Goal: Transaction & Acquisition: Book appointment/travel/reservation

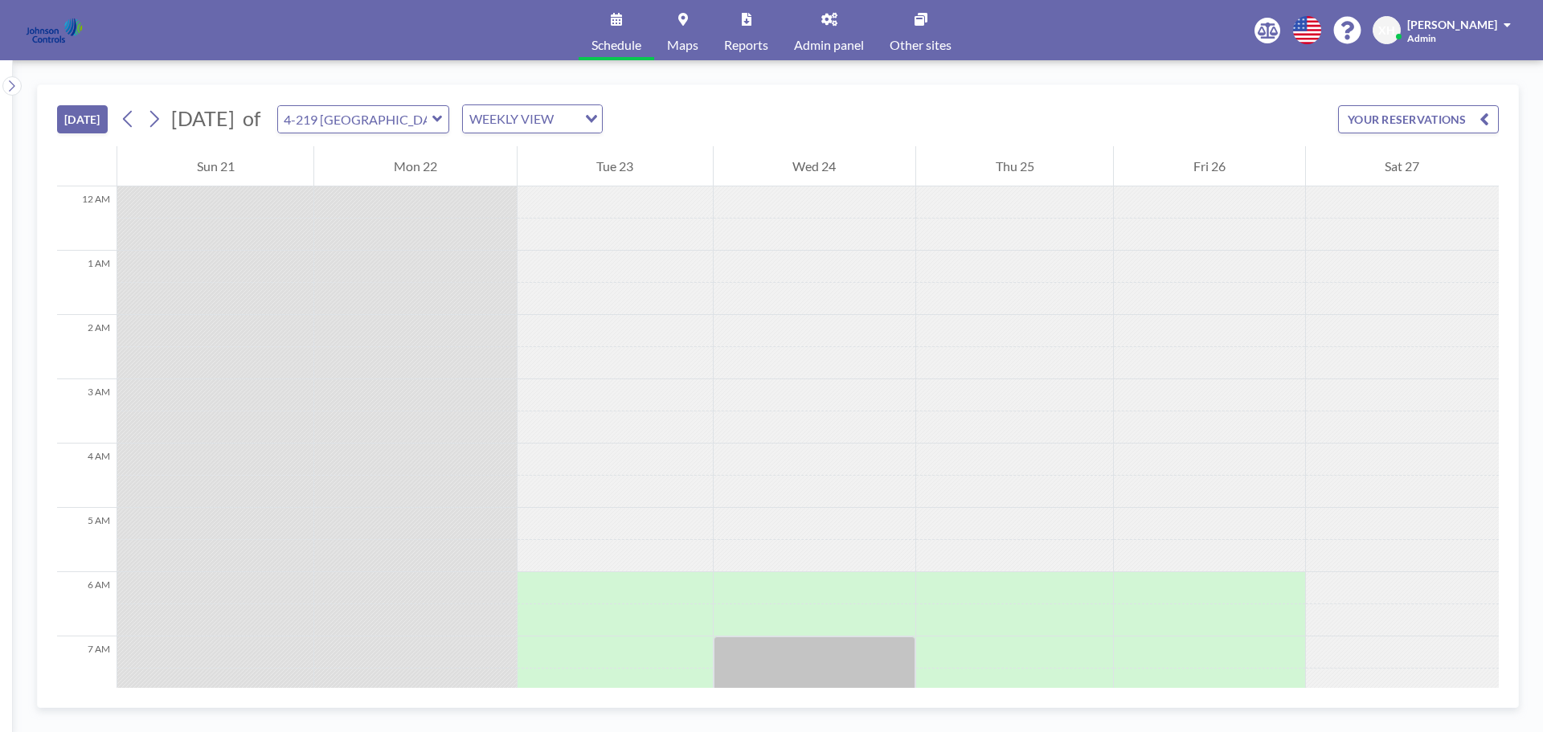
scroll to position [514, 0]
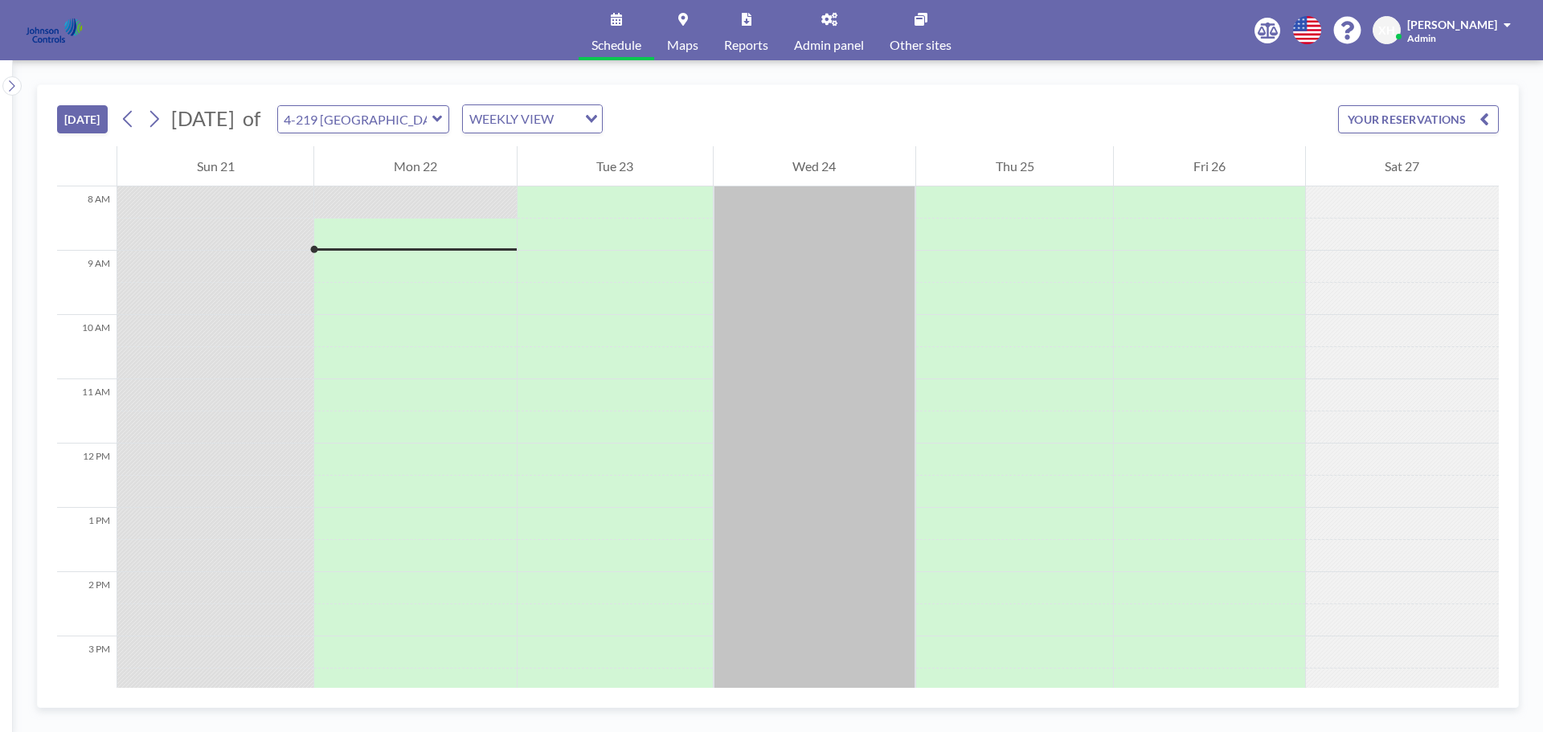
click at [1389, 111] on button "YOUR RESERVATIONS" at bounding box center [1418, 119] width 161 height 28
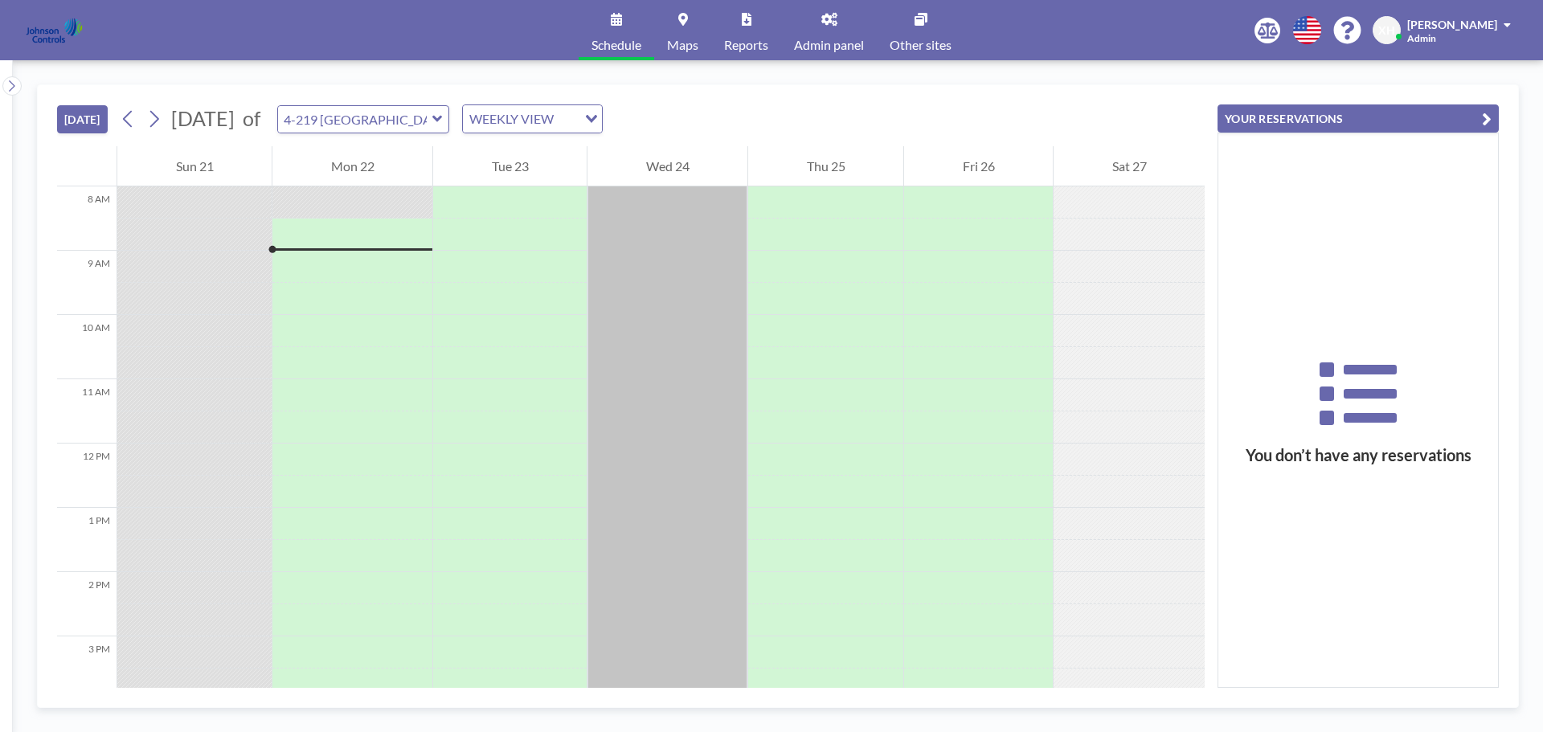
click at [1141, 120] on div "TODAY September 2025 of 4-219 Auckland WEEKLY VIEW Loading..." at bounding box center [631, 115] width 1148 height 61
click at [848, 127] on div "TODAY September 2025 of 4-219 Auckland WEEKLY VIEW Loading..." at bounding box center [631, 115] width 1148 height 61
click at [960, 102] on div "TODAY September 2025 of 4-219 Auckland WEEKLY VIEW Loading..." at bounding box center [631, 115] width 1148 height 61
click at [920, 18] on icon at bounding box center [921, 19] width 13 height 13
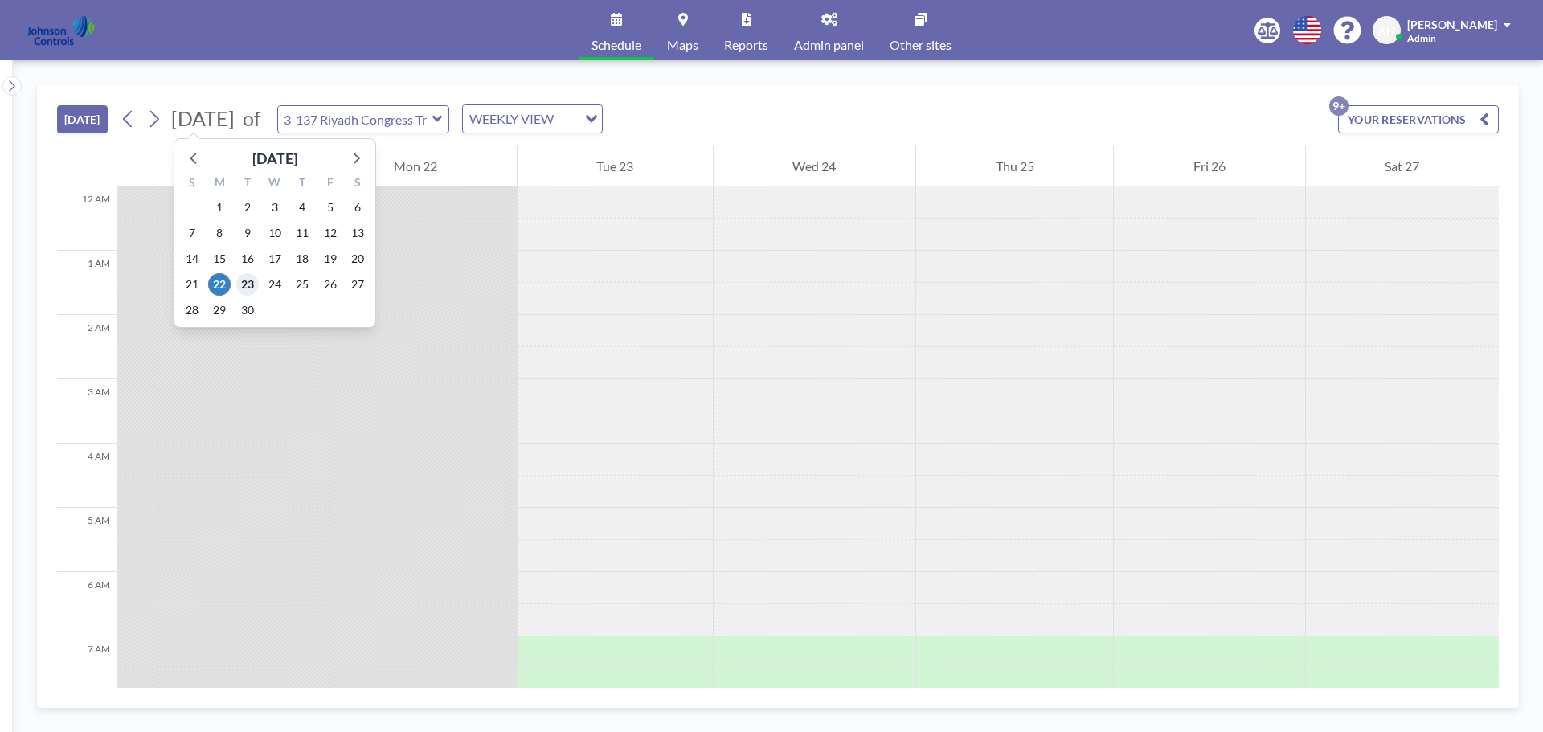
click at [244, 280] on span "23" at bounding box center [247, 284] width 23 height 23
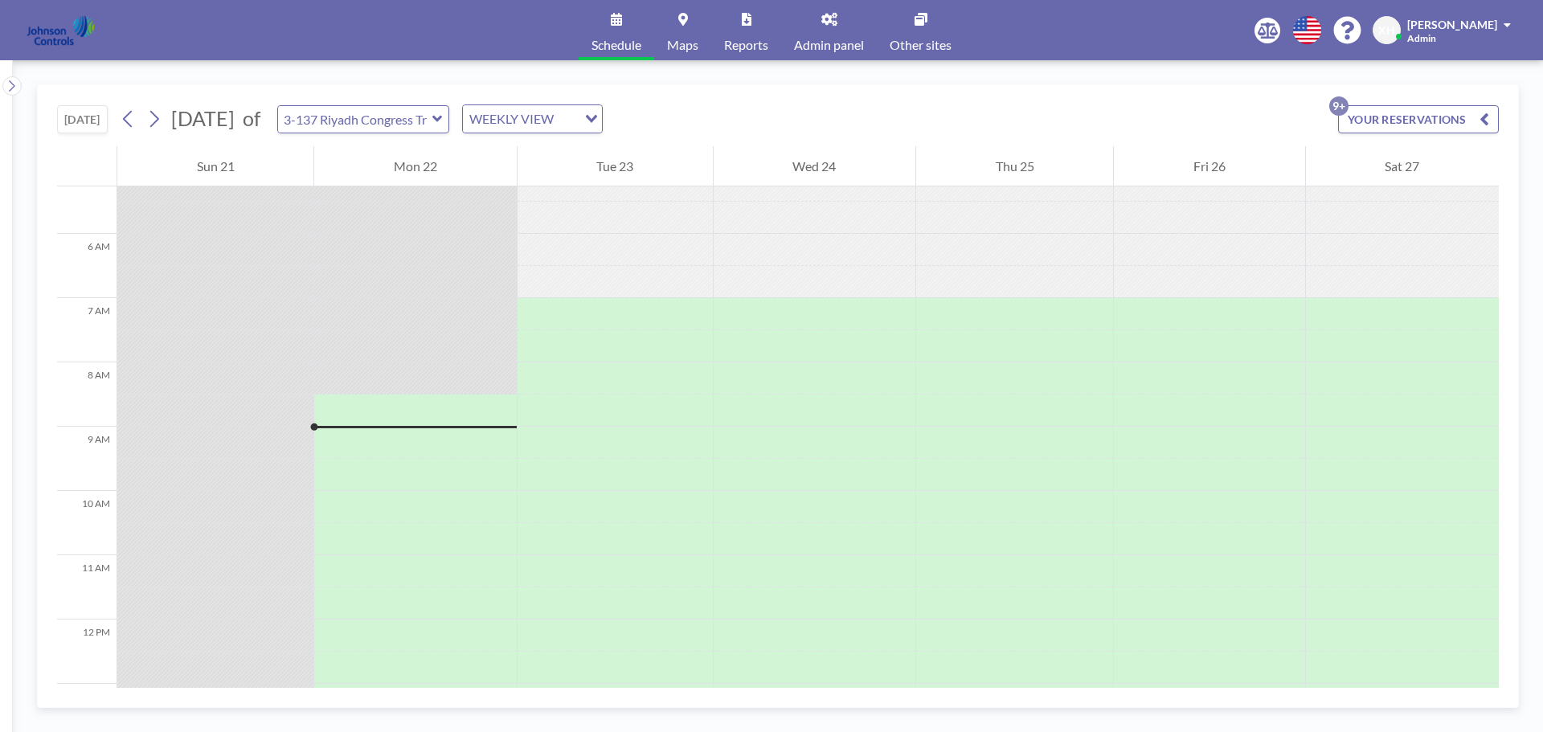
scroll to position [563, 0]
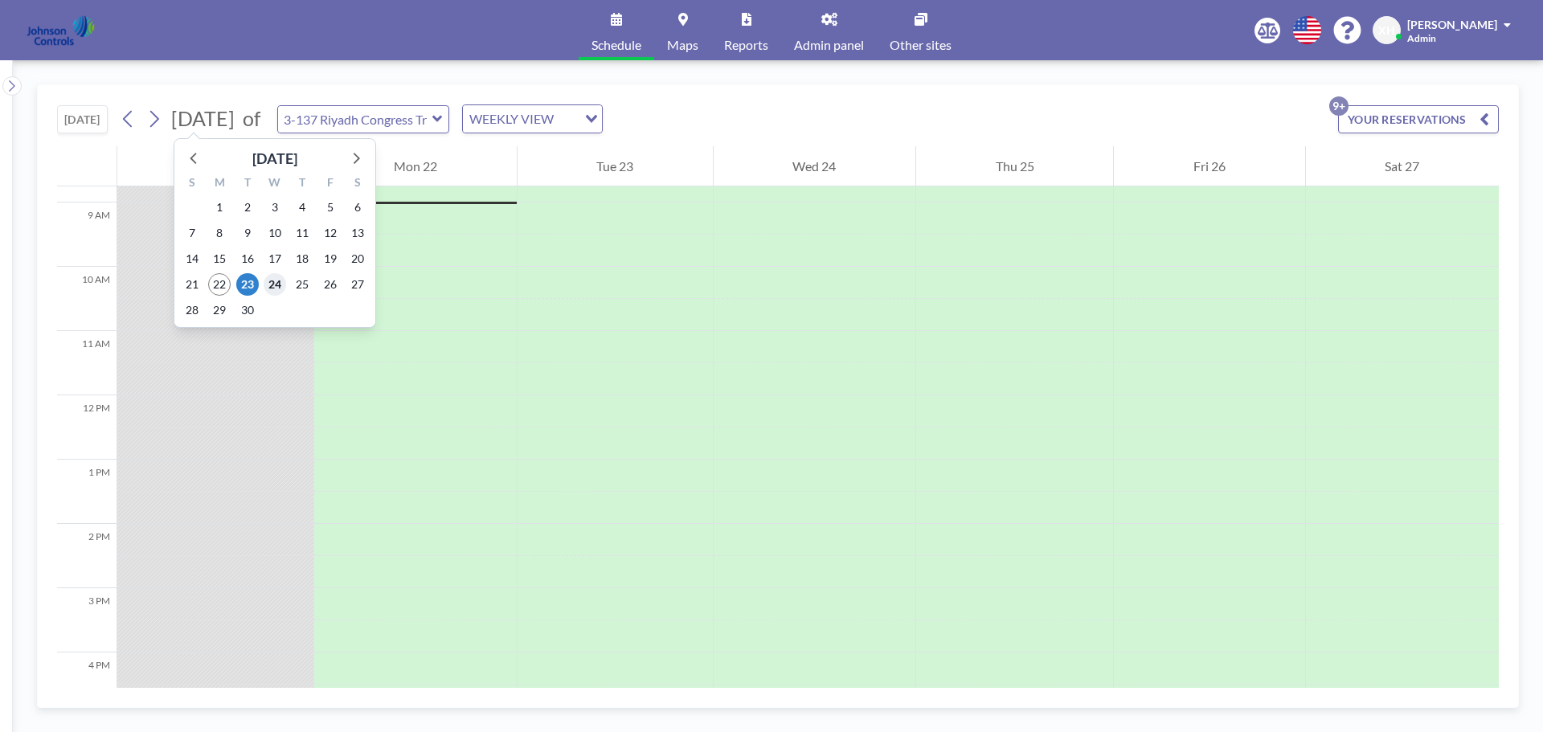
click at [275, 280] on span "24" at bounding box center [275, 284] width 23 height 23
click at [235, 118] on span "[DATE]" at bounding box center [202, 118] width 63 height 24
click at [309, 293] on span "25" at bounding box center [302, 284] width 23 height 23
click at [235, 122] on span "[DATE]" at bounding box center [202, 118] width 63 height 24
click at [329, 284] on span "26" at bounding box center [330, 284] width 23 height 23
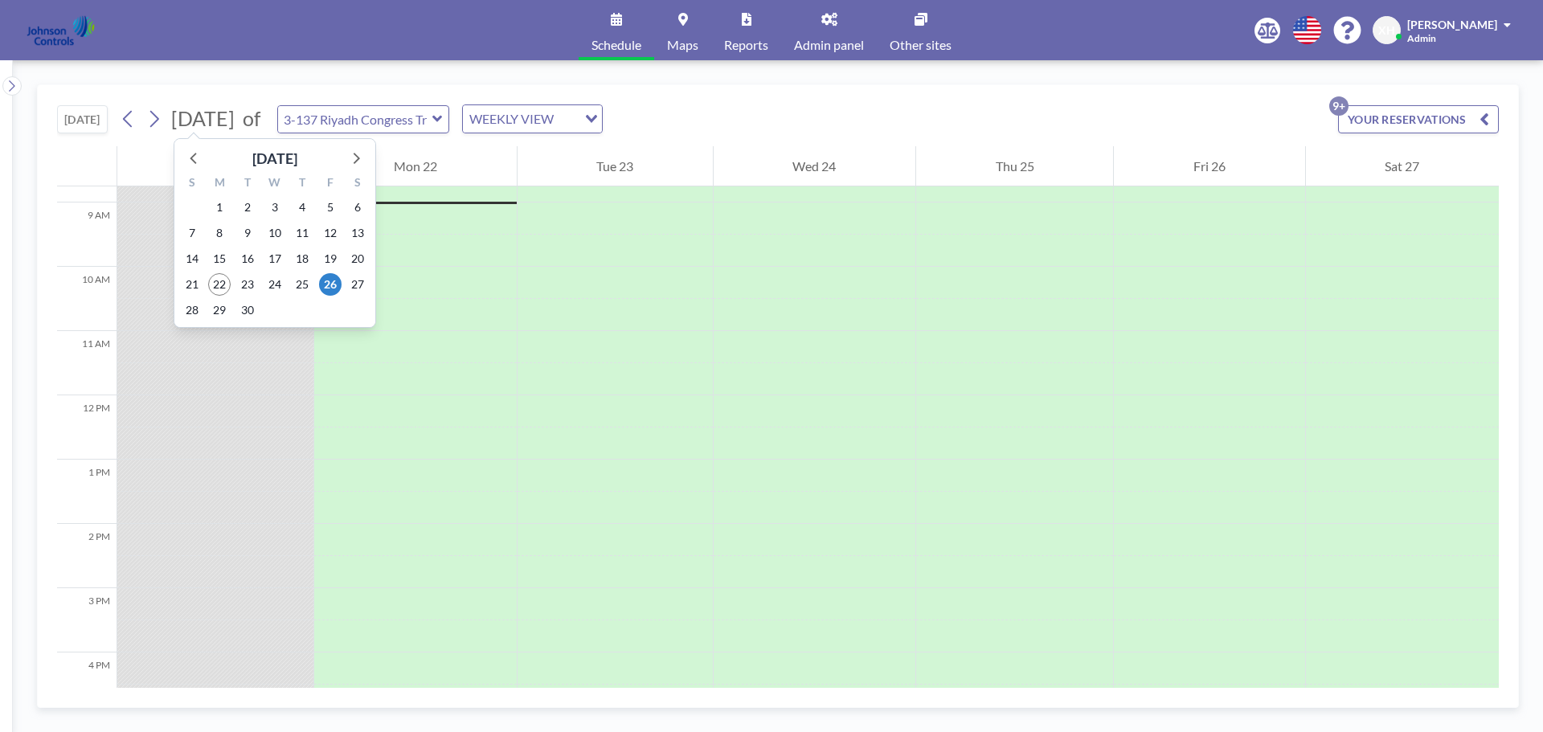
click at [235, 126] on span "[DATE]" at bounding box center [202, 118] width 63 height 24
click at [223, 310] on span "29" at bounding box center [219, 310] width 23 height 23
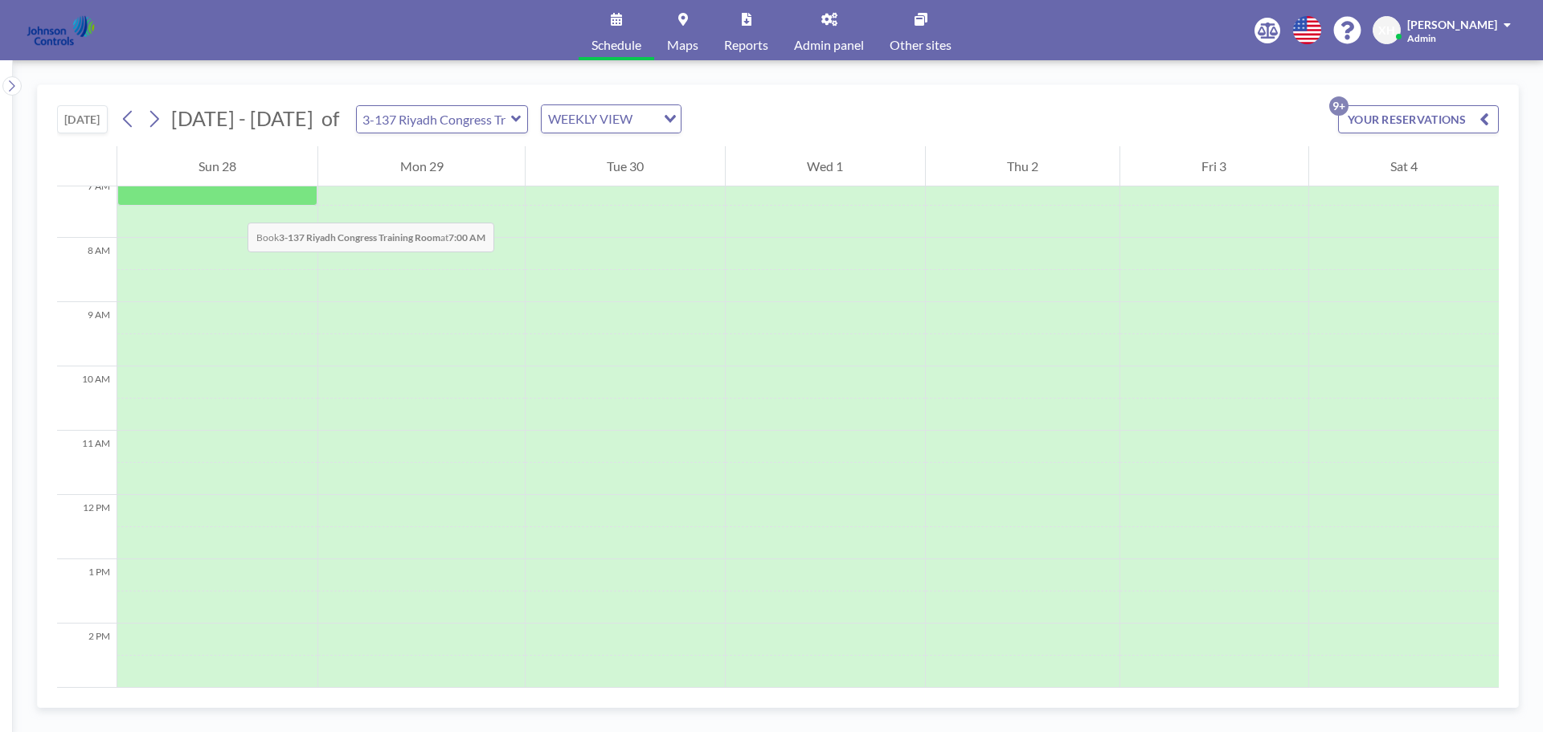
scroll to position [482, 0]
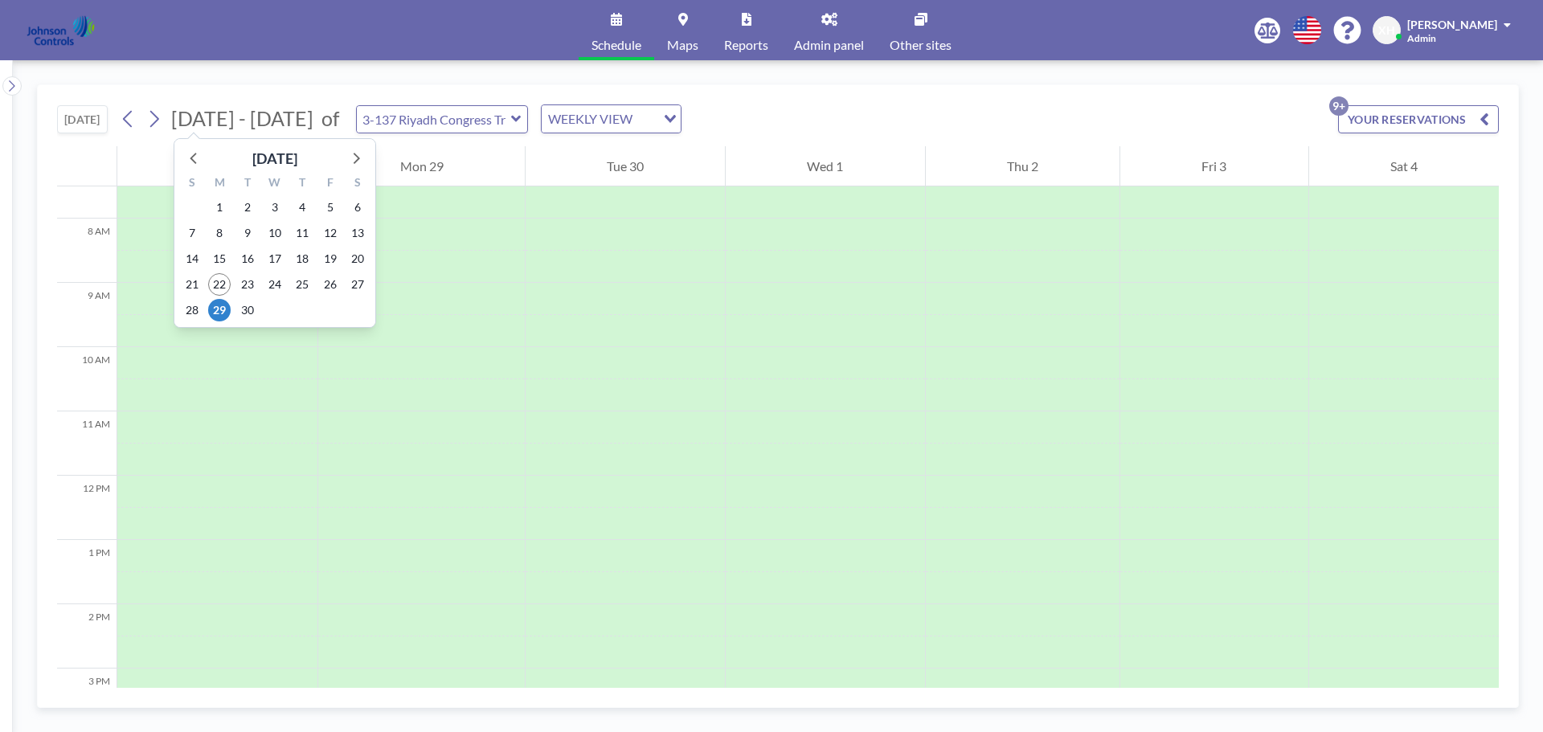
click at [278, 123] on span "Sep - Oct 2025" at bounding box center [242, 118] width 142 height 24
click at [252, 313] on span "30" at bounding box center [247, 310] width 23 height 23
click at [268, 119] on span "Sep - Oct 2025" at bounding box center [242, 118] width 142 height 24
click at [349, 159] on icon at bounding box center [355, 157] width 21 height 21
click at [219, 238] on span "6" at bounding box center [219, 233] width 23 height 23
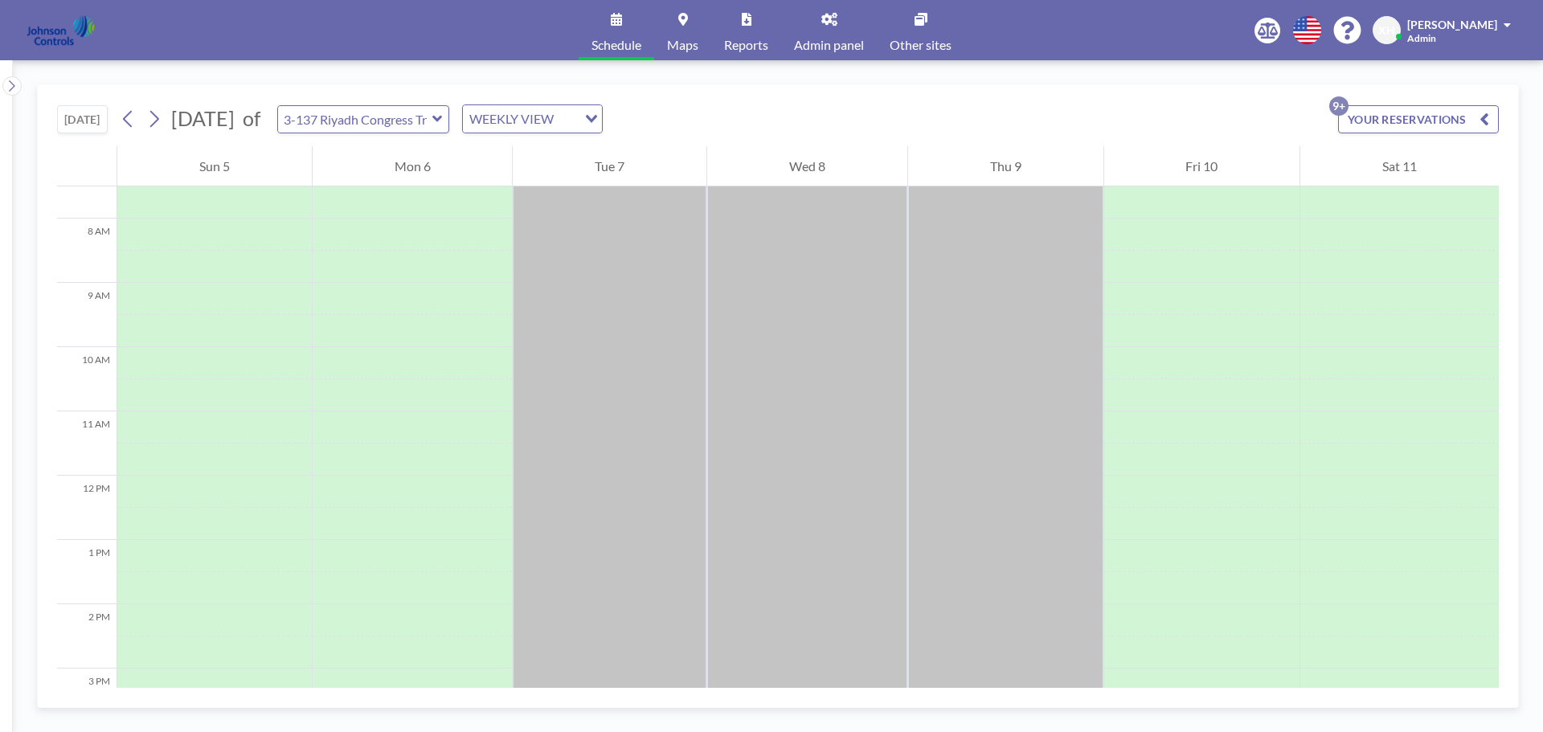
click at [443, 124] on icon at bounding box center [437, 119] width 10 height 16
type input "3-138 Zurich Congress Training Room"
click at [923, 23] on icon at bounding box center [921, 19] width 13 height 13
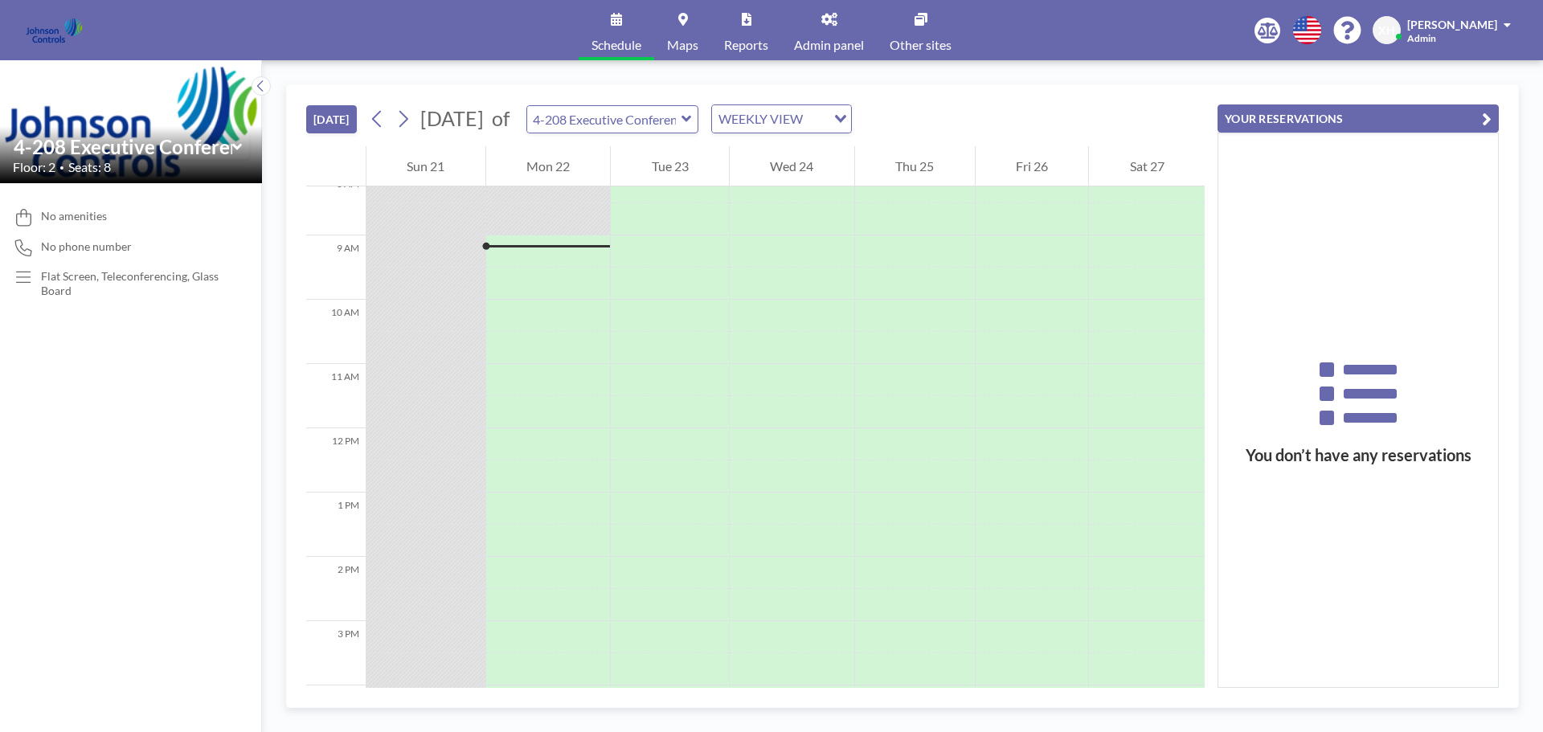
scroll to position [546, 0]
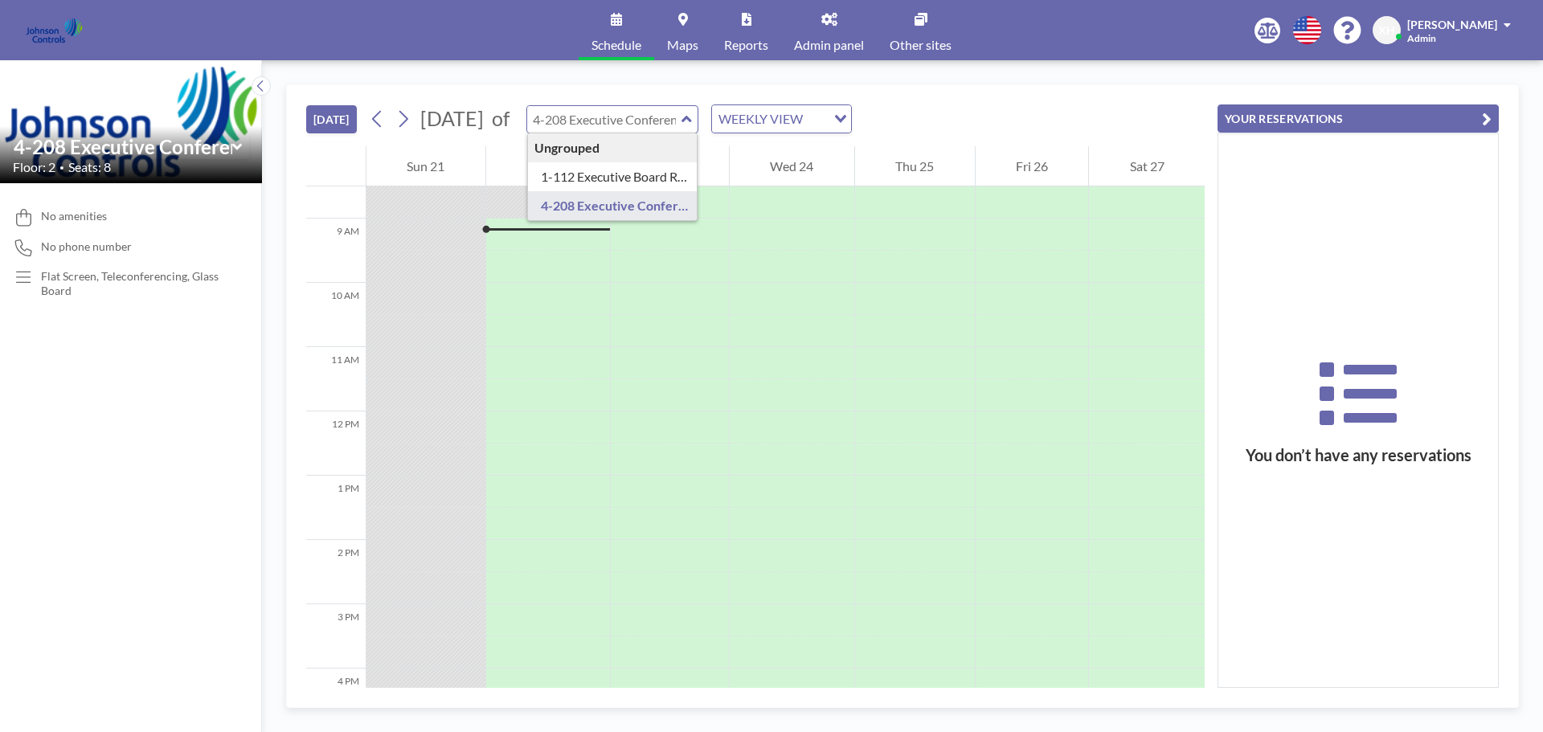
click at [681, 120] on input "text" at bounding box center [604, 119] width 154 height 27
type input "1-112 Executive Board Room"
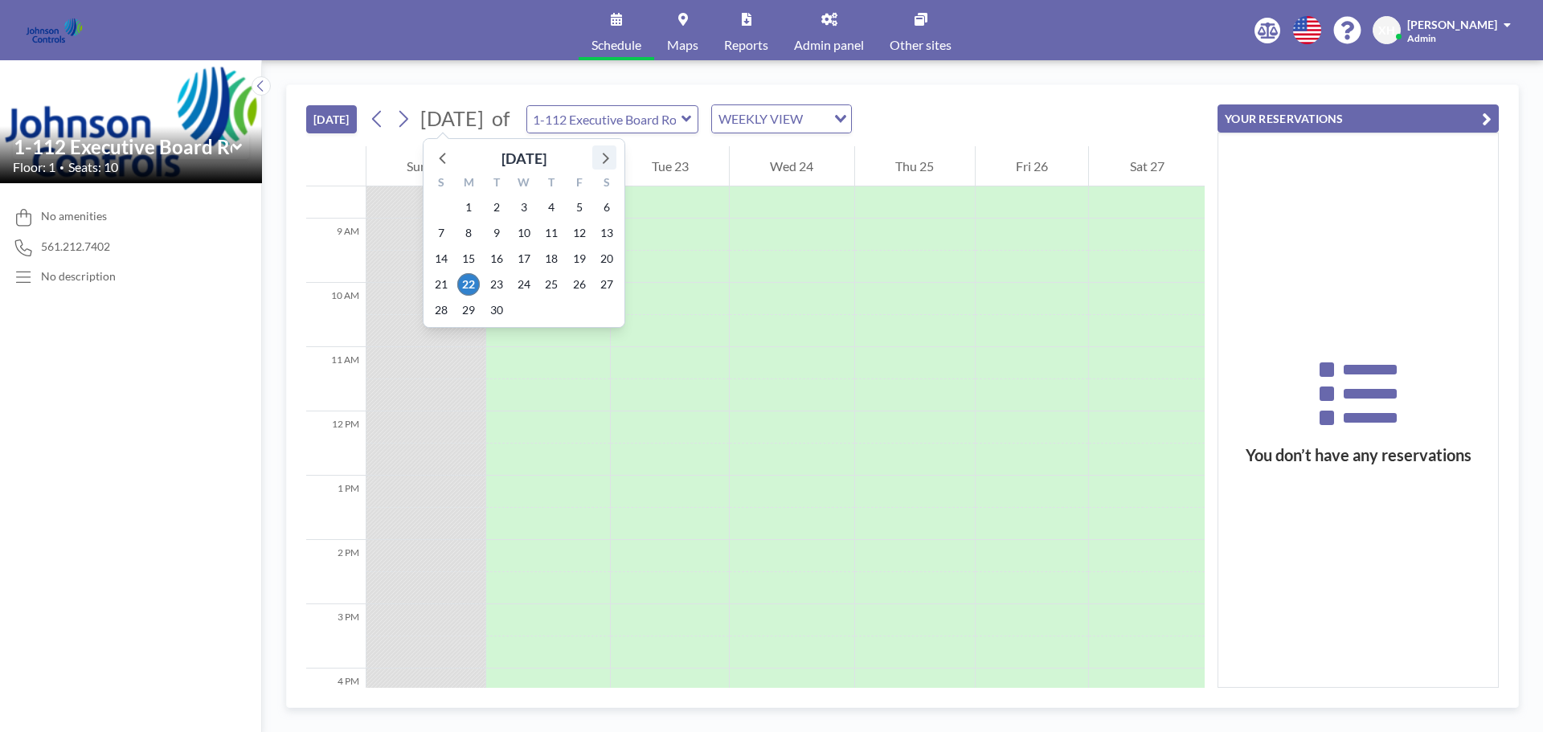
click at [600, 160] on icon at bounding box center [604, 157] width 21 height 21
click at [475, 231] on span "6" at bounding box center [468, 233] width 23 height 23
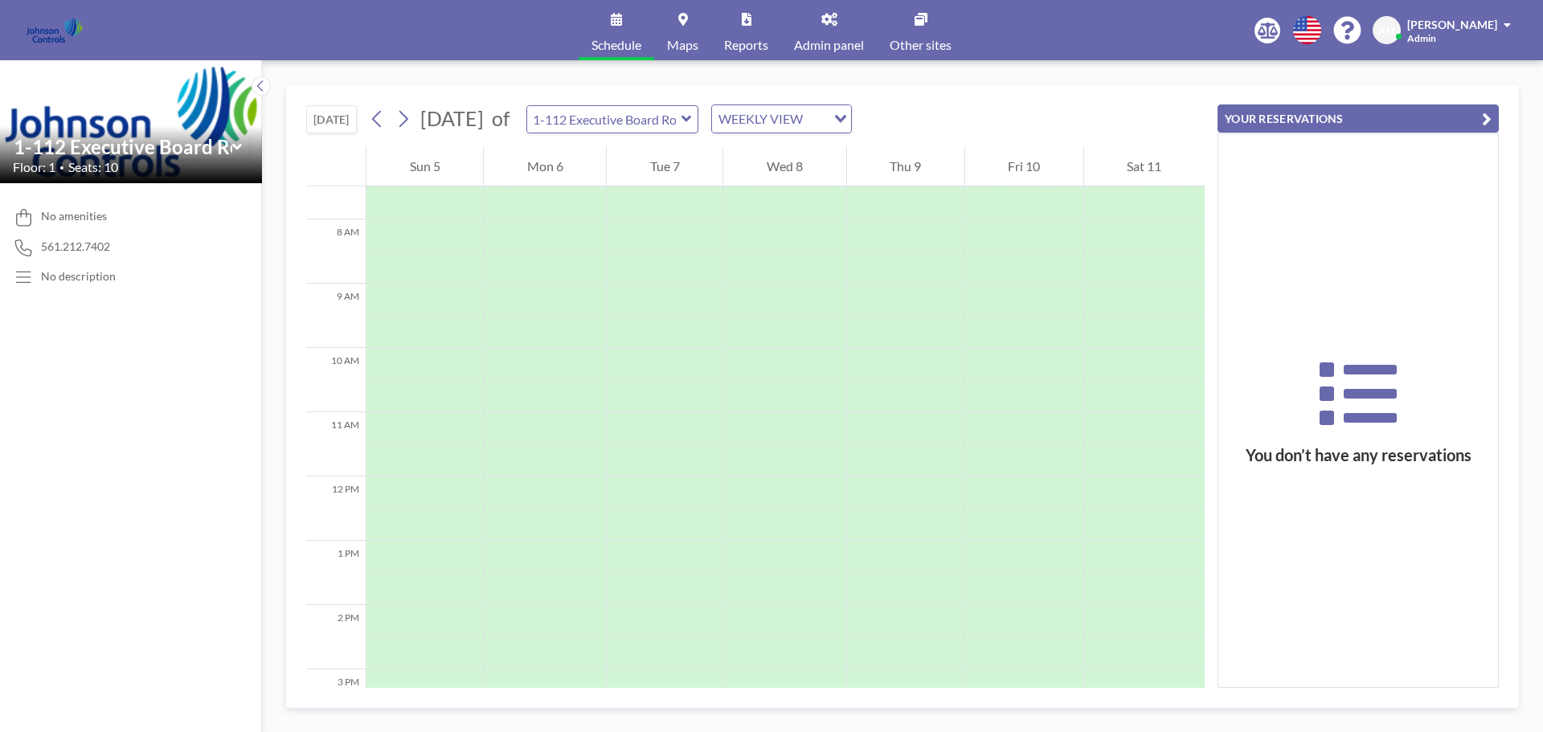
scroll to position [482, 0]
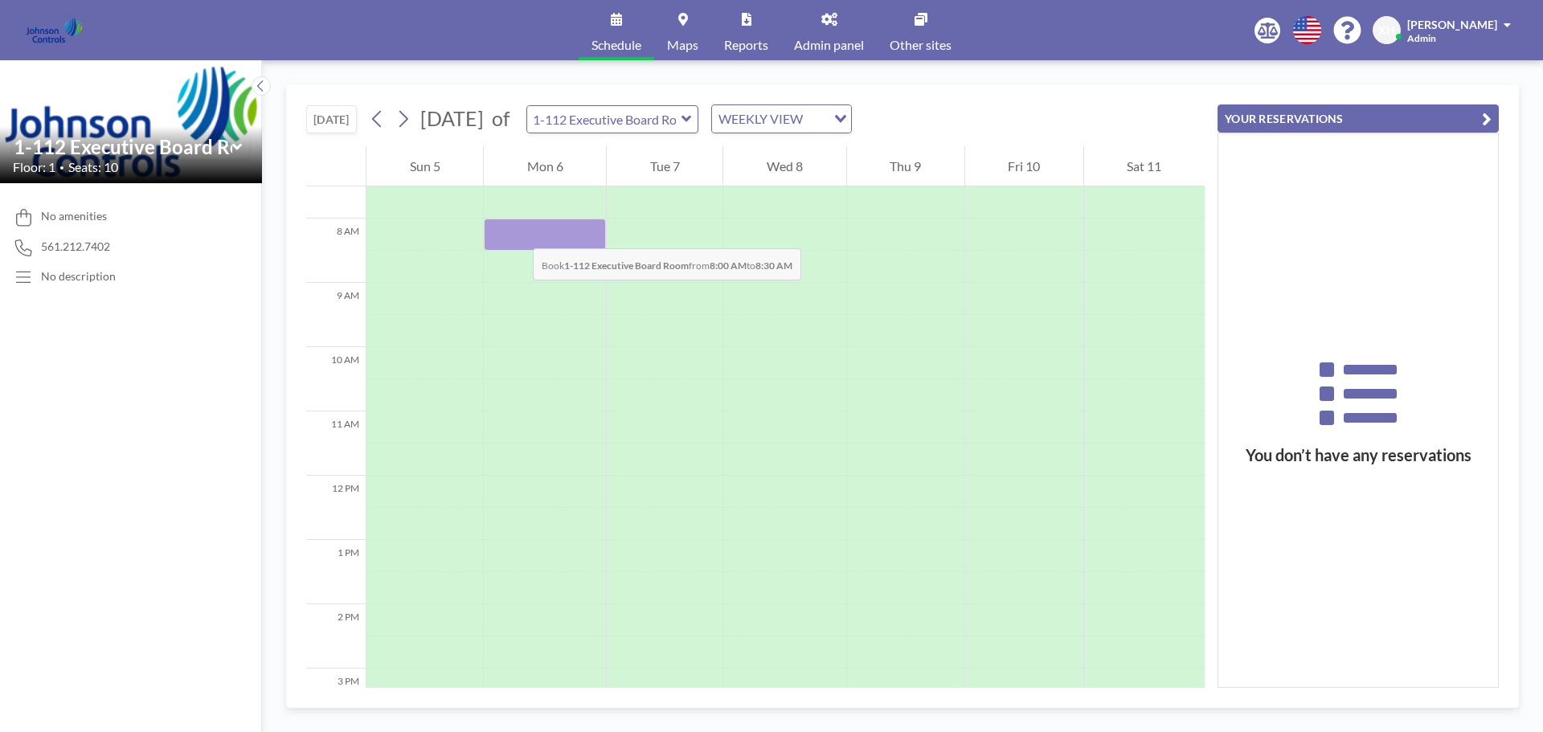
click at [517, 232] on div at bounding box center [545, 235] width 122 height 32
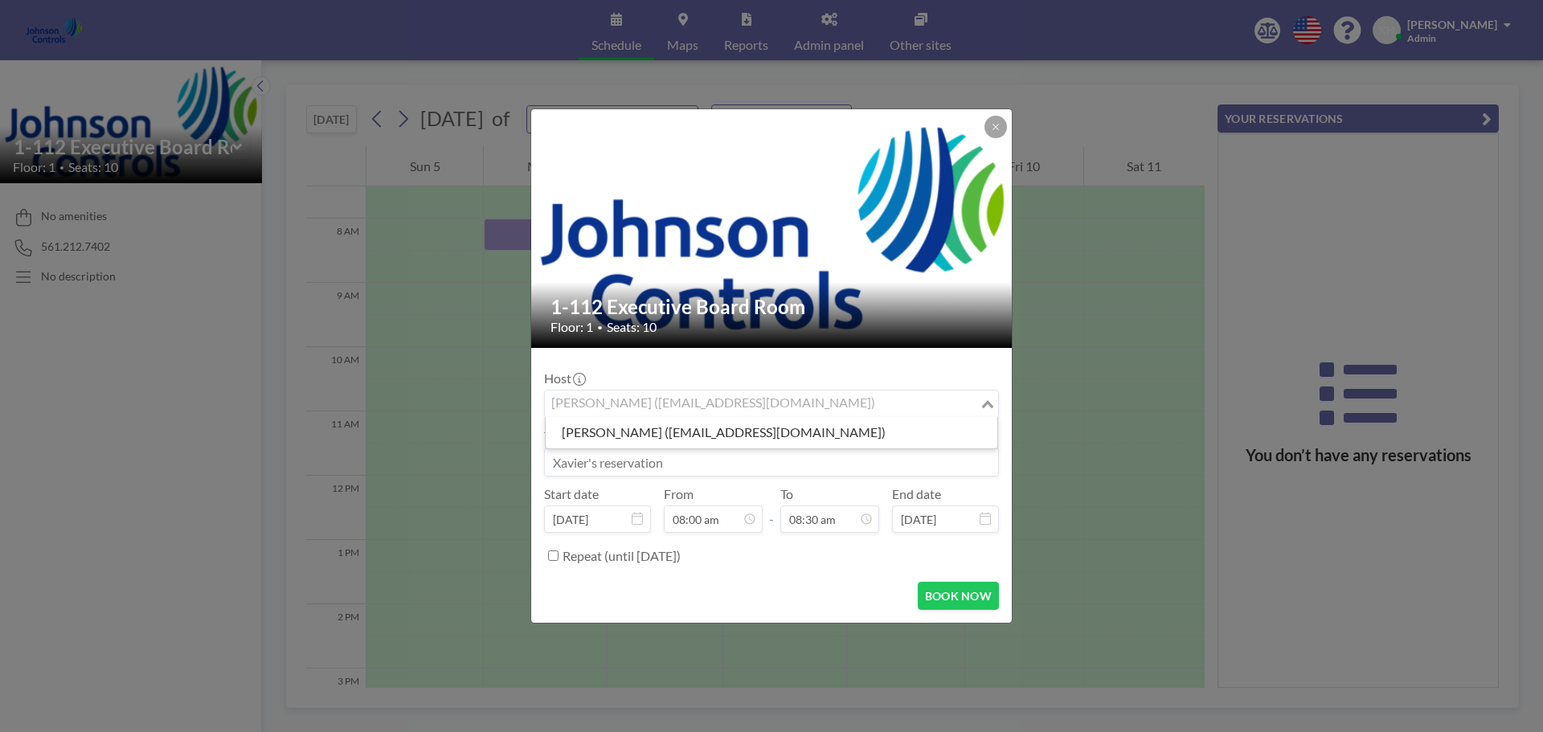
click at [759, 401] on div "[PERSON_NAME] ([EMAIL_ADDRESS][DOMAIN_NAME])" at bounding box center [762, 403] width 435 height 24
type input "shirl"
click at [587, 407] on input "Search for option" at bounding box center [762, 404] width 432 height 21
paste input "[PERSON_NAME][EMAIL_ADDRESS][DOMAIN_NAME]"
click at [890, 395] on input "[PERSON_NAME][EMAIL_ADDRESS][DOMAIN_NAME]" at bounding box center [762, 404] width 432 height 21
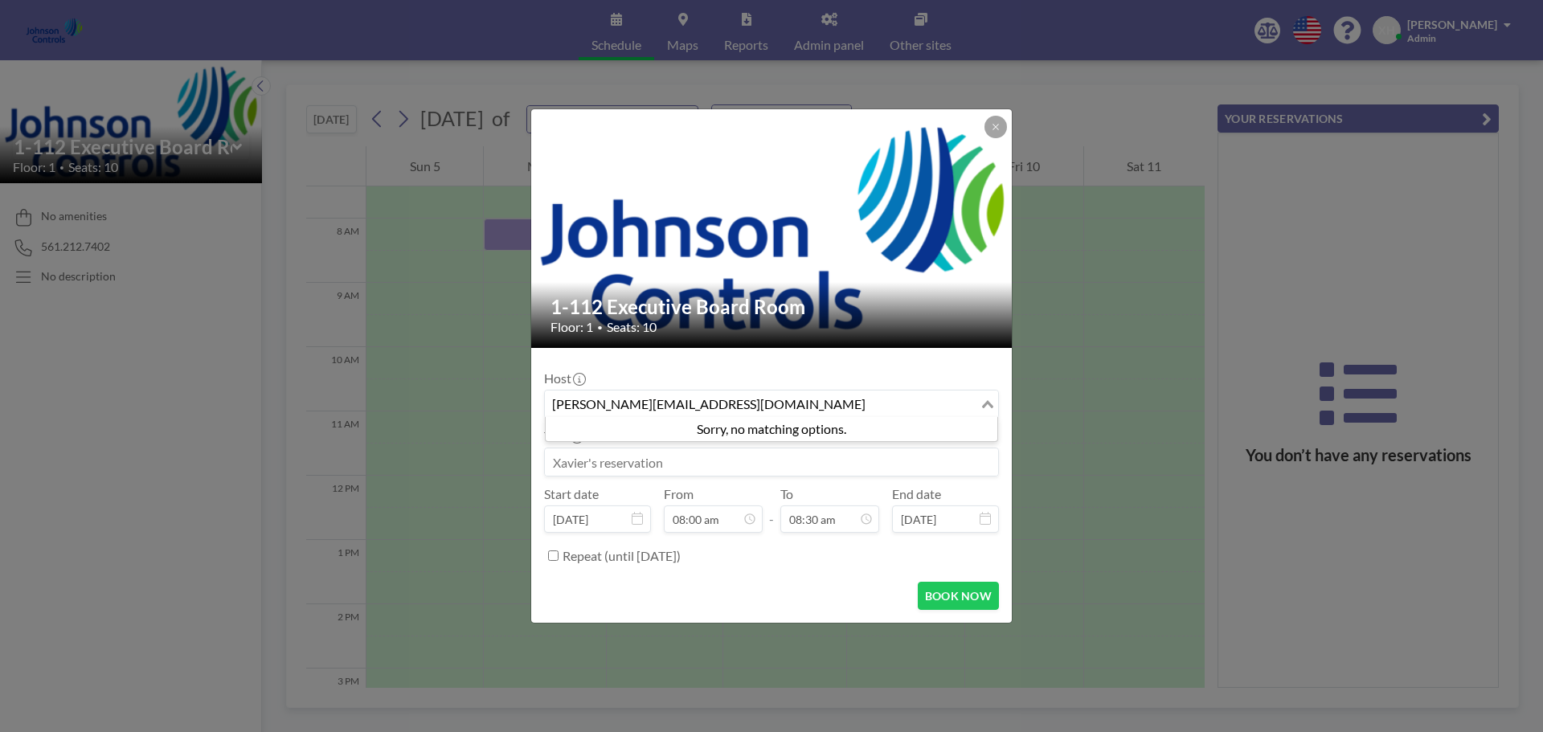
type input "[PERSON_NAME][EMAIL_ADDRESS][DOMAIN_NAME]"
click at [938, 456] on input at bounding box center [771, 461] width 453 height 27
click at [780, 412] on input "Search for option" at bounding box center [762, 404] width 432 height 21
click at [624, 404] on input "Search for option" at bounding box center [762, 404] width 432 height 21
paste input "[PERSON_NAME][EMAIL_ADDRESS][DOMAIN_NAME]"
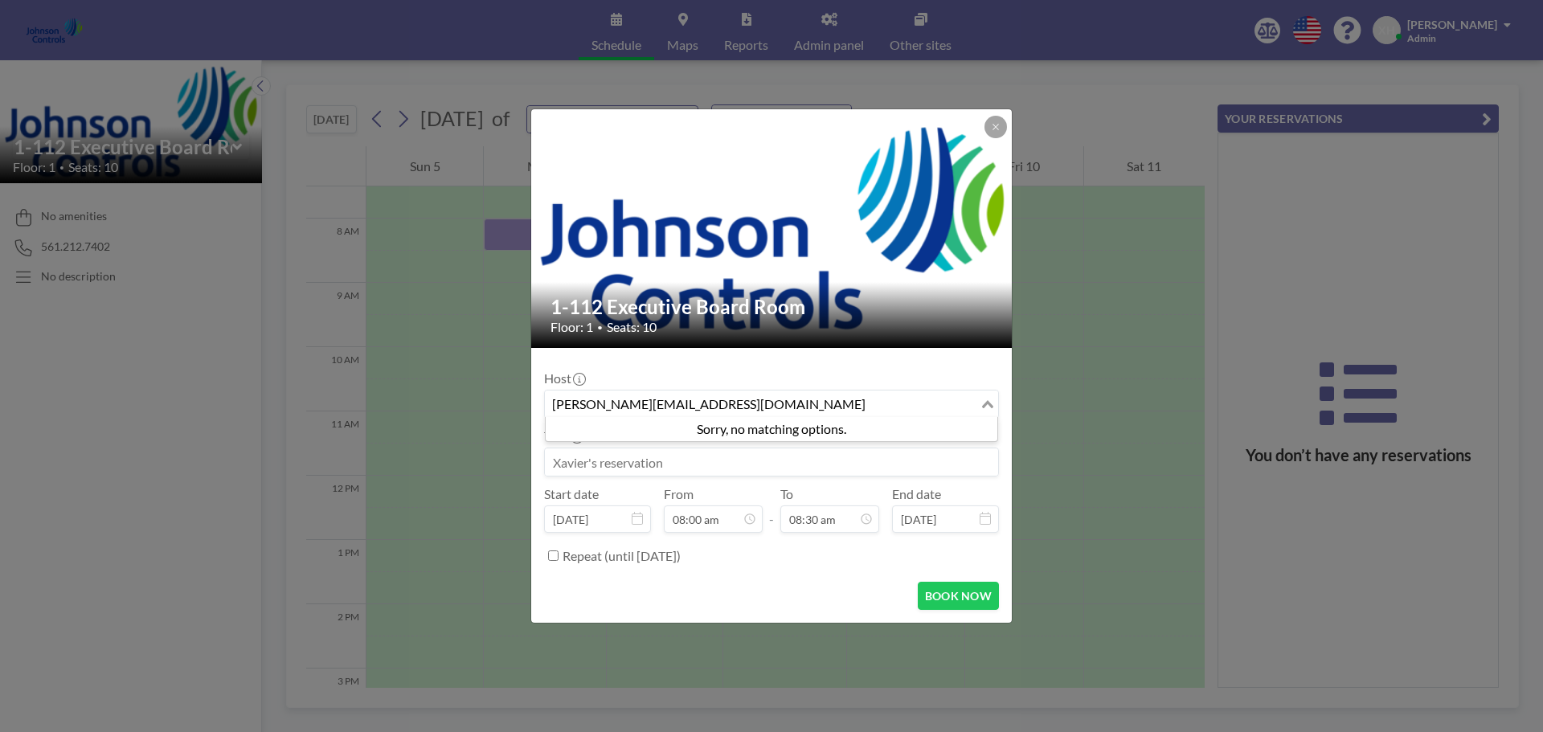
click at [694, 402] on input "[PERSON_NAME][EMAIL_ADDRESS][DOMAIN_NAME]" at bounding box center [762, 404] width 432 height 21
type input "[PERSON_NAME][EMAIL_ADDRESS][DOMAIN_NAME]"
click at [582, 379] on icon at bounding box center [579, 379] width 13 height 13
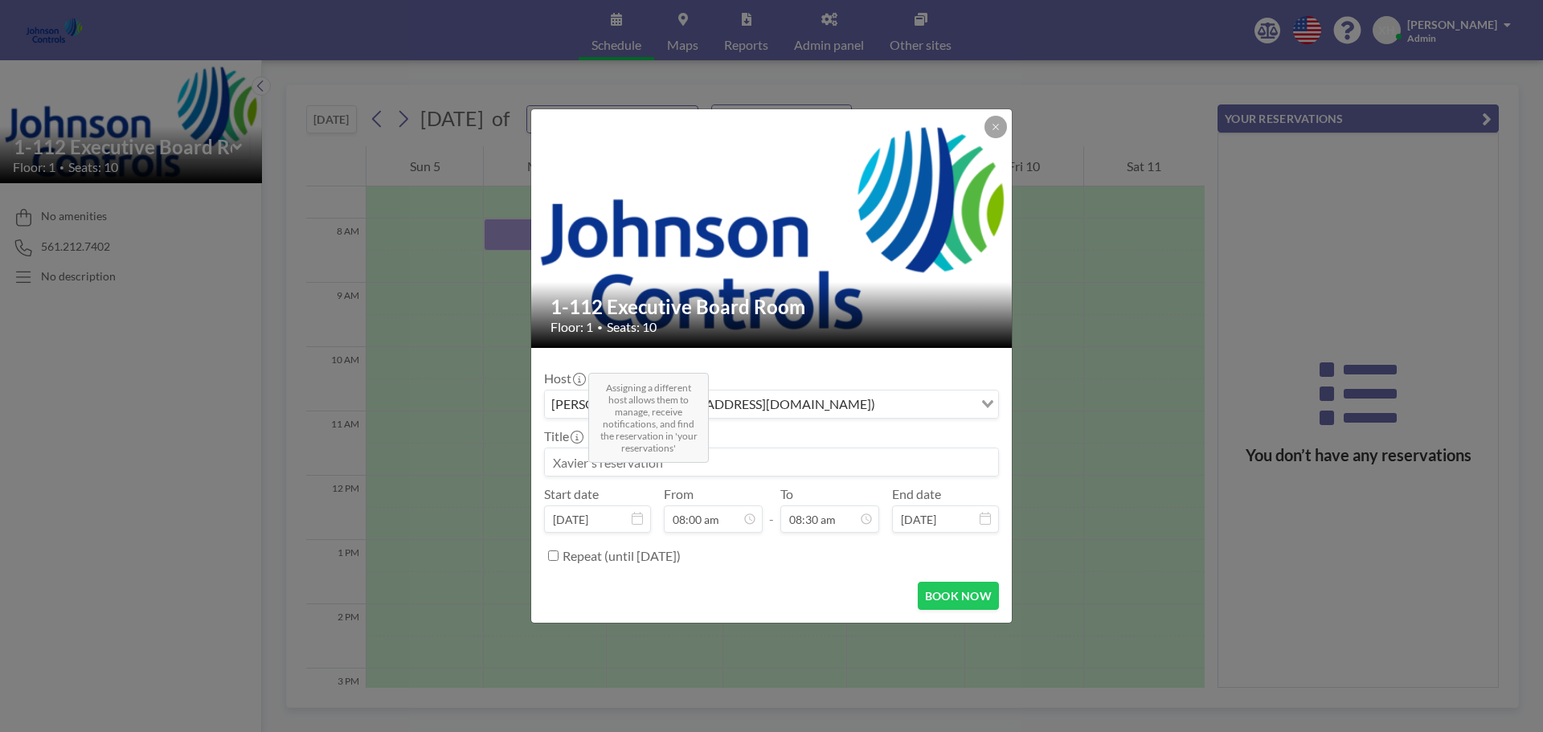
click at [582, 379] on icon at bounding box center [579, 379] width 13 height 13
click at [581, 382] on icon at bounding box center [579, 379] width 13 height 13
click at [718, 462] on input at bounding box center [771, 461] width 453 height 27
click at [751, 401] on div "Xavier Ham (xavier.ham-ext@jci.com)" at bounding box center [759, 403] width 428 height 24
paste input "shirl.madison@jci.com"
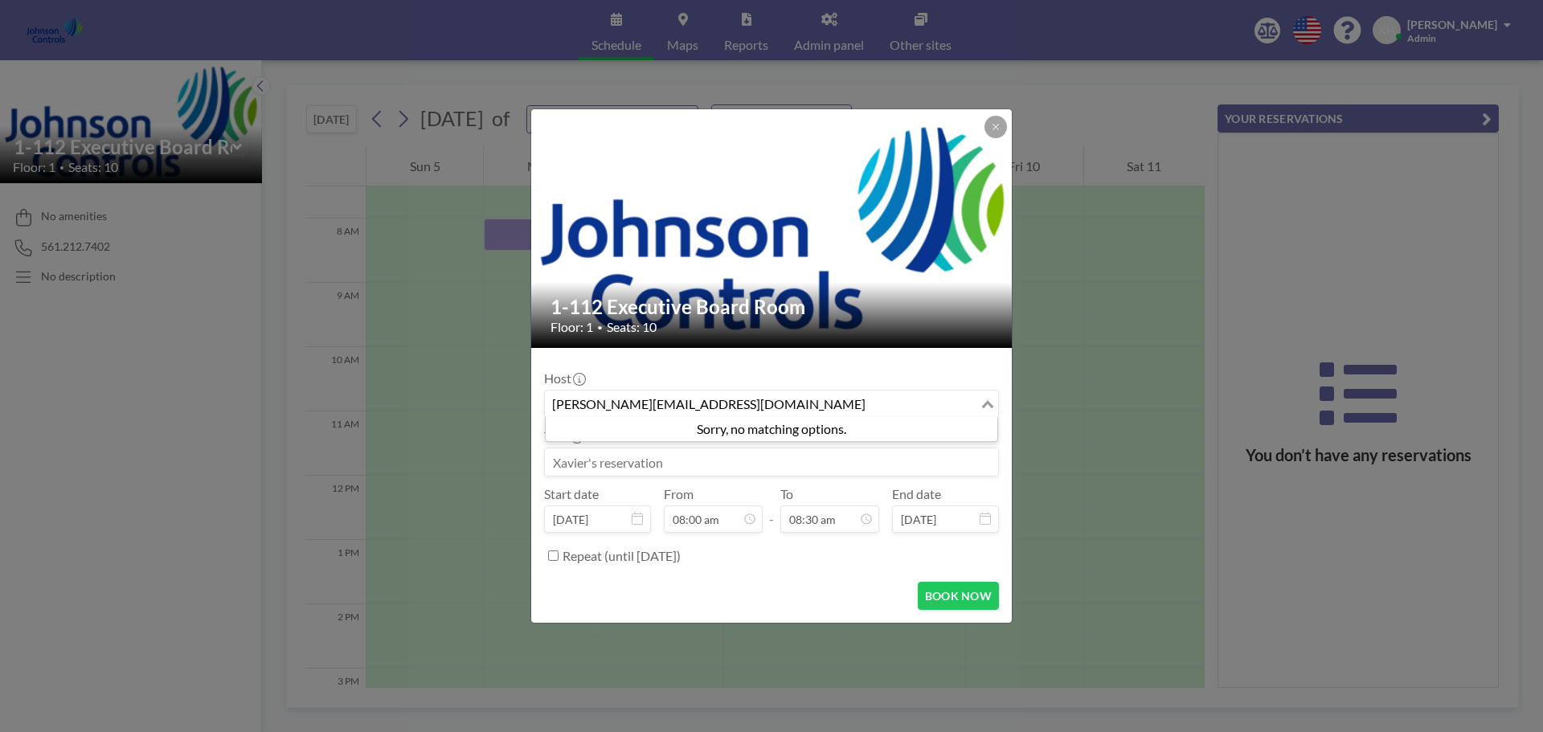
type input "shirl.madison@jci.com"
click at [1093, 241] on div "1-112 Executive Board Room Floor: 1 • Seats: 10 Host Xavier Ham (xavier.ham-ext…" at bounding box center [771, 366] width 1543 height 732
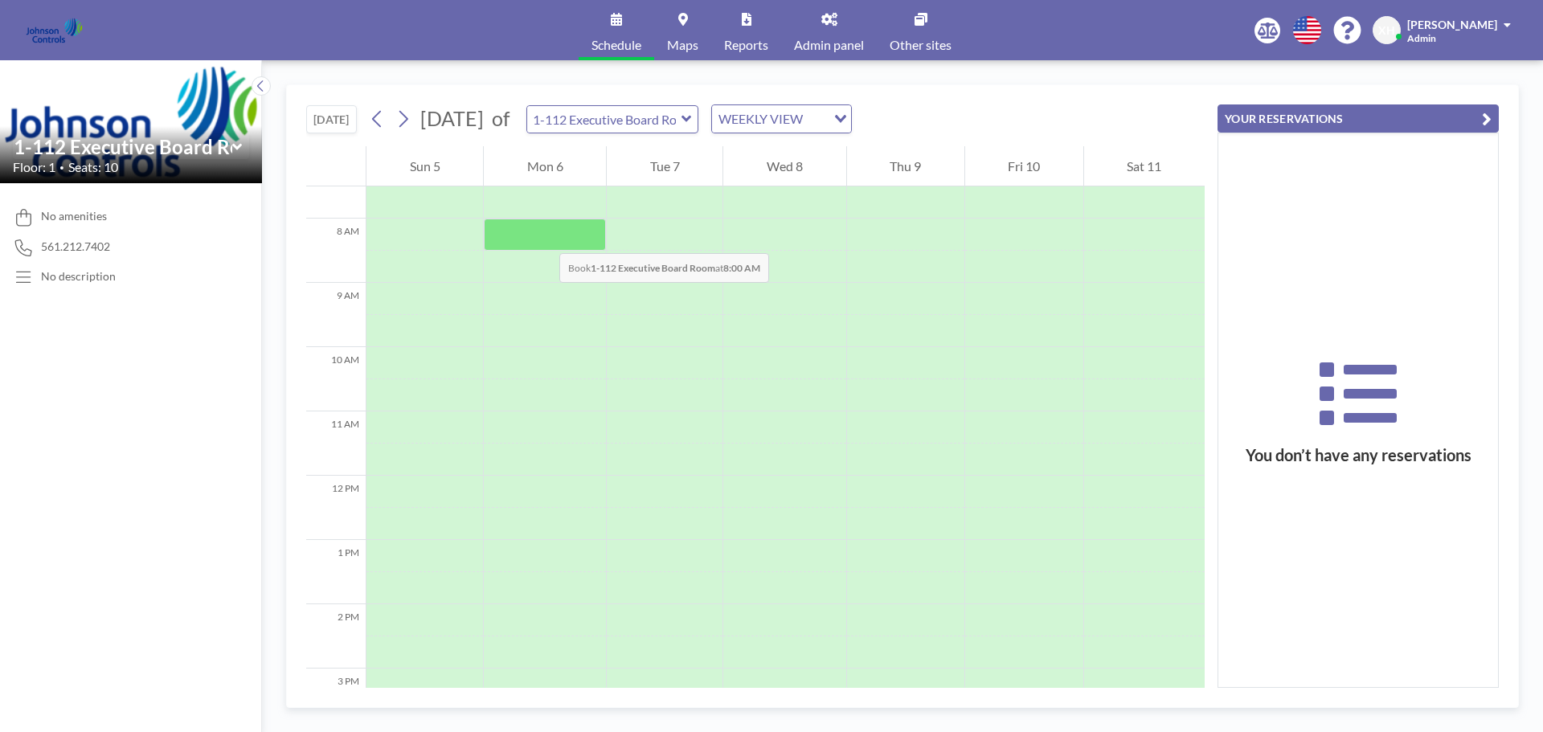
click at [543, 237] on div at bounding box center [545, 235] width 122 height 32
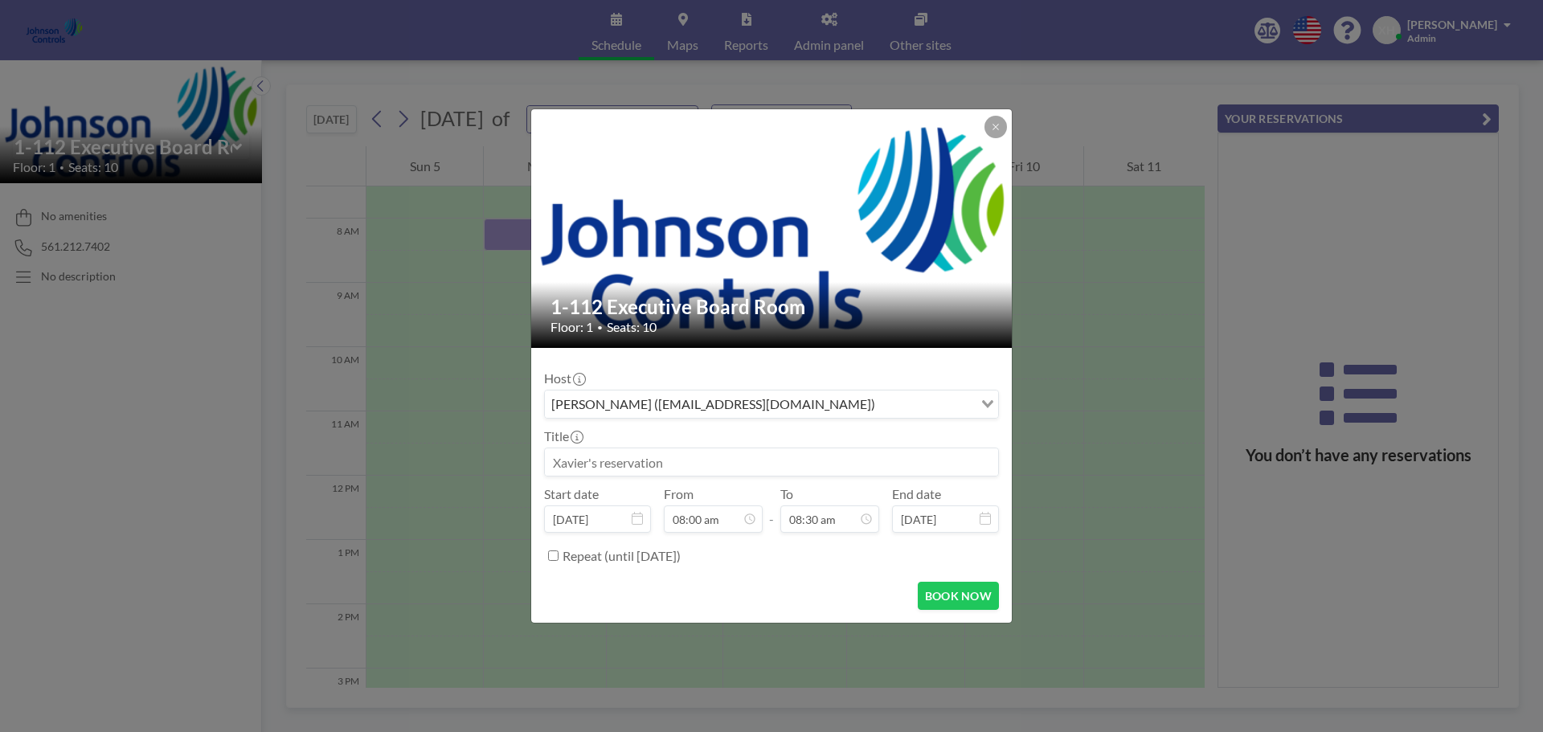
click at [543, 237] on img at bounding box center [772, 229] width 482 height 222
click at [772, 405] on input "Search for option" at bounding box center [762, 404] width 432 height 21
paste input "shirl.madison@jci.com"
click at [940, 402] on input "shirl.madison@jci.com" at bounding box center [762, 404] width 432 height 21
type input "shirl.madison@jci.com"
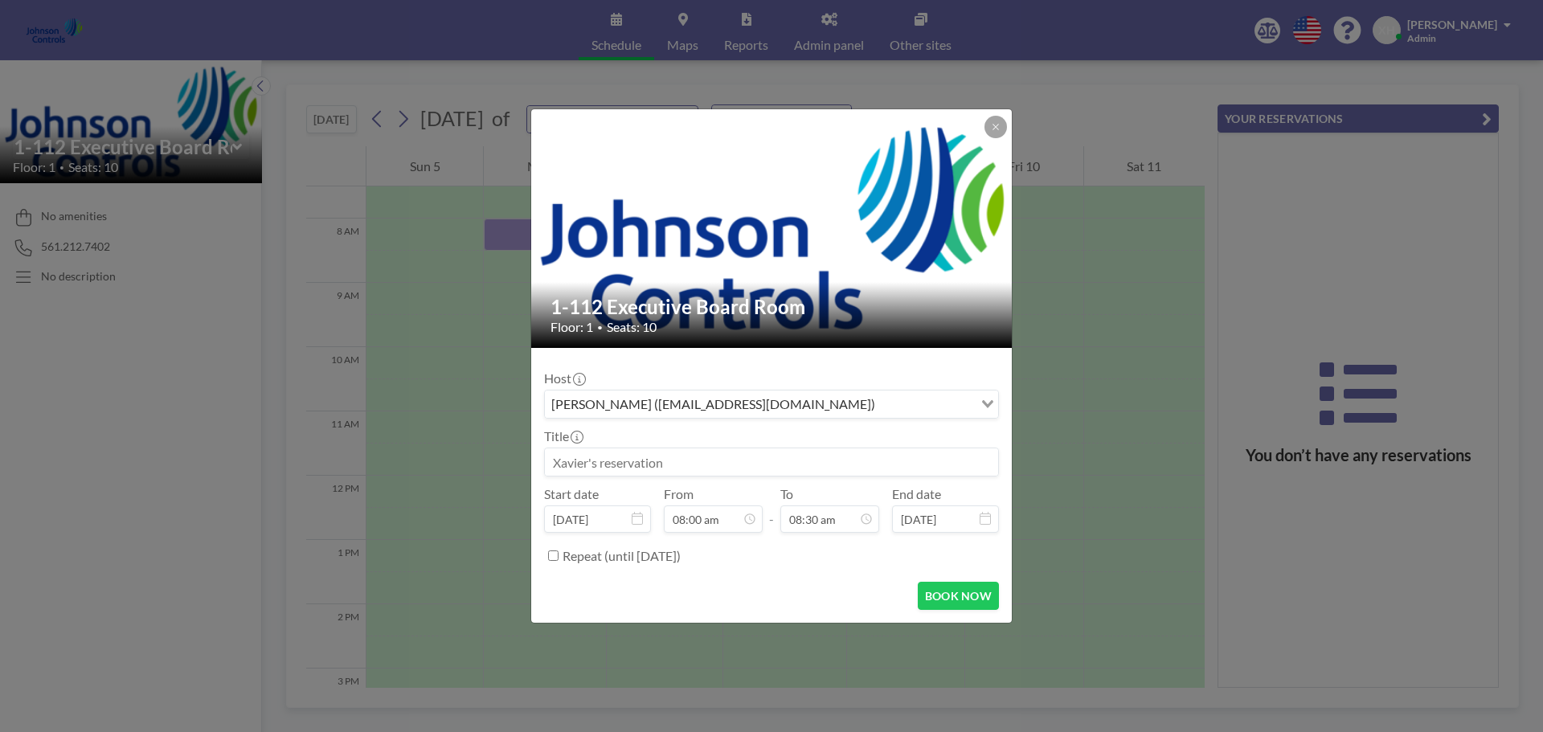
click at [975, 451] on input at bounding box center [771, 461] width 453 height 27
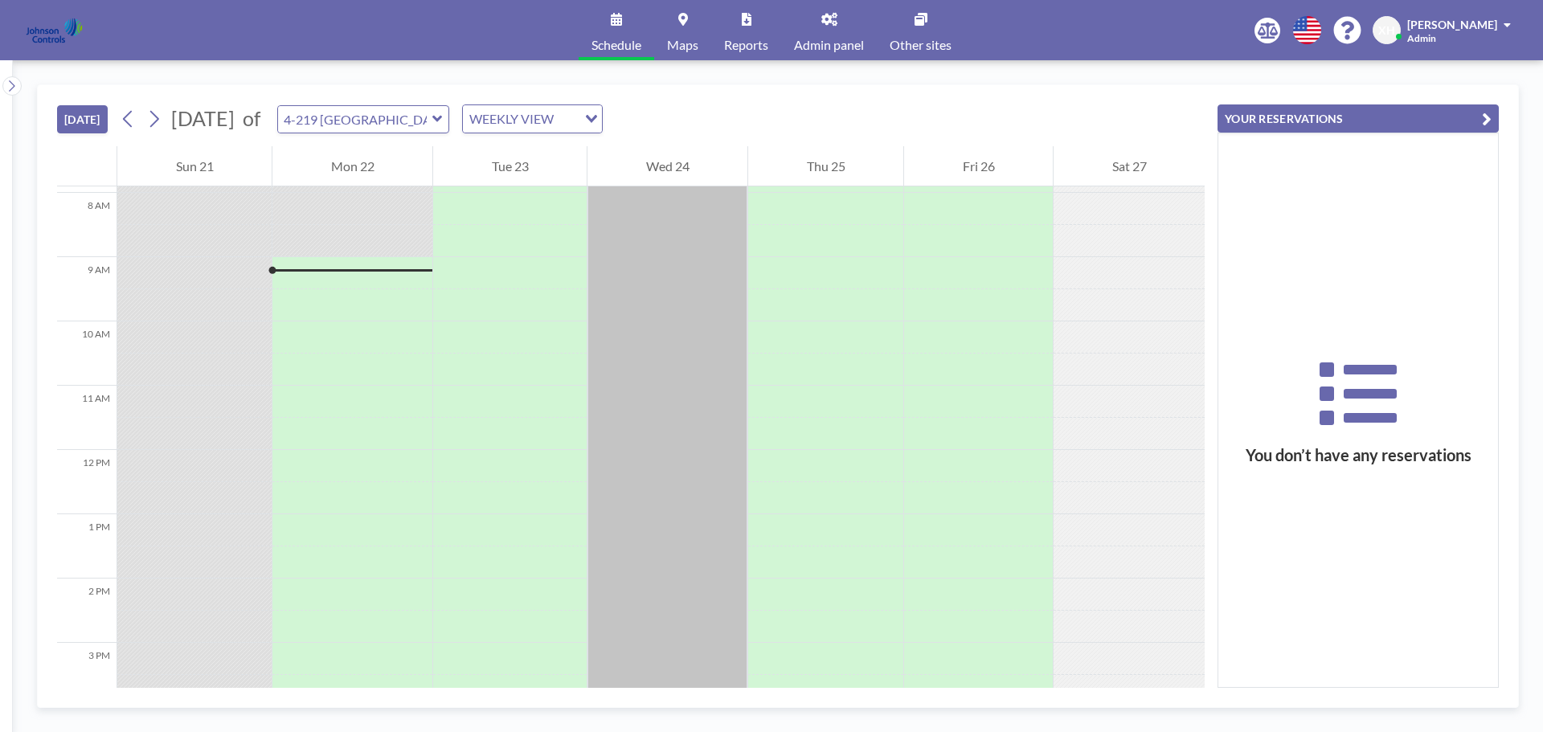
scroll to position [546, 0]
click at [239, 121] on span "[DATE]" at bounding box center [203, 118] width 72 height 25
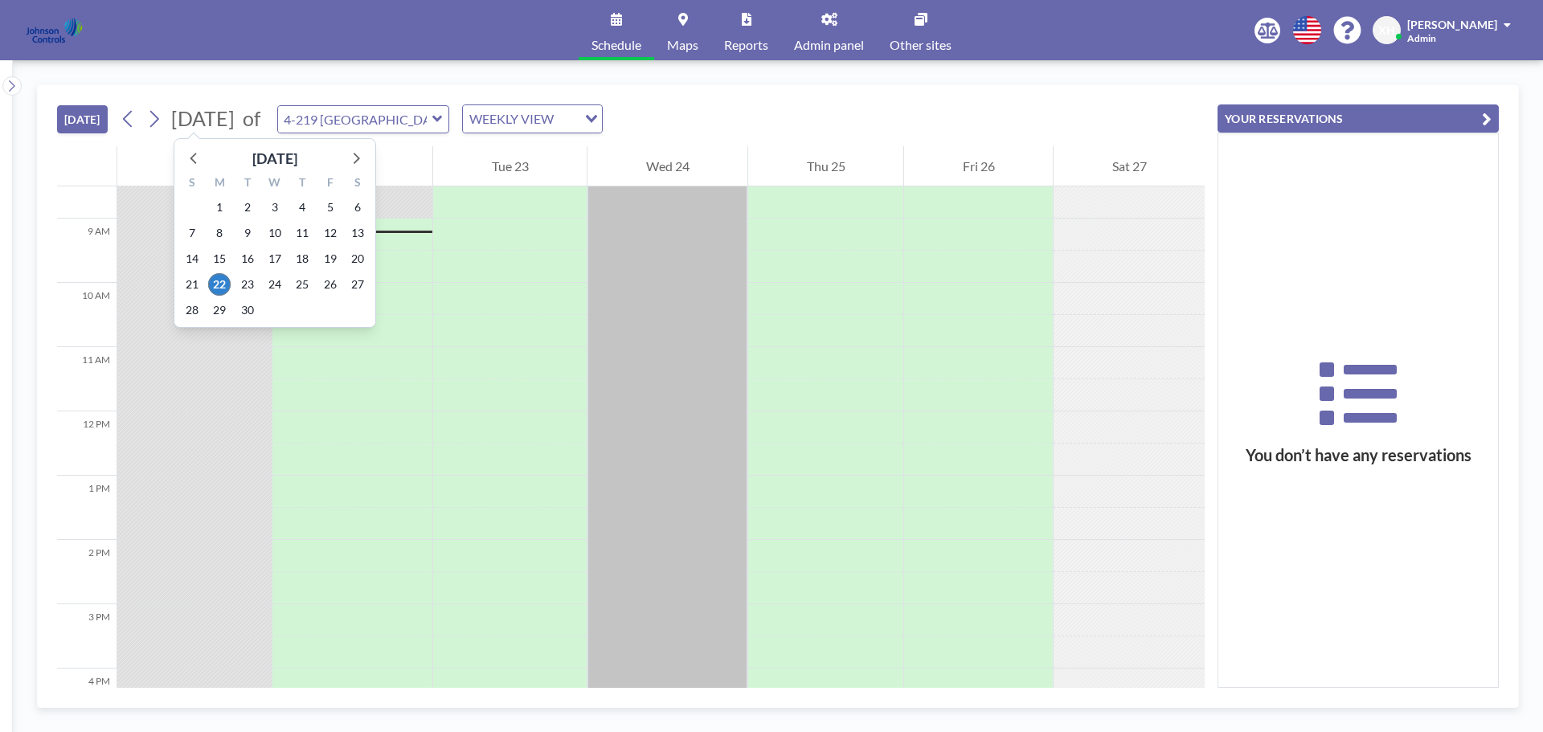
click at [235, 116] on span "[DATE]" at bounding box center [202, 118] width 63 height 24
click at [354, 157] on icon at bounding box center [355, 157] width 21 height 21
click at [192, 155] on icon at bounding box center [194, 157] width 21 height 21
click at [219, 234] on span "6" at bounding box center [219, 233] width 23 height 23
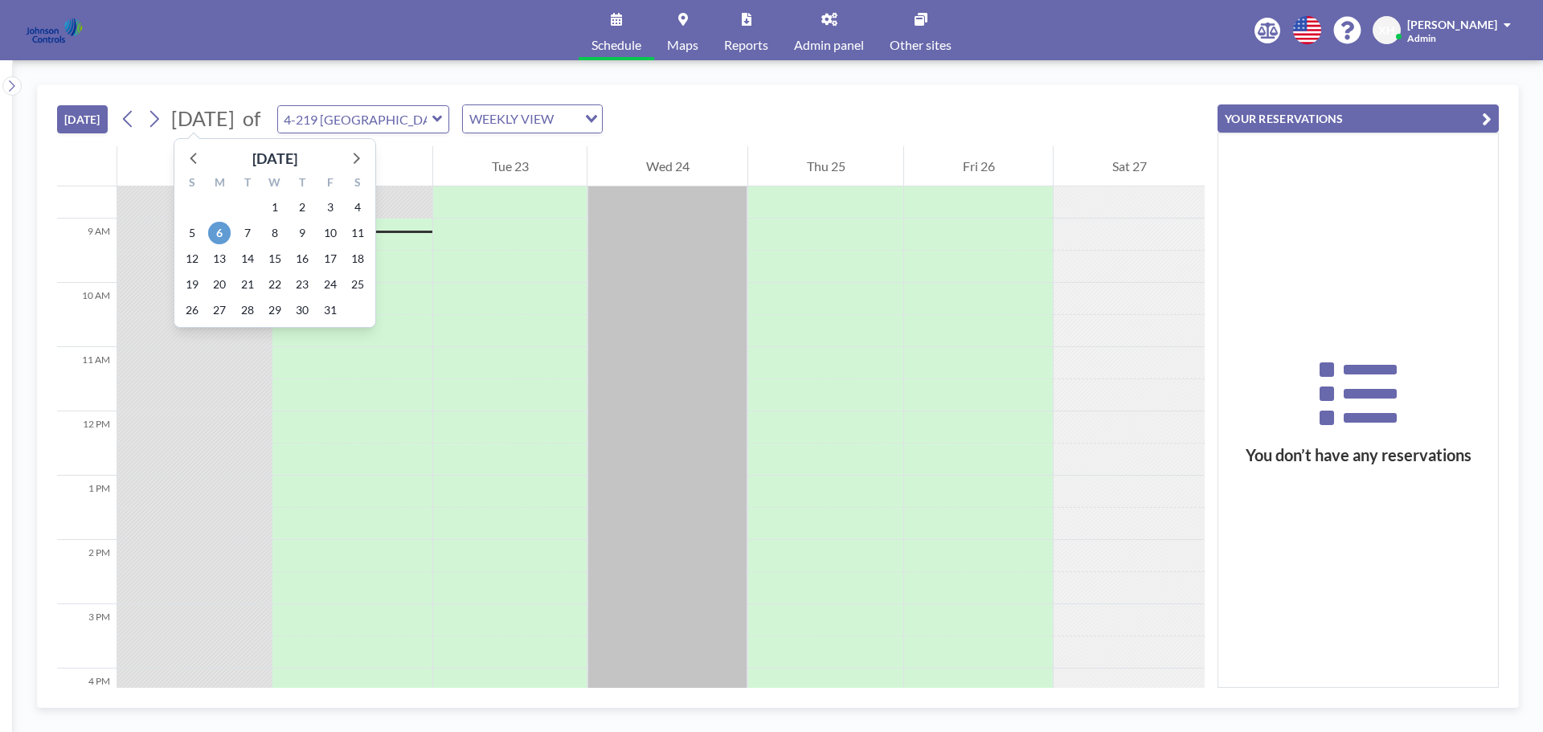
click at [219, 234] on div "TODAY September 2025 October 2025 S M T W T F S 28 29 30 1 2 3 4 5 6 7 8 9 10 1…" at bounding box center [631, 386] width 1148 height 603
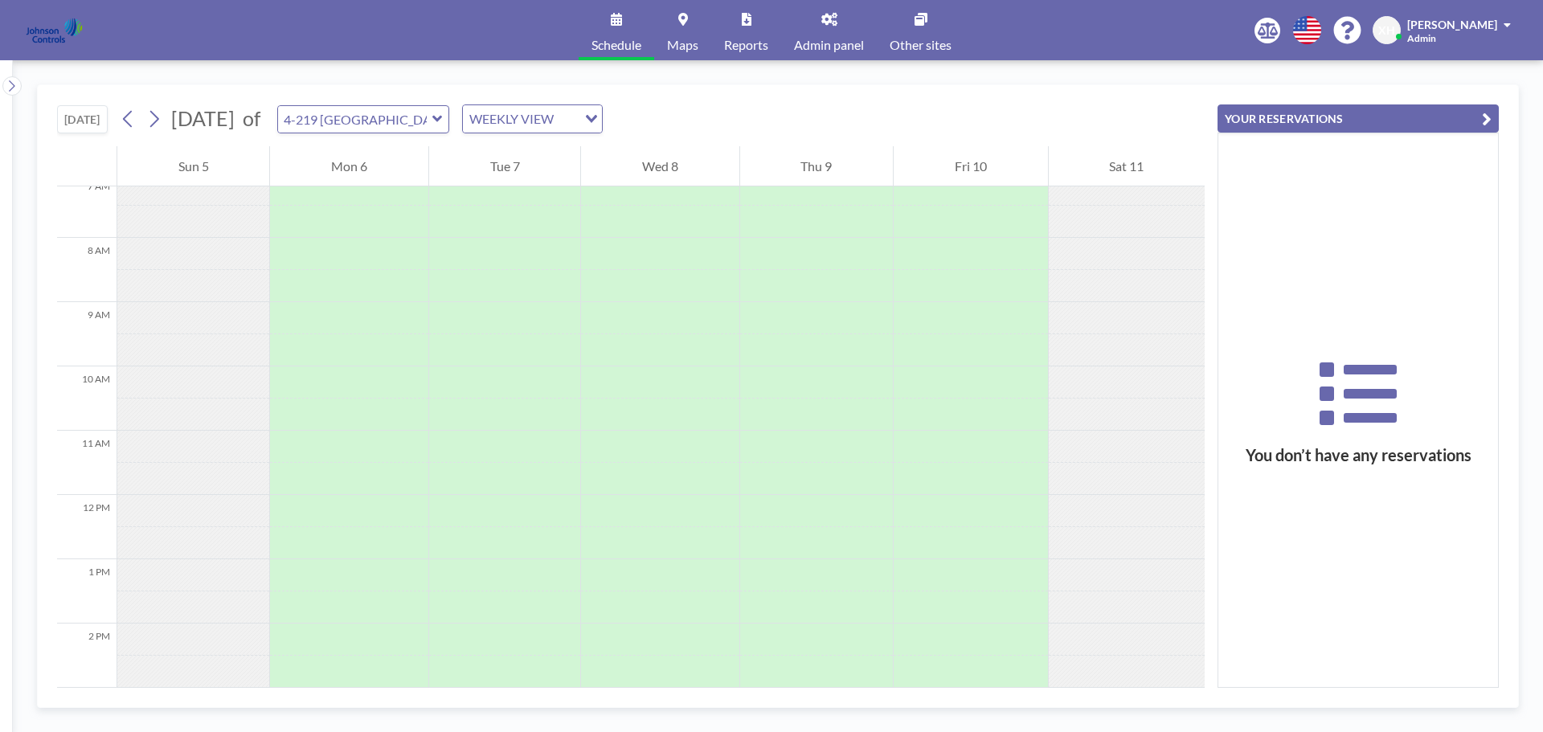
scroll to position [482, 0]
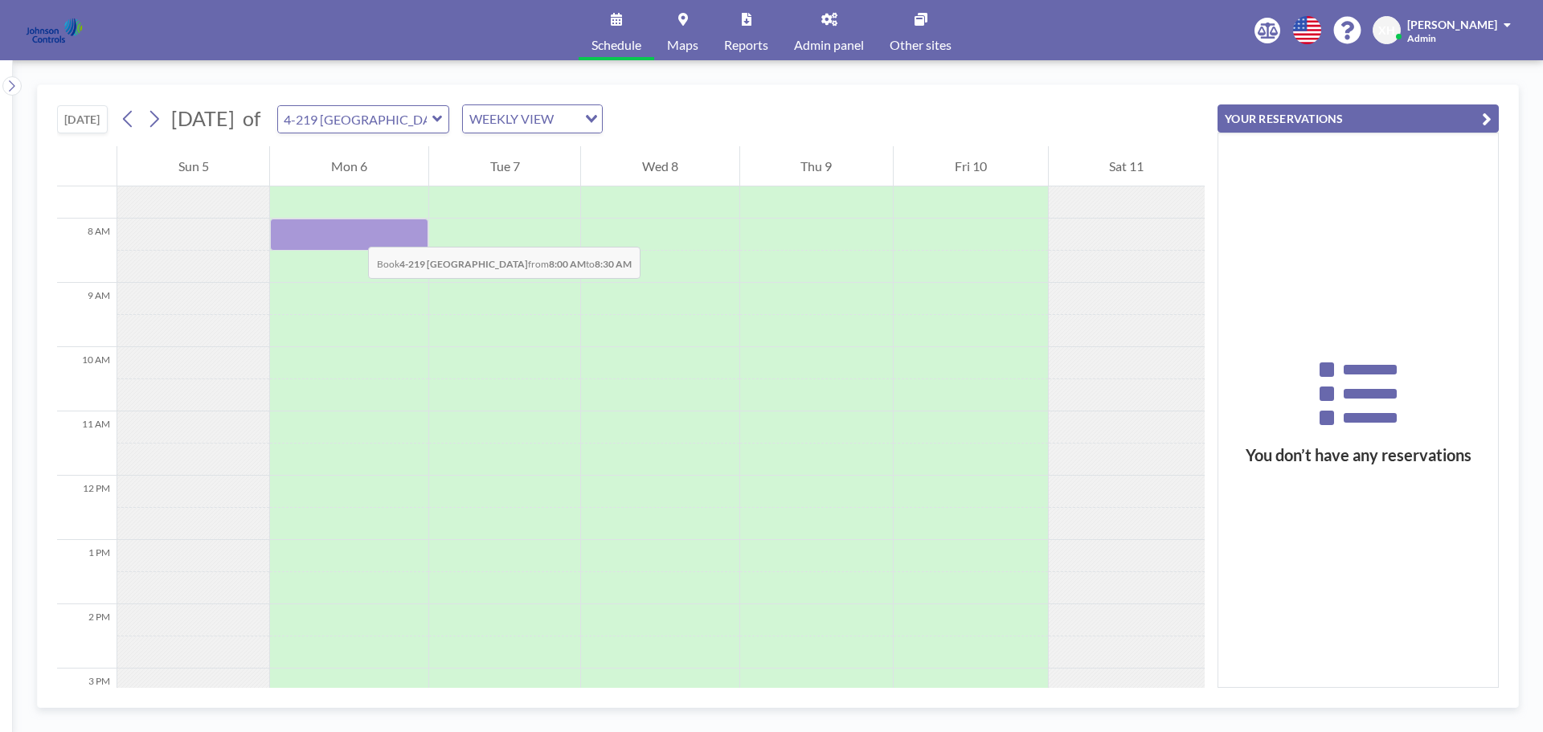
click at [352, 231] on div at bounding box center [349, 235] width 158 height 32
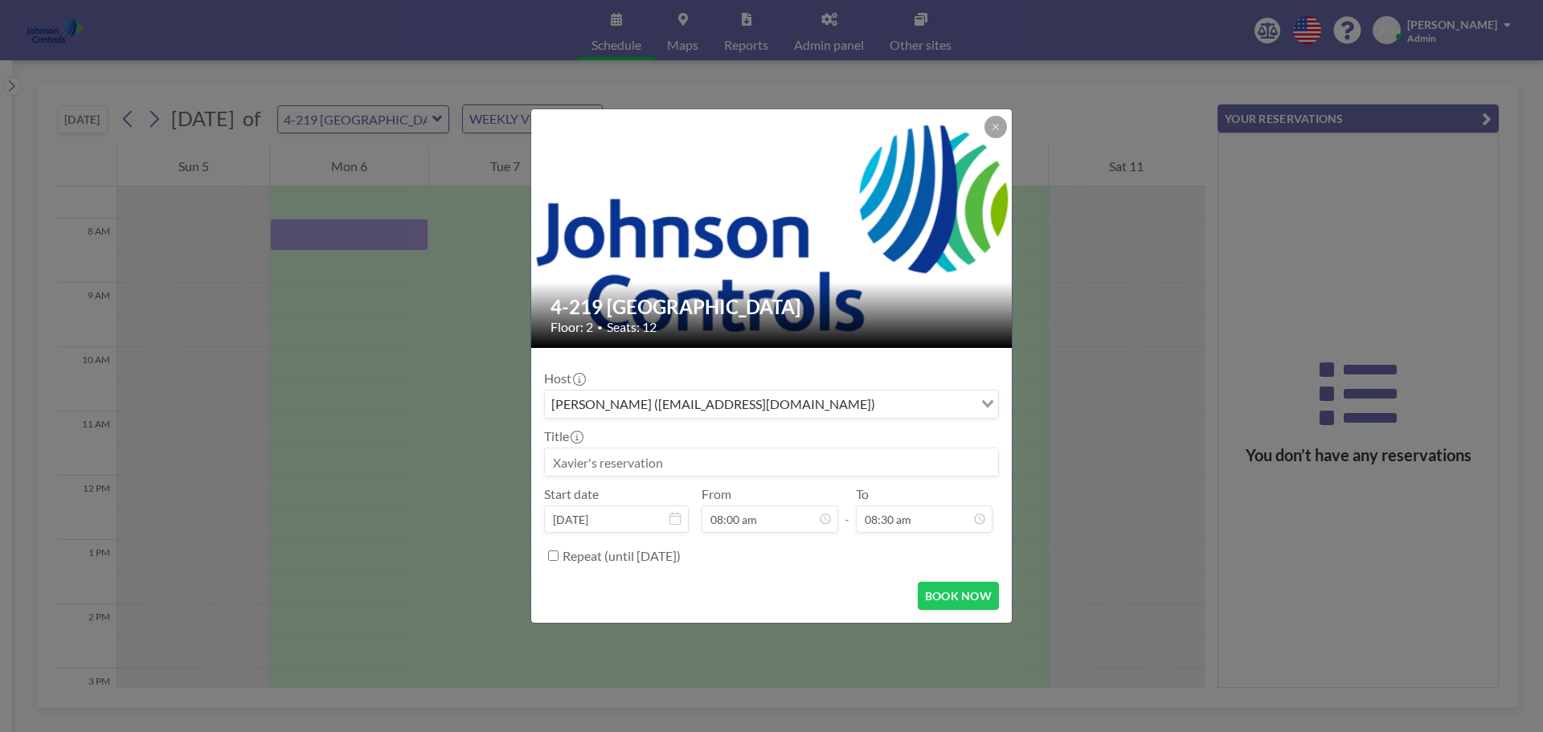
click at [352, 231] on div "4-219 Auckland Floor: 2 • Seats: 12 Host Xavier Ham (xavier.ham-ext@jci.com) Lo…" at bounding box center [771, 366] width 1543 height 732
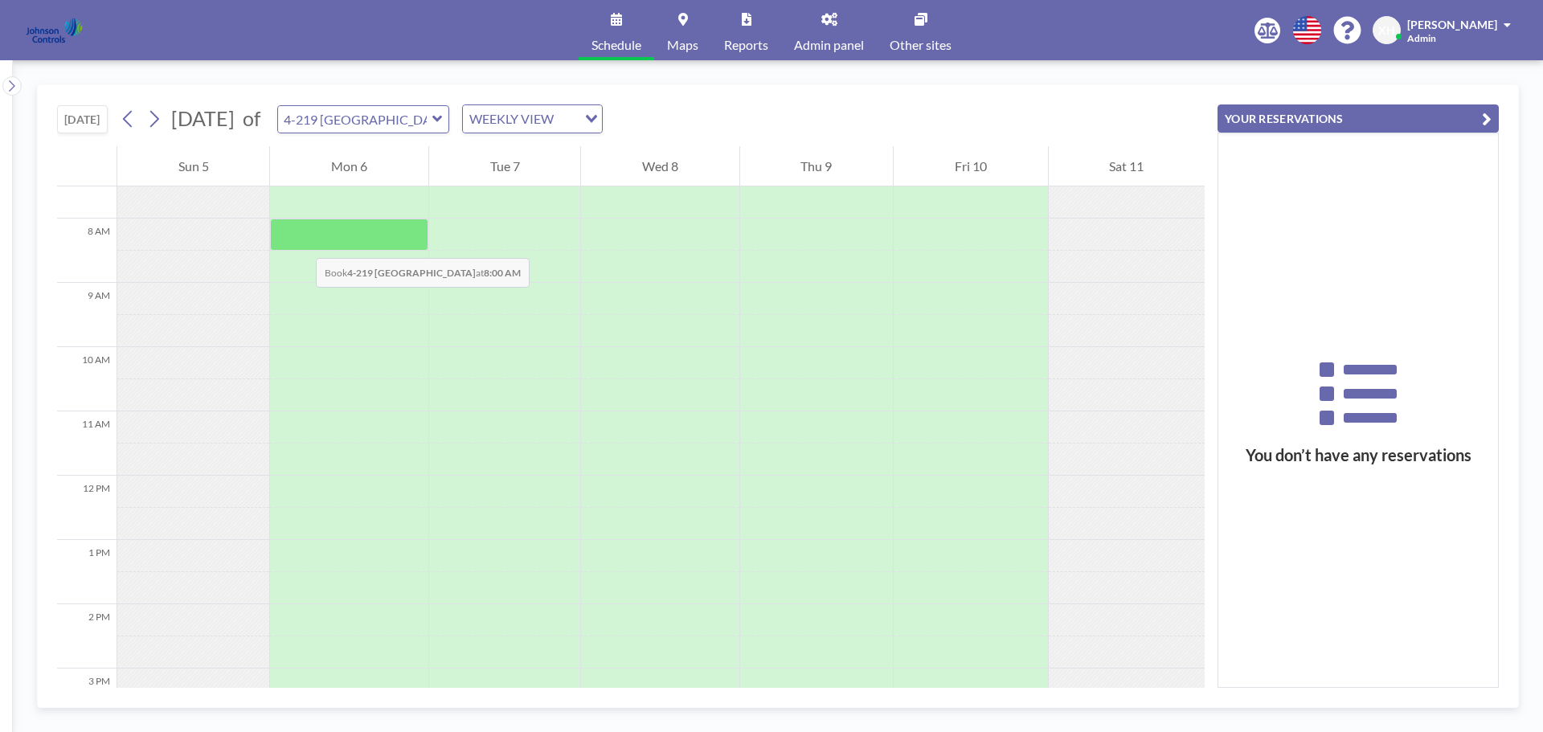
click at [300, 238] on div at bounding box center [349, 235] width 158 height 32
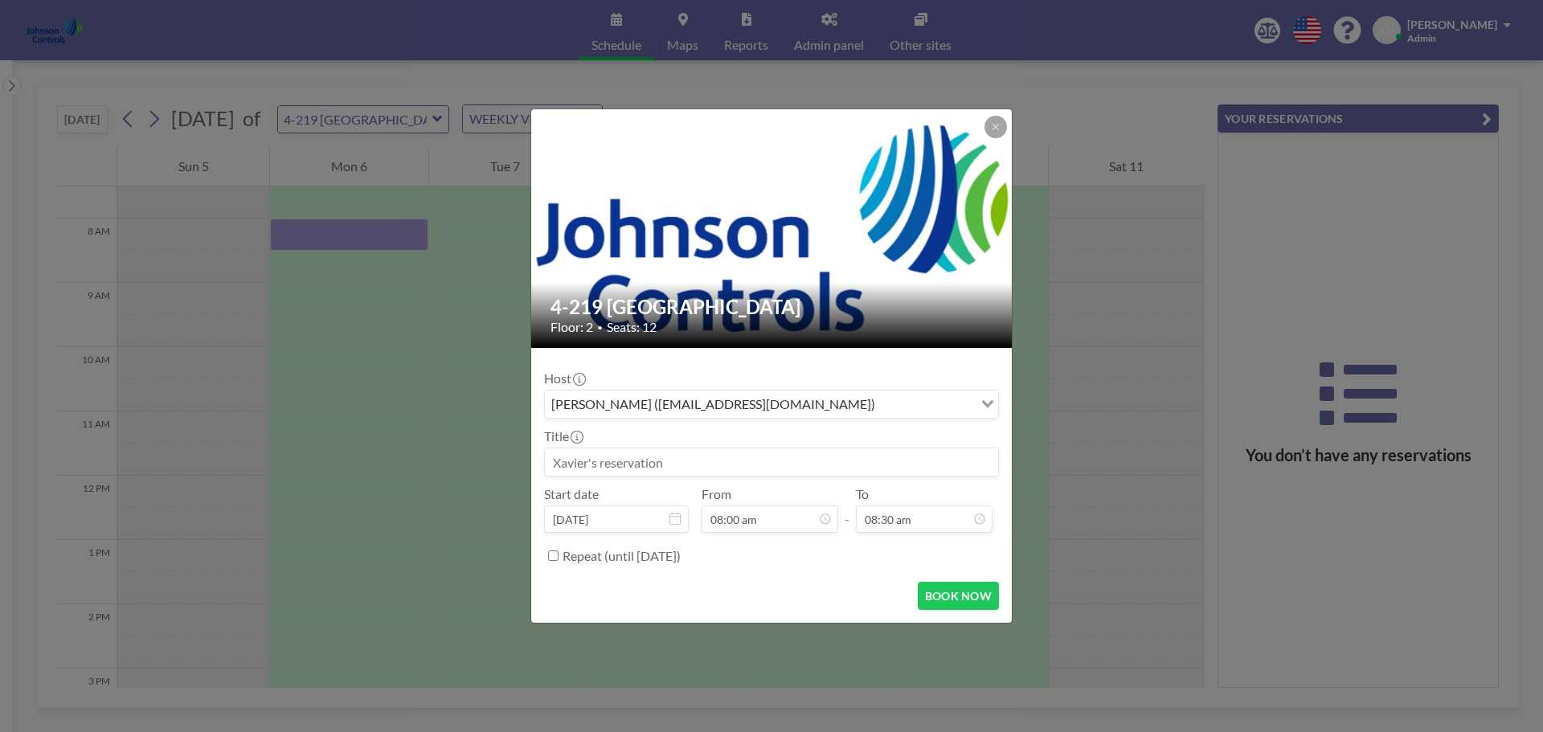
click at [880, 410] on input "Search for option" at bounding box center [926, 404] width 92 height 21
paste input "[PERSON_NAME][EMAIL_ADDRESS][DOMAIN_NAME]"
type input "[PERSON_NAME][EMAIL_ADDRESS][DOMAIN_NAME]"
click at [981, 405] on div "Loading..." at bounding box center [985, 403] width 25 height 24
click at [924, 399] on input "Search for option" at bounding box center [926, 404] width 92 height 21
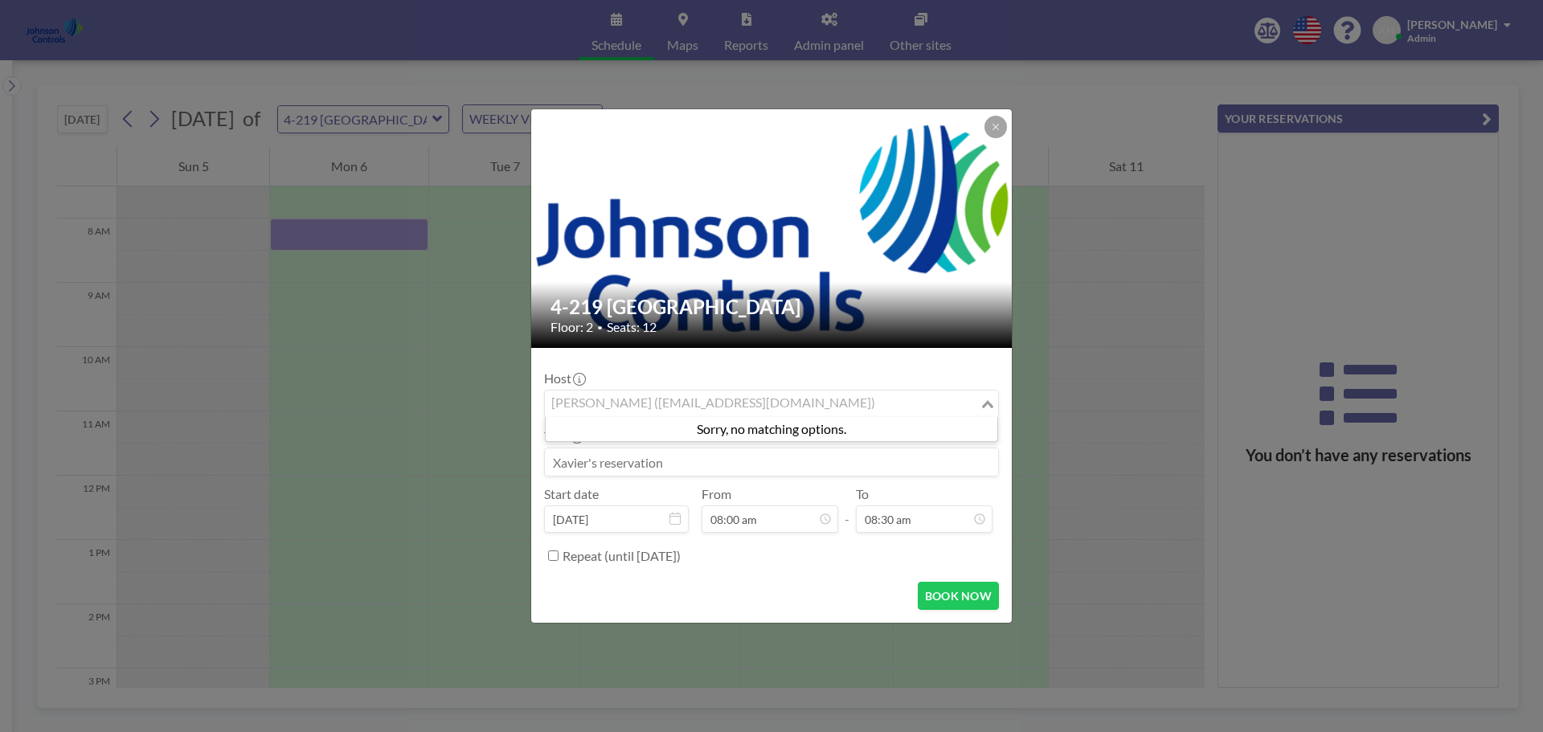
click at [1083, 391] on div "4-219 Auckland Floor: 2 • Seats: 12 Host Xavier Ham (xavier.ham-ext@jci.com) Lo…" at bounding box center [771, 366] width 1543 height 732
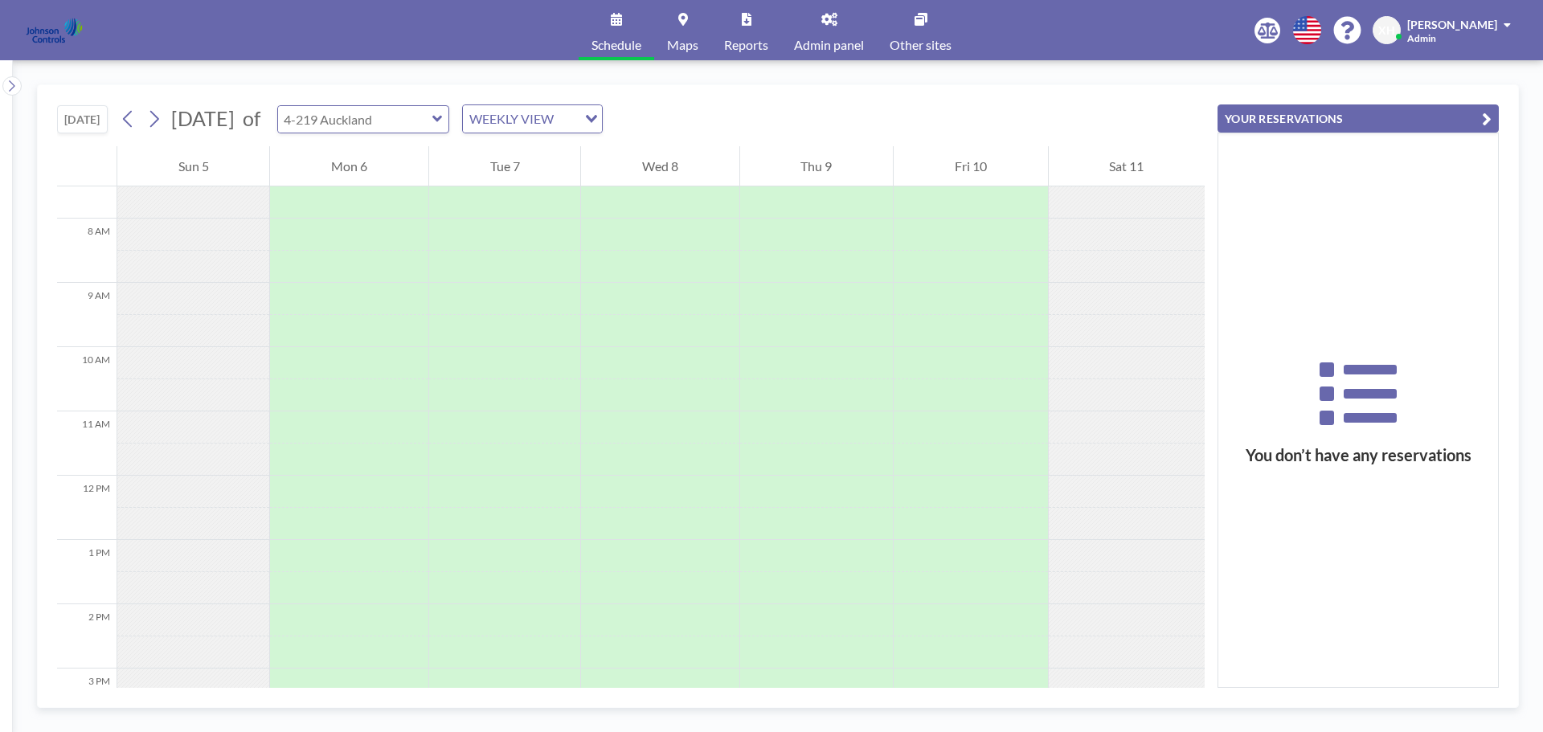
click at [450, 118] on div at bounding box center [363, 119] width 173 height 28
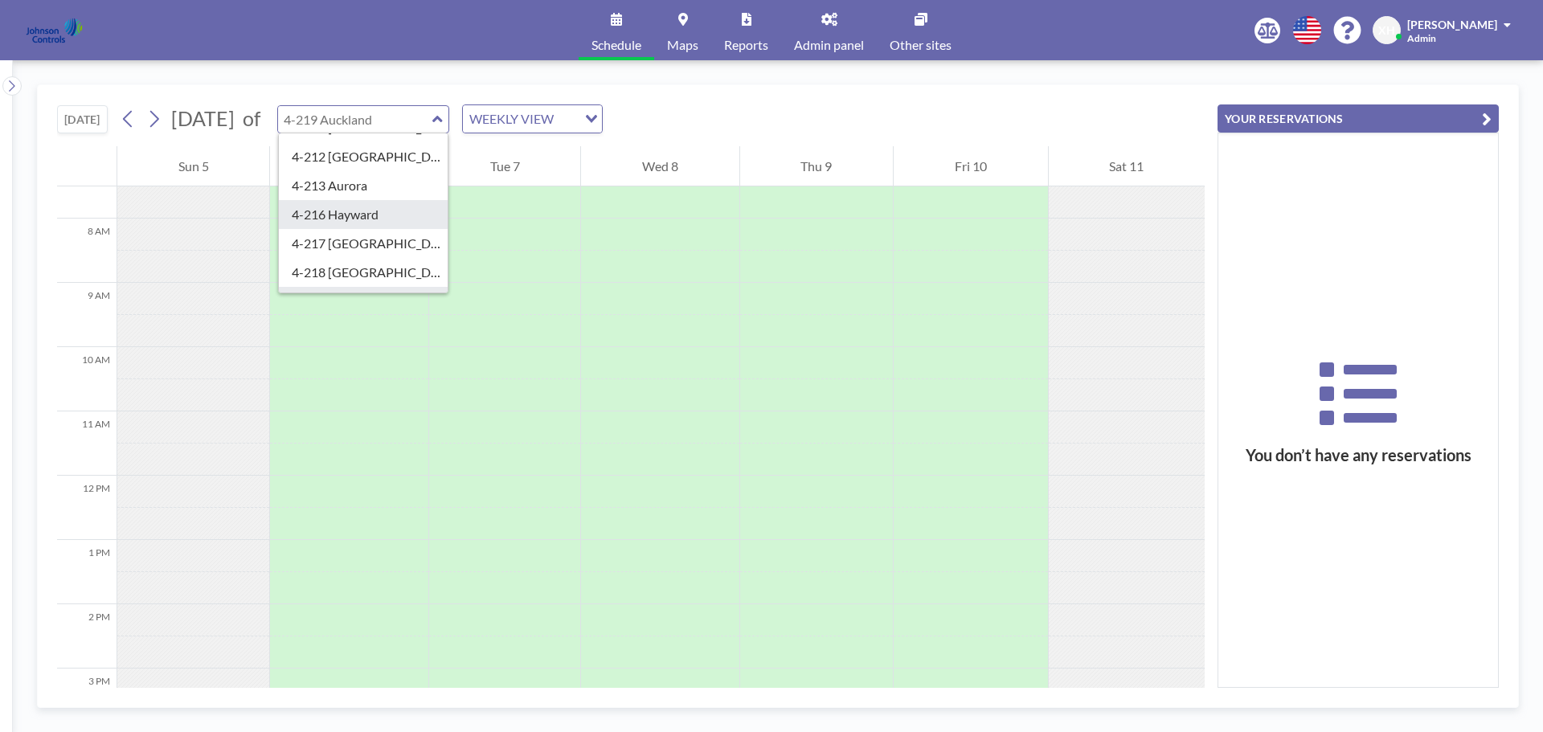
scroll to position [312, 0]
type input "4-219 Auckland"
click at [921, 27] on link "Other sites" at bounding box center [921, 30] width 88 height 60
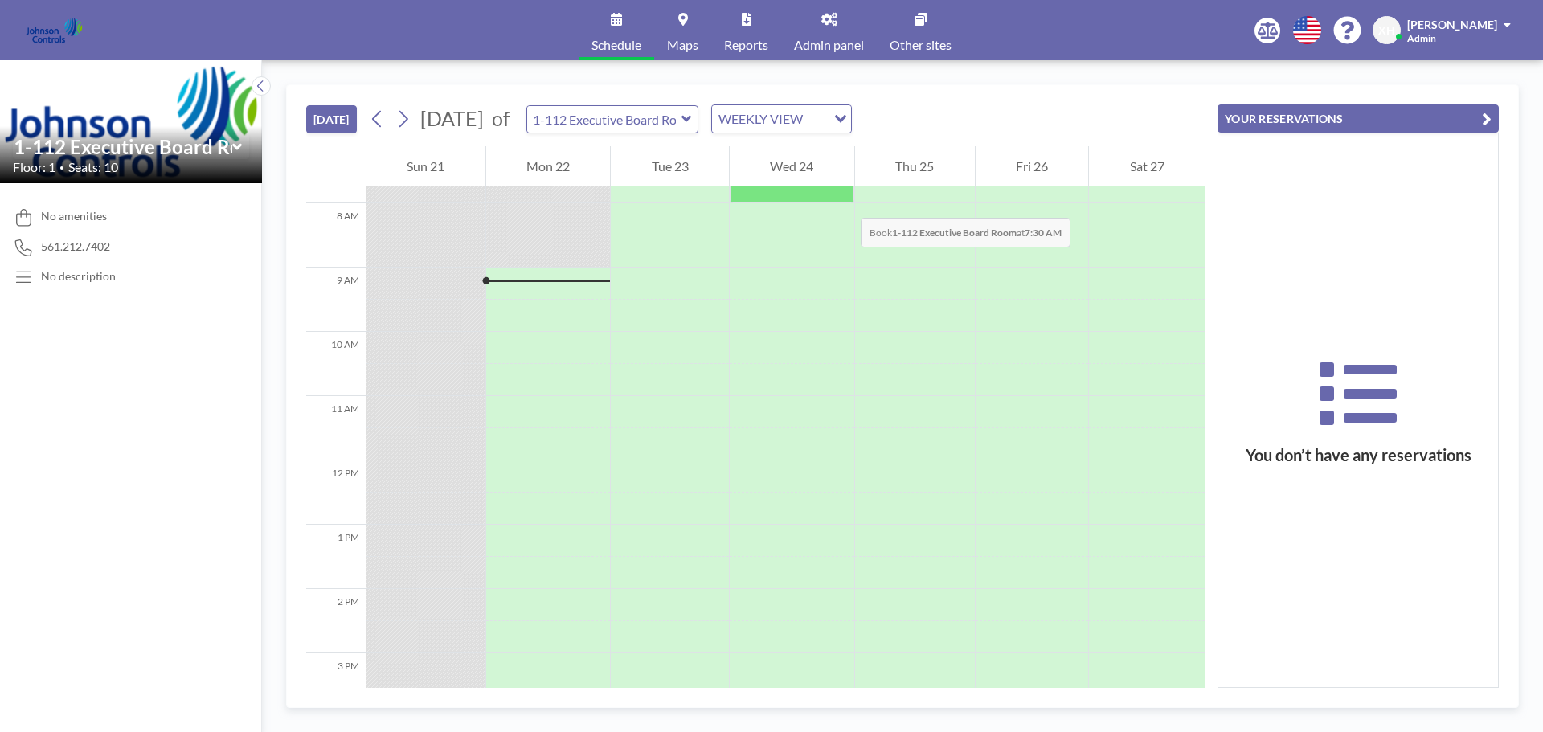
scroll to position [546, 0]
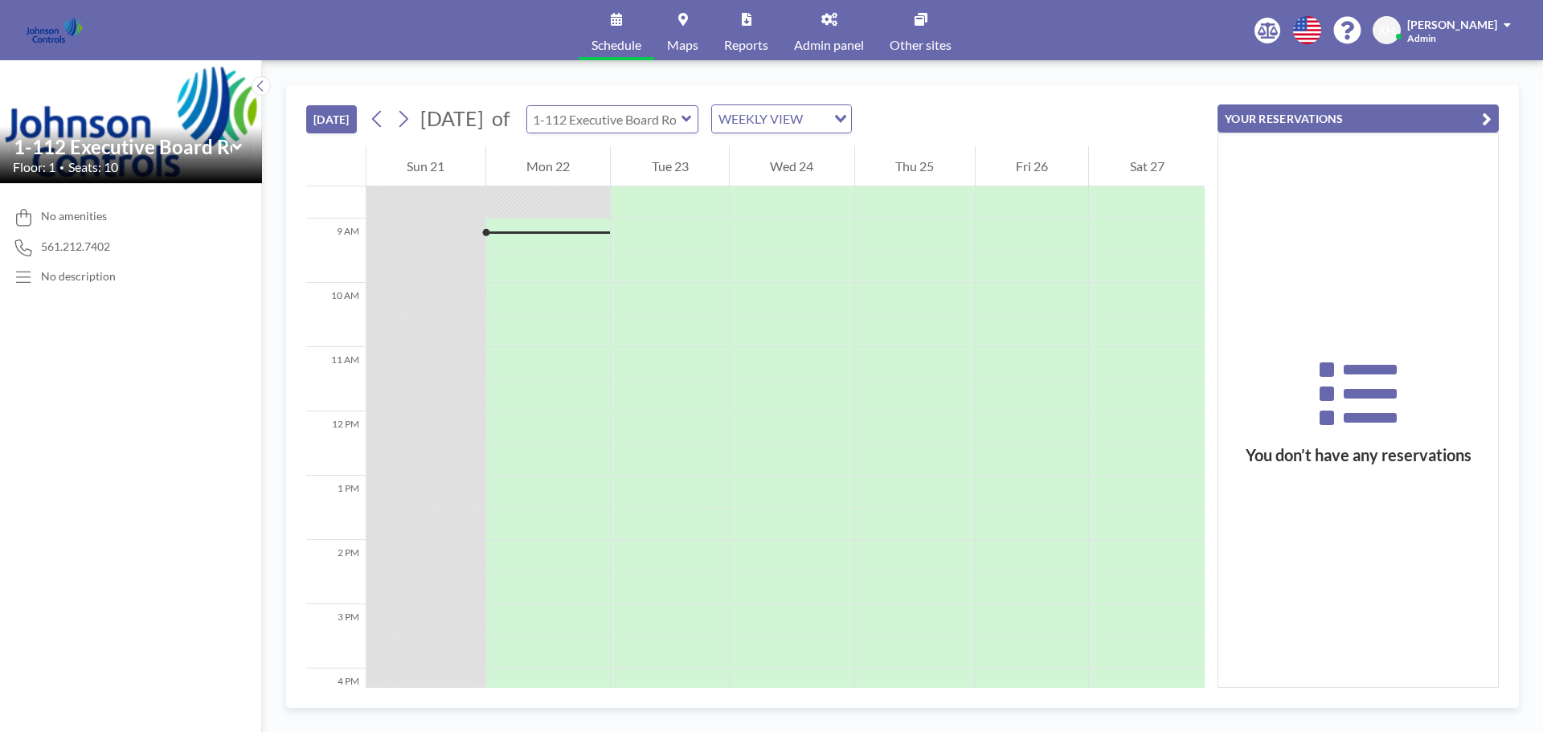
click at [681, 123] on input "text" at bounding box center [604, 119] width 154 height 27
type input "1-112 Executive Board Room"
click at [523, 276] on div at bounding box center [548, 283] width 125 height 32
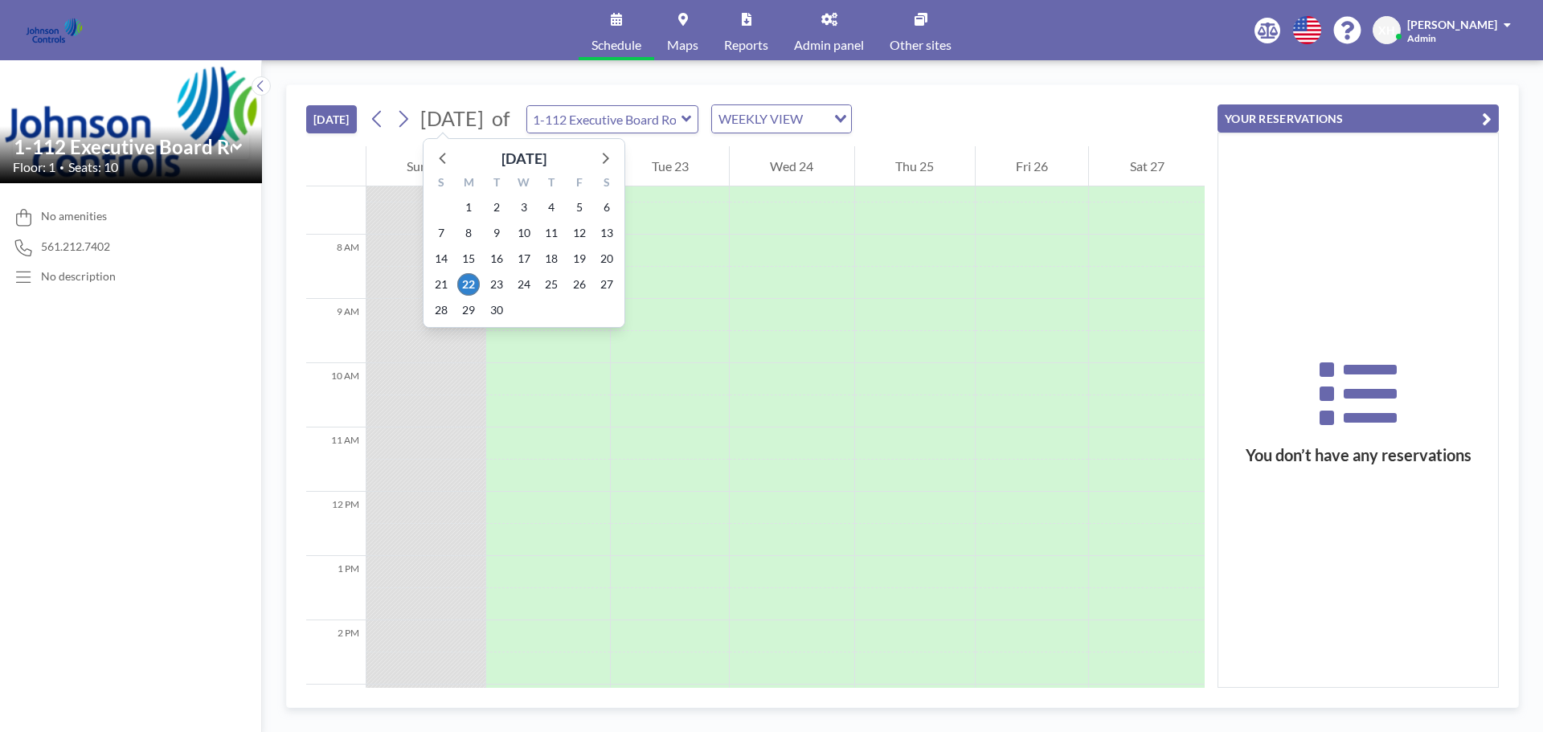
click at [484, 117] on span "[DATE]" at bounding box center [451, 118] width 63 height 24
click at [612, 153] on icon at bounding box center [604, 157] width 21 height 21
click at [467, 240] on span "6" at bounding box center [468, 233] width 23 height 23
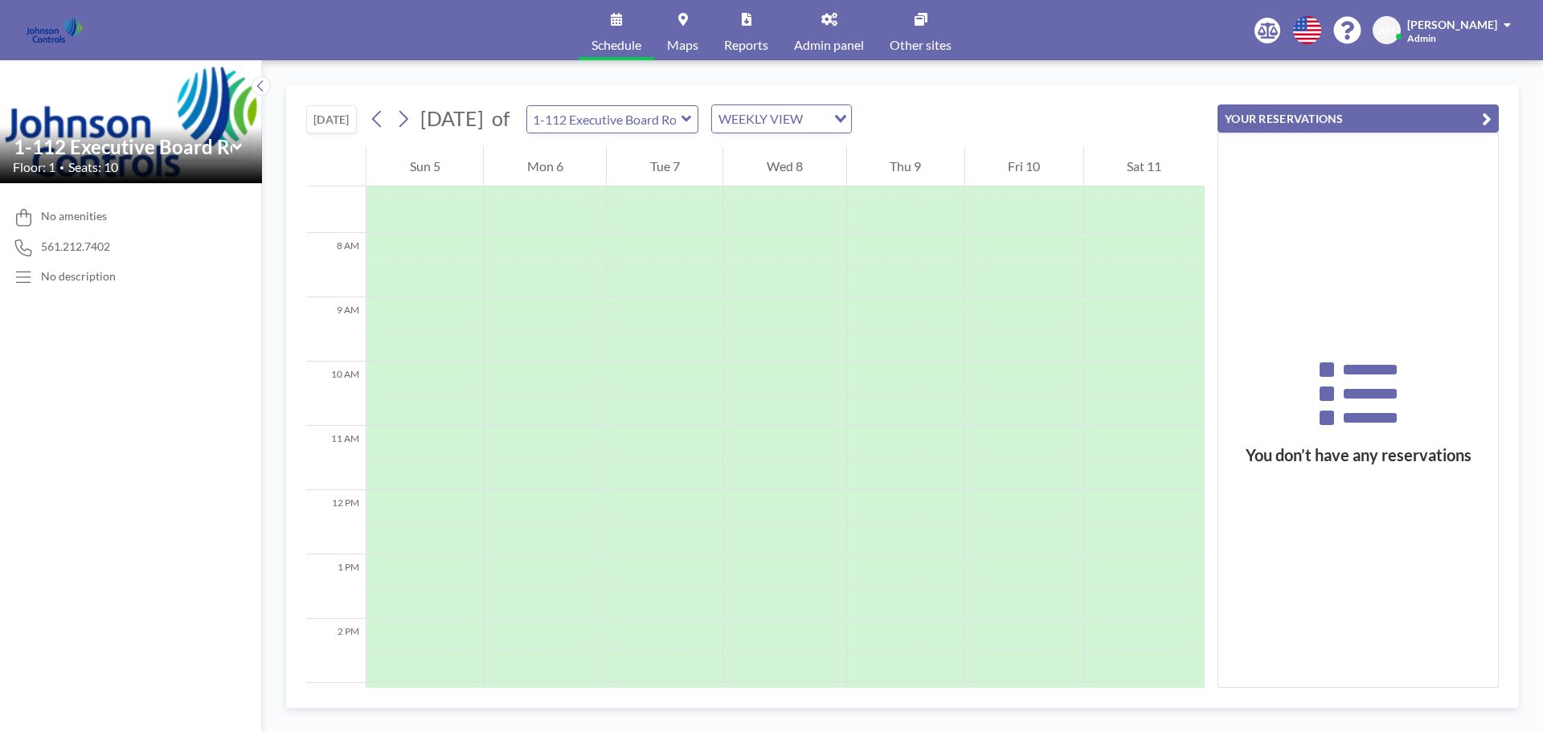
scroll to position [482, 0]
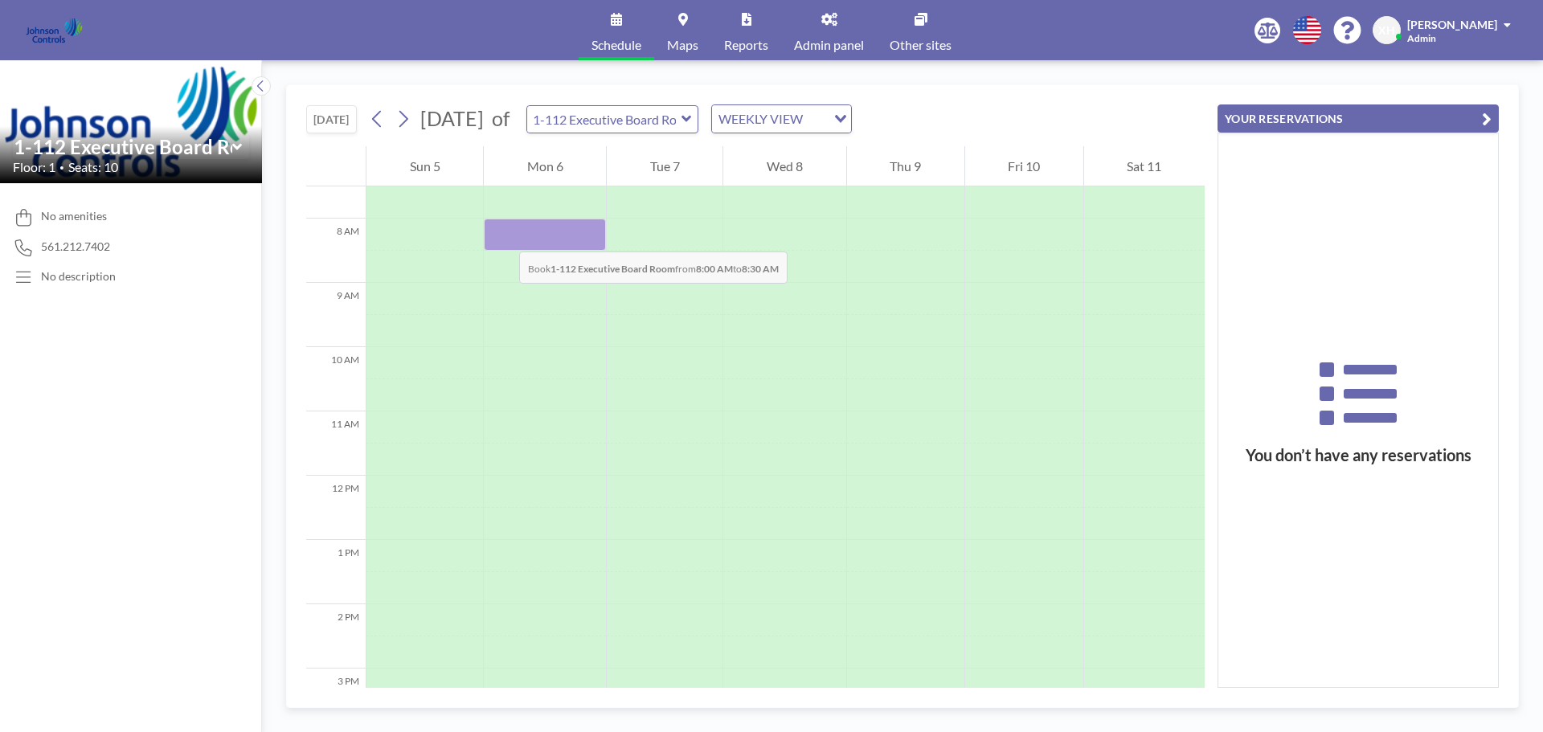
click at [503, 235] on div at bounding box center [545, 235] width 122 height 32
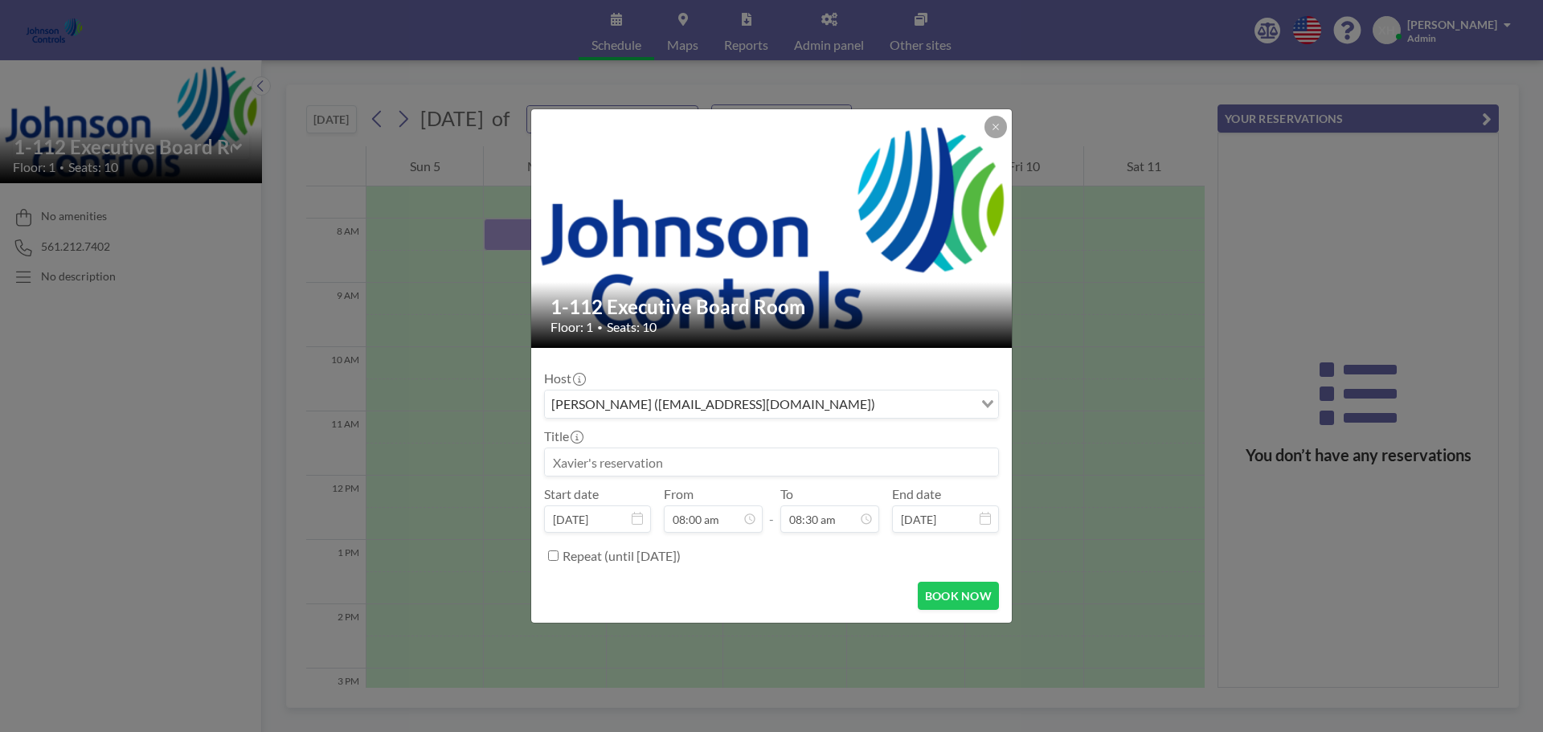
click at [880, 404] on input "Search for option" at bounding box center [926, 404] width 92 height 21
paste input "shirl.madison@jci.com"
click at [572, 429] on li "Sorry, no matching options." at bounding box center [772, 429] width 452 height 16
click at [758, 413] on input "shirl.madison@jci.com" at bounding box center [762, 404] width 432 height 21
type input "shirl.madison@jci.com"
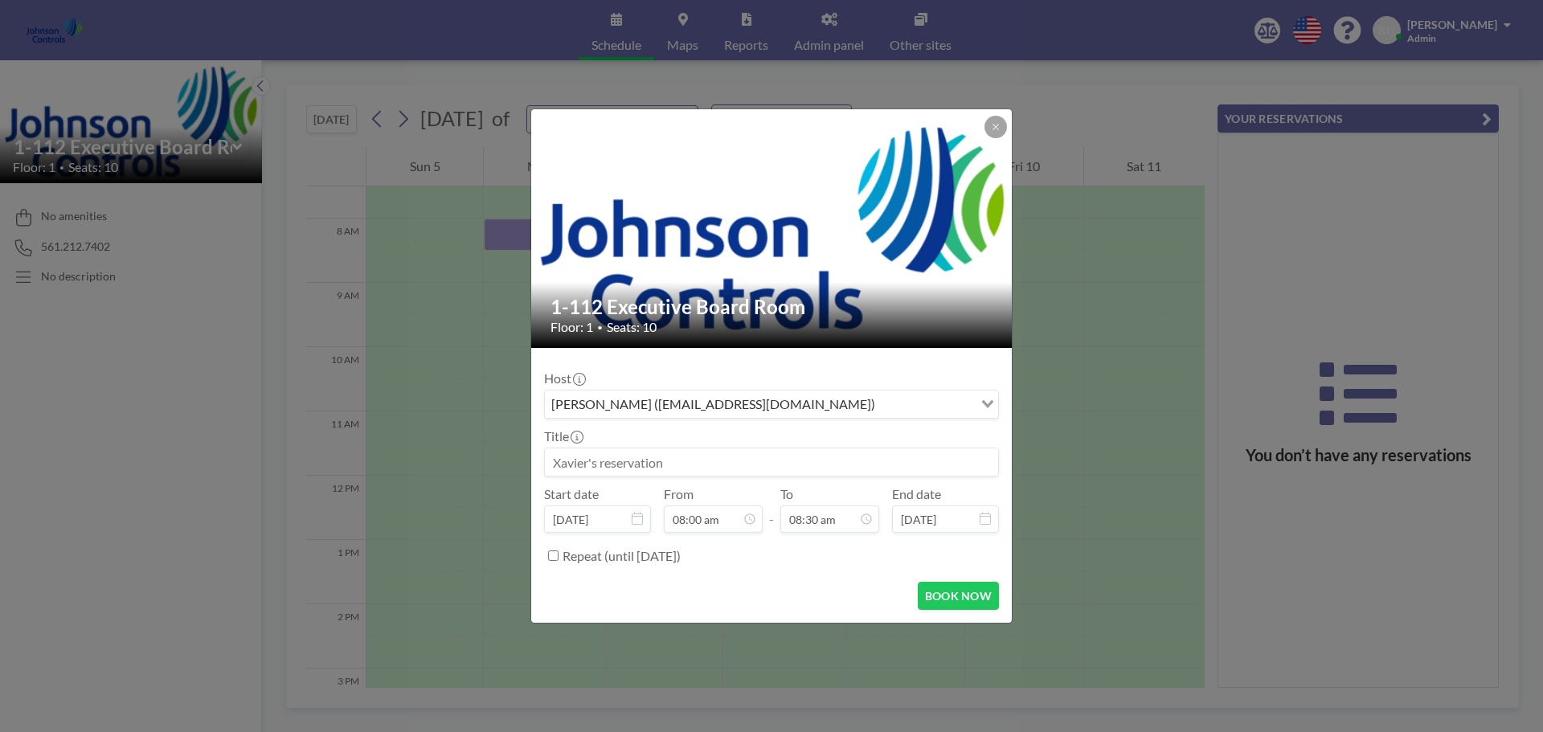
click at [1035, 385] on div "1-112 Executive Board Room Floor: 1 • Seats: 10 Host Xavier Ham (xavier.ham-ext…" at bounding box center [771, 366] width 1543 height 732
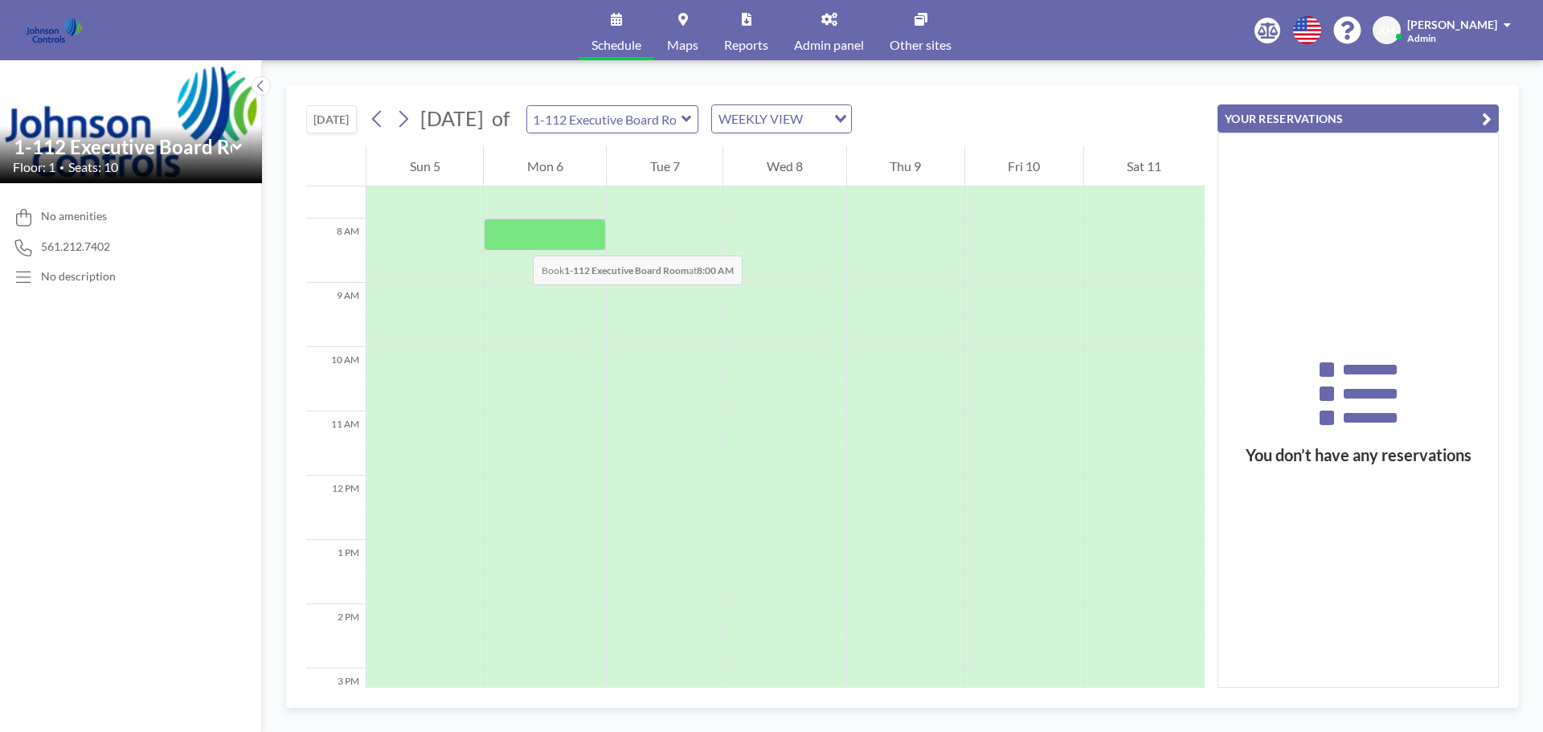
click at [517, 239] on div at bounding box center [545, 235] width 122 height 32
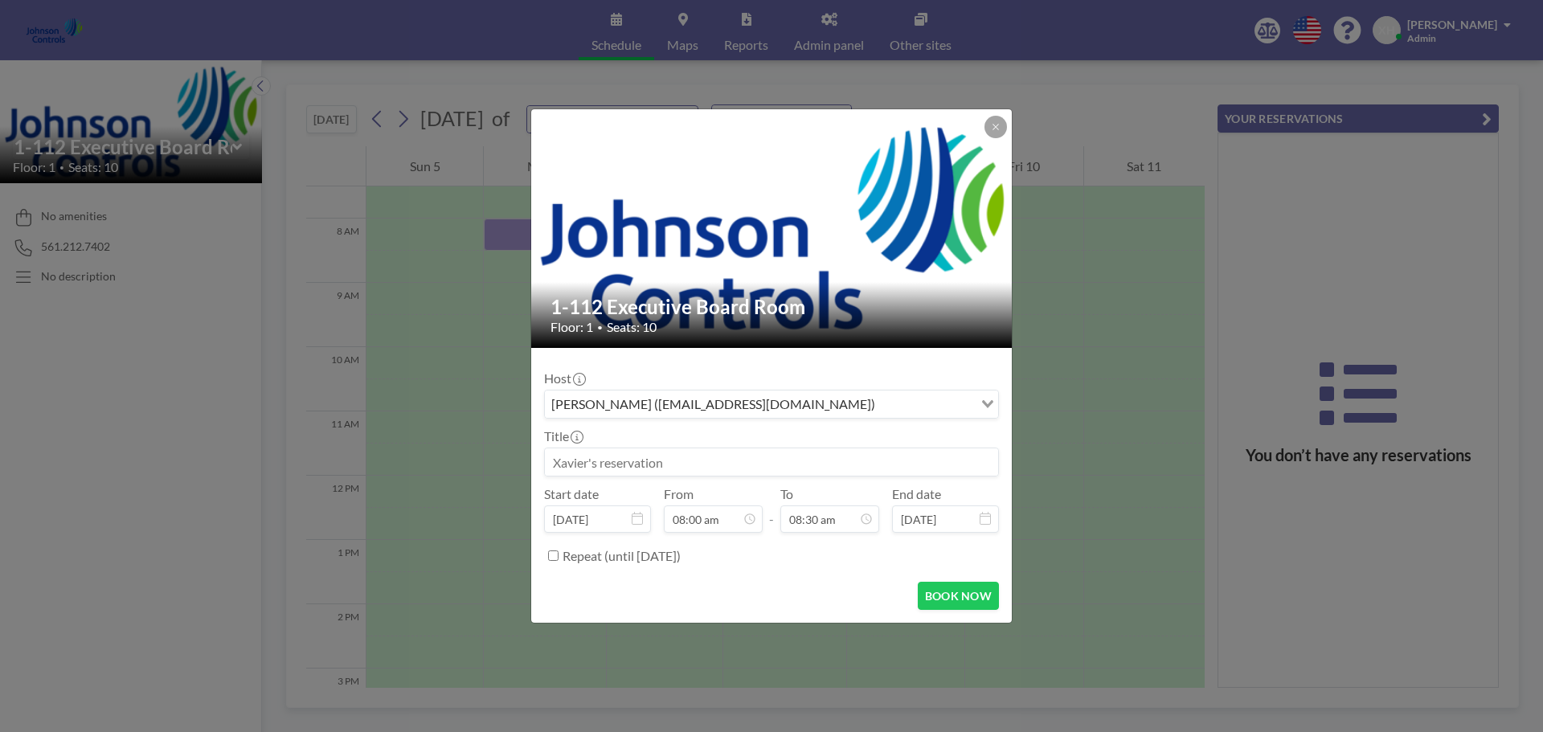
click at [657, 465] on input at bounding box center [771, 461] width 453 height 27
click at [575, 461] on input at bounding box center [771, 461] width 453 height 27
paste input "ensormatic Leadership"
type input "e"
click at [602, 462] on input at bounding box center [771, 461] width 453 height 27
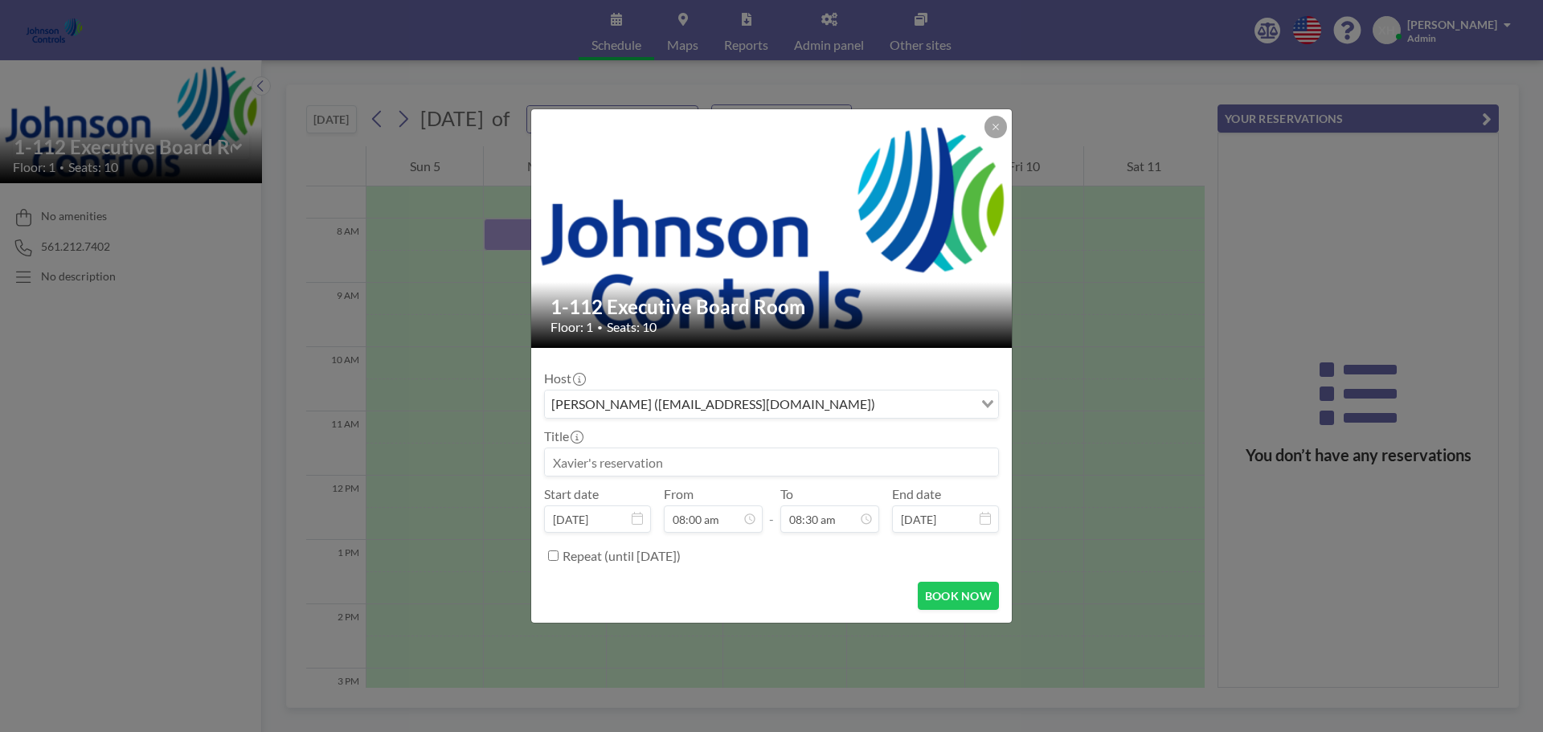
paste input "Sensormatic Leadership"
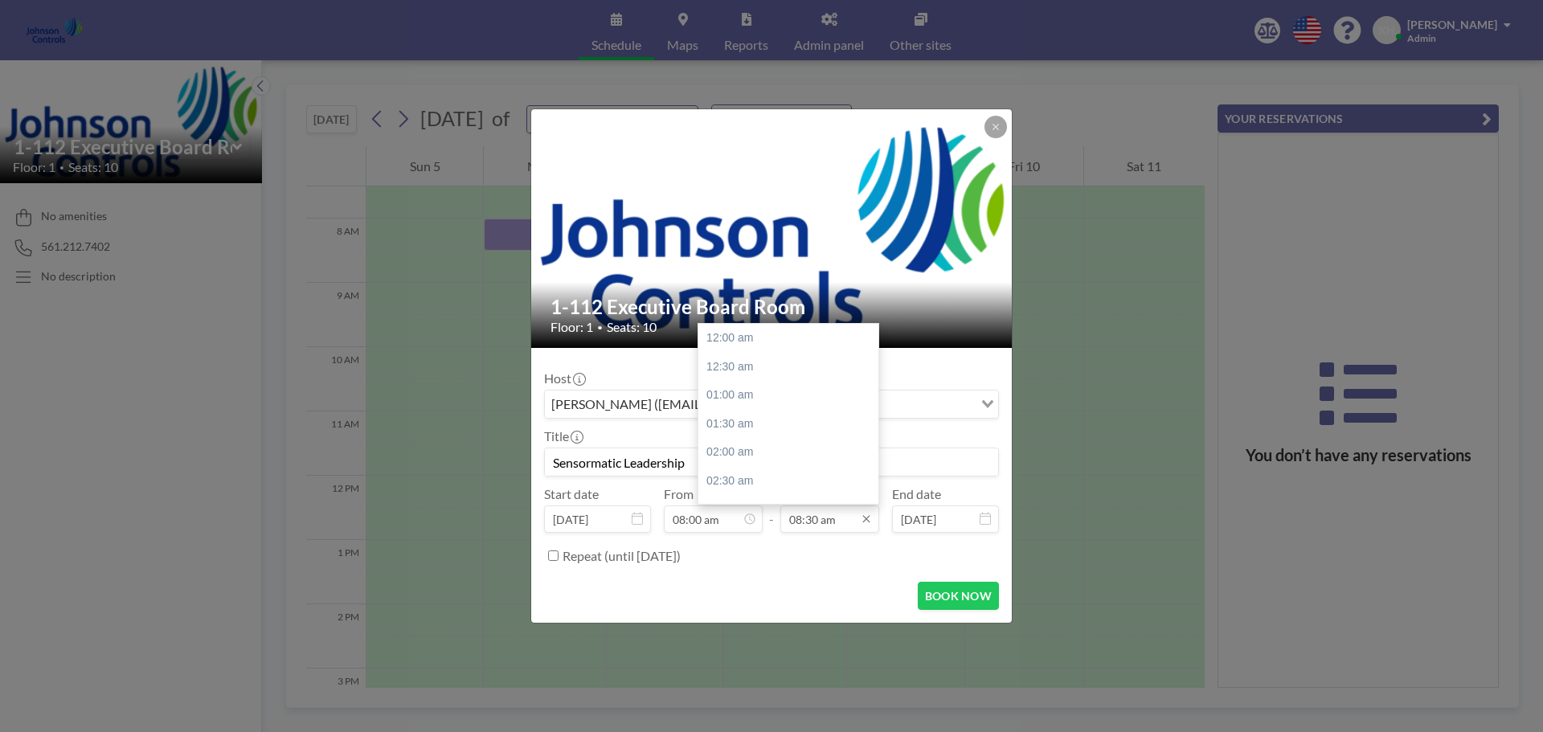
scroll to position [486, 0]
type input "Sensormatic Leadership"
click at [853, 519] on input "08:30 am" at bounding box center [829, 518] width 99 height 27
click at [747, 439] on div "08:00 pm" at bounding box center [792, 434] width 188 height 29
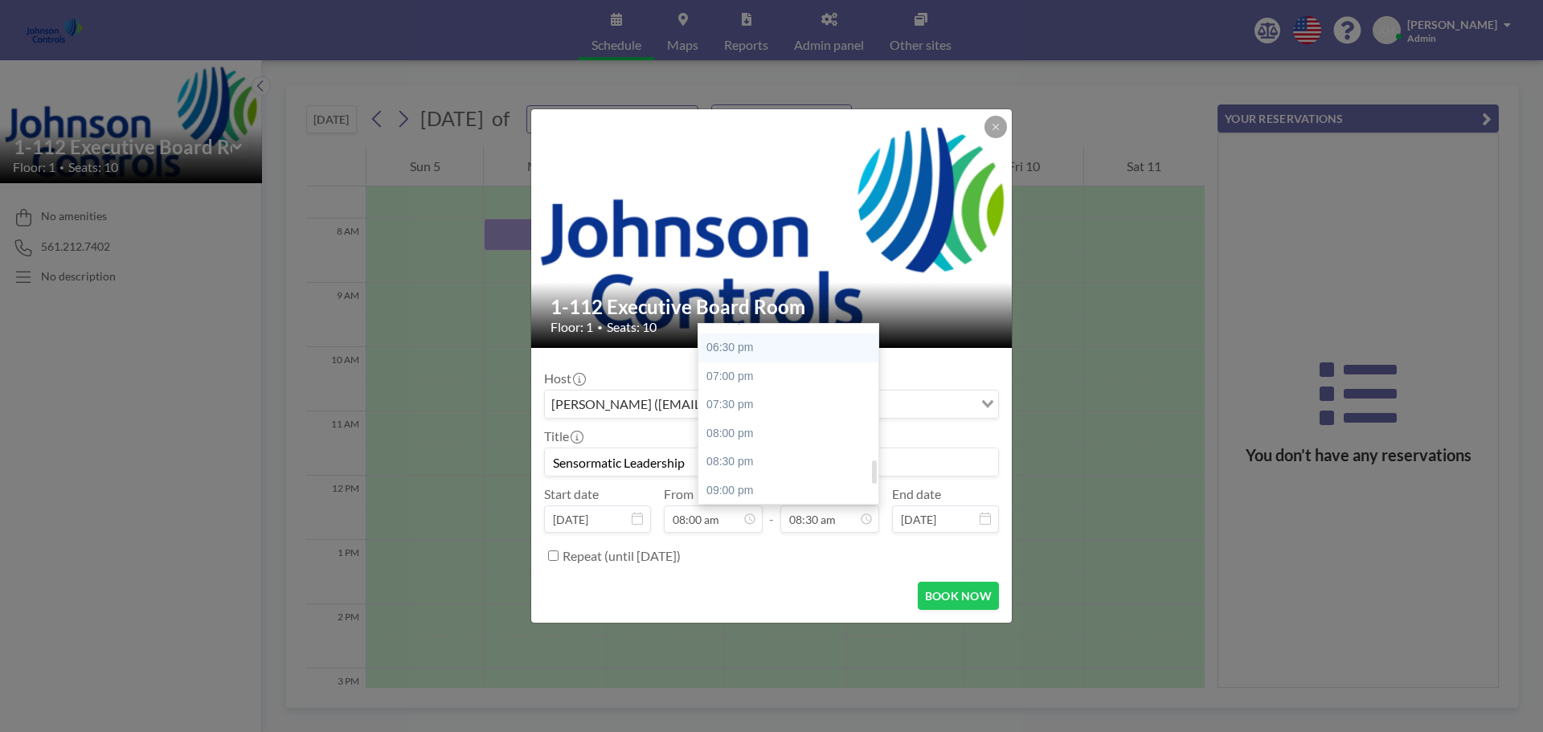
type input "08:00 pm"
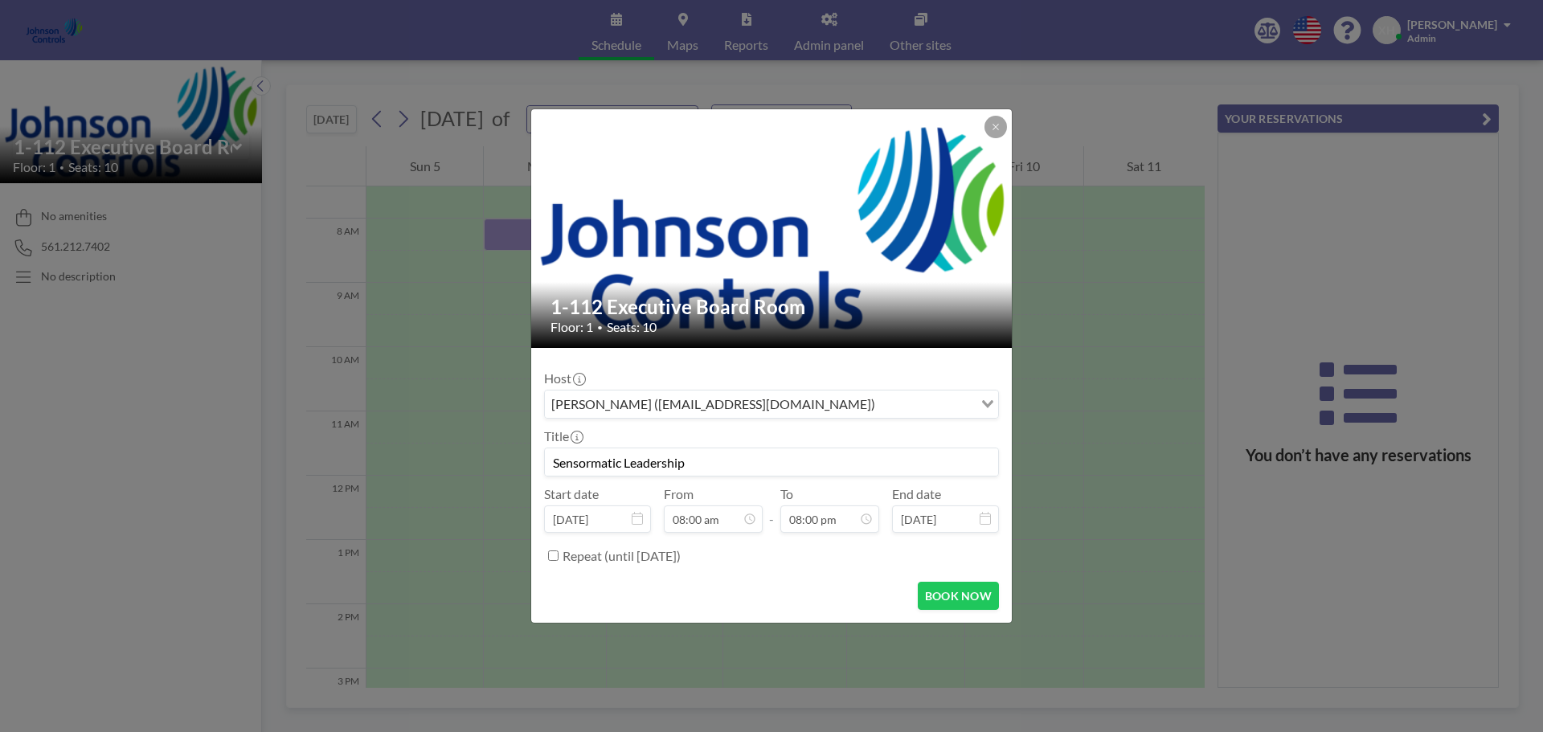
scroll to position [1144, 0]
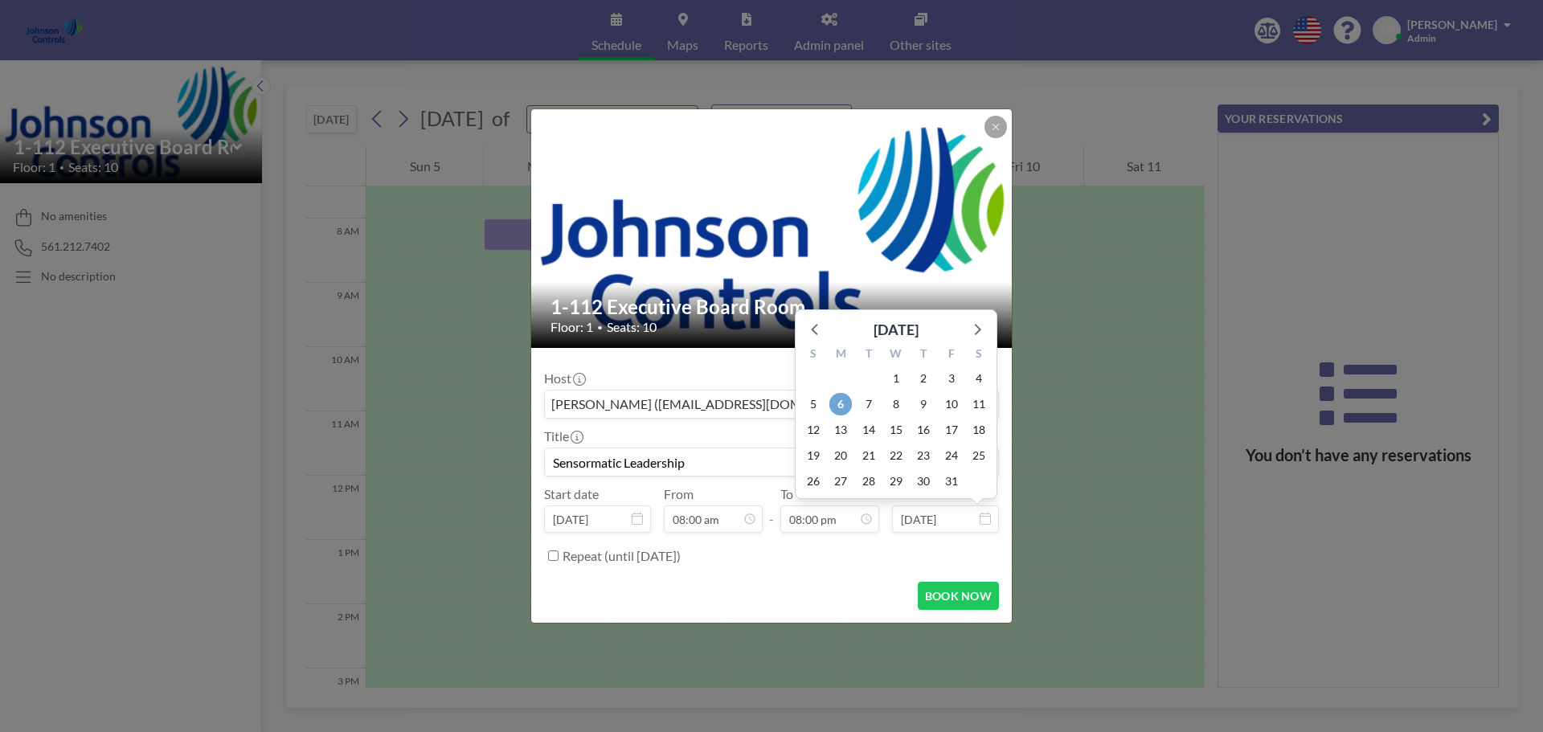
click at [837, 410] on span "6" at bounding box center [840, 404] width 23 height 23
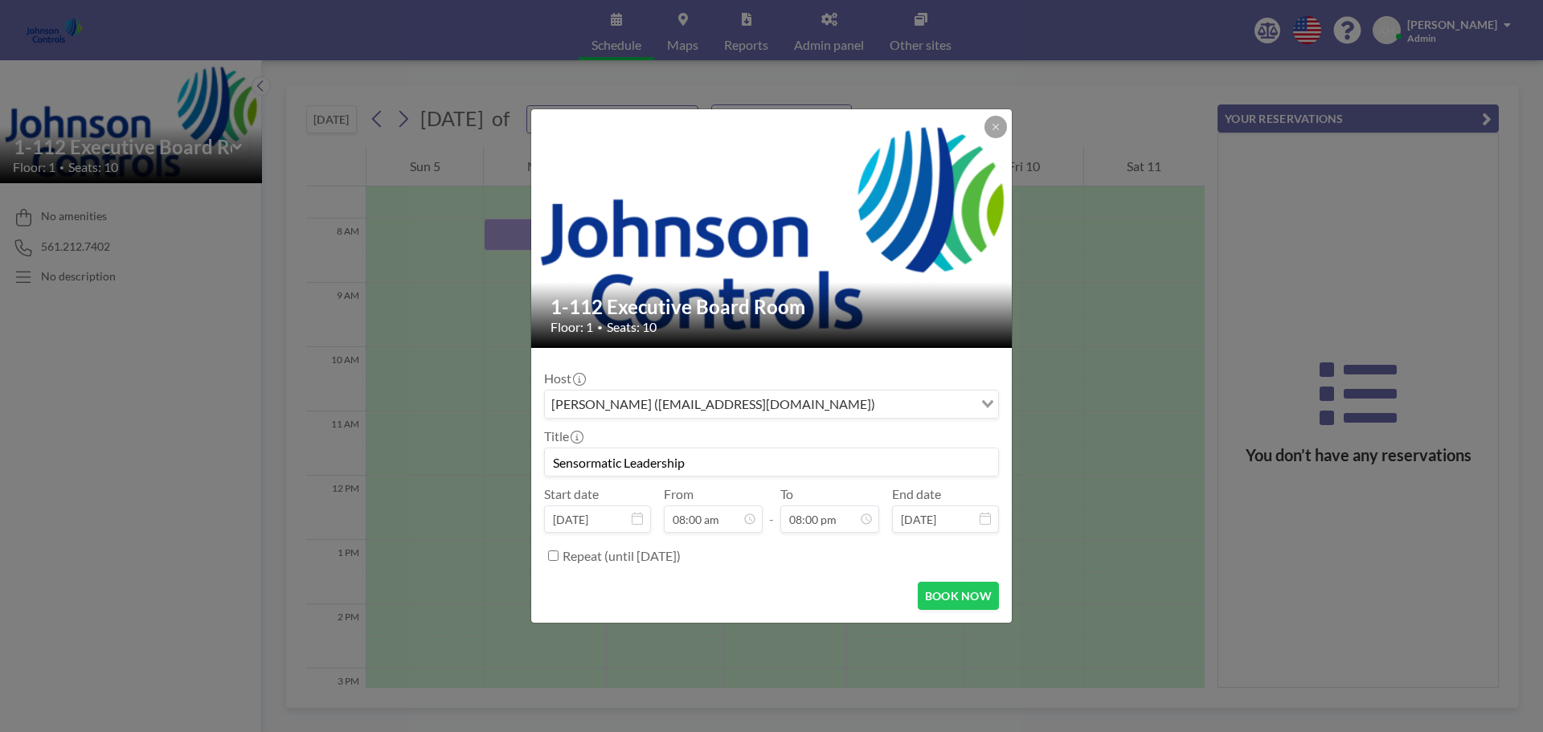
scroll to position [0, 0]
click at [960, 604] on button "BOOK NOW" at bounding box center [958, 596] width 81 height 28
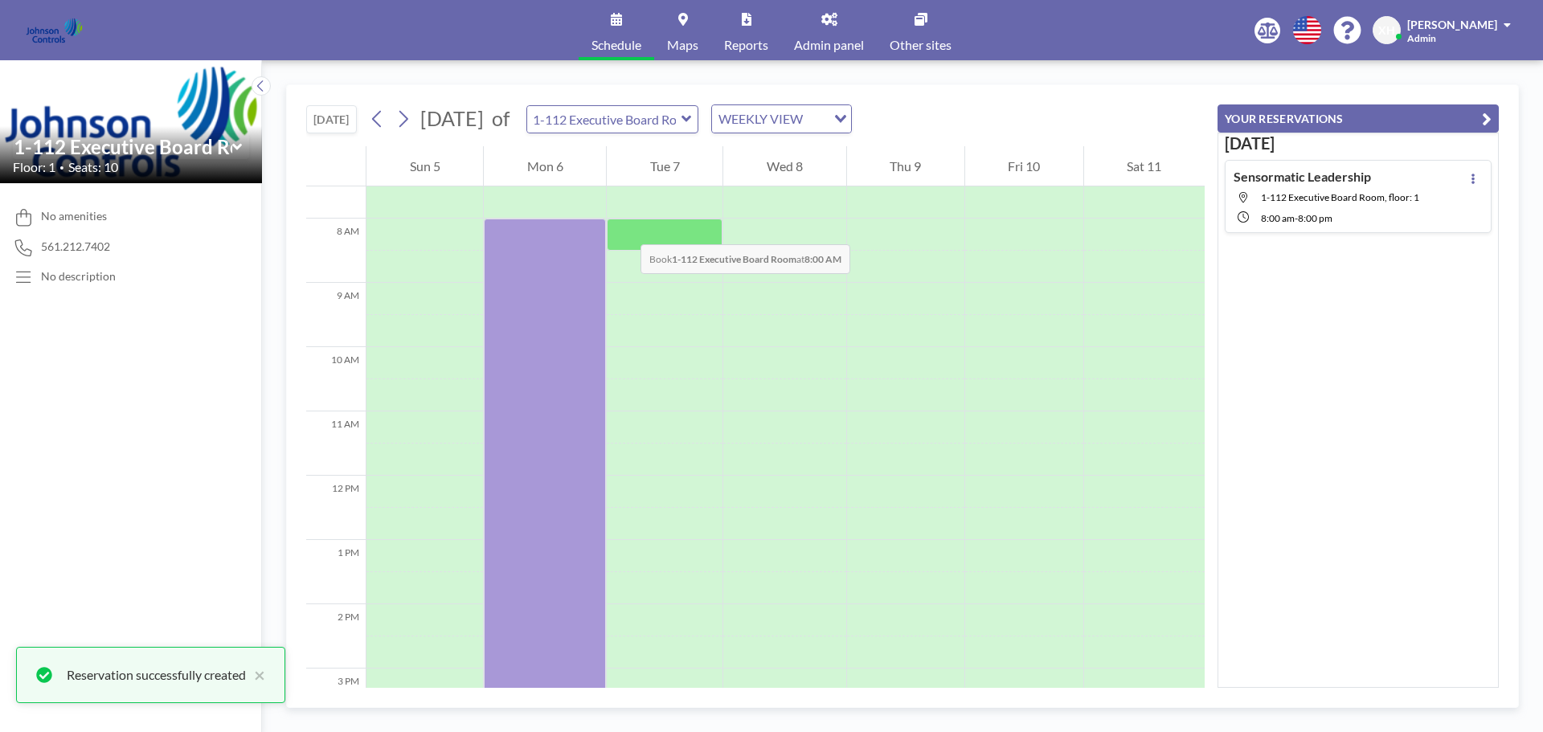
click at [624, 228] on div at bounding box center [665, 235] width 116 height 32
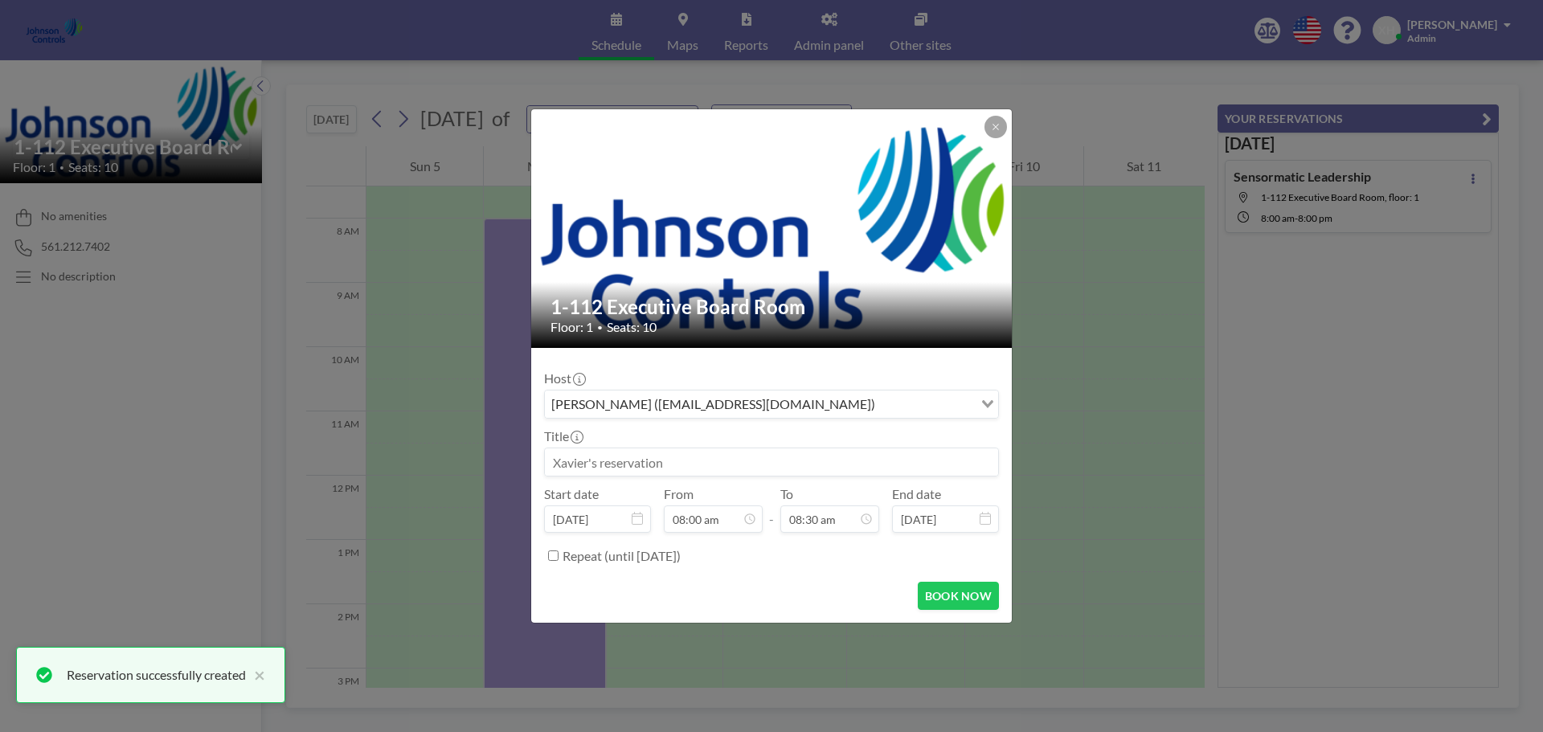
click at [626, 466] on input at bounding box center [771, 461] width 453 height 27
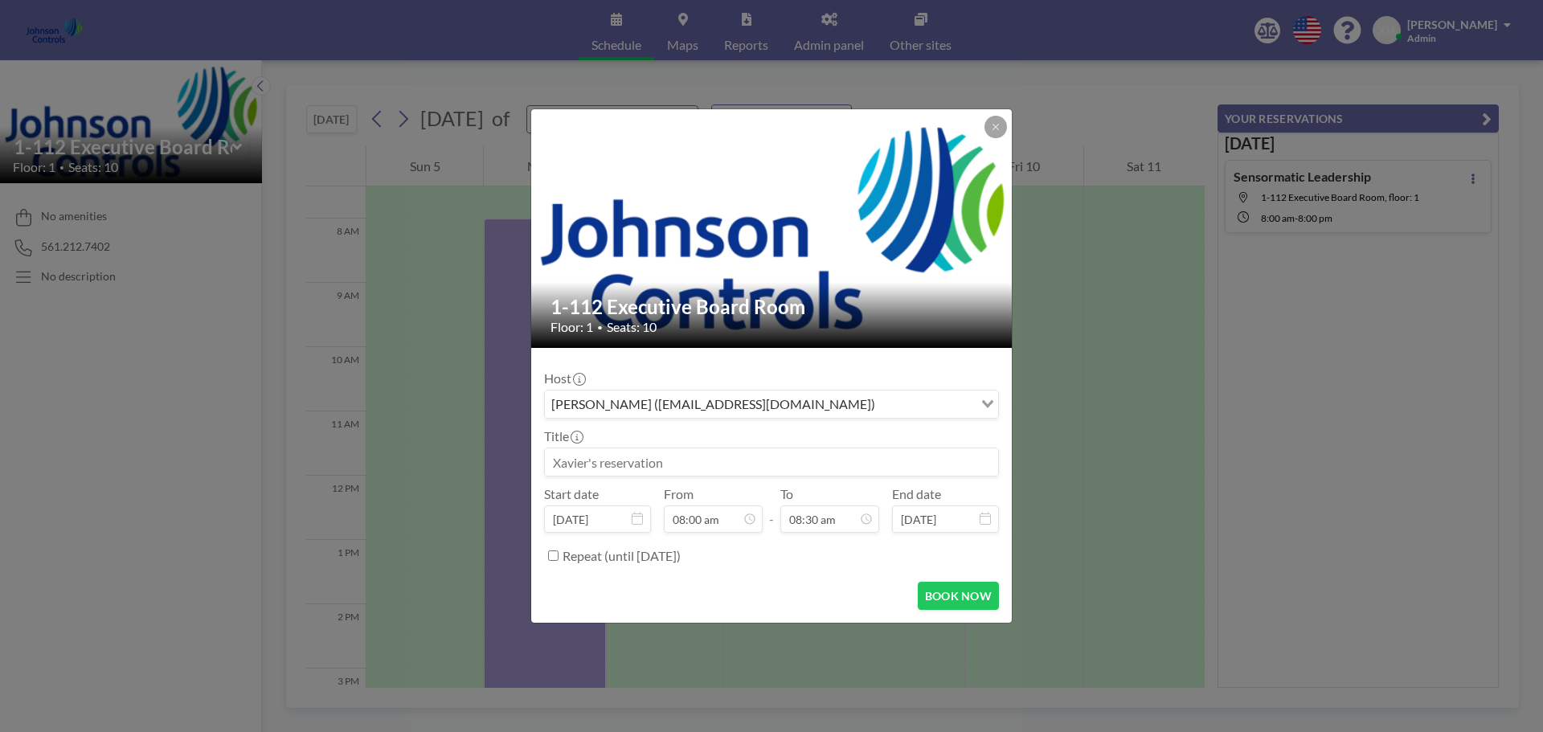
paste input "Sensormatic Leadership"
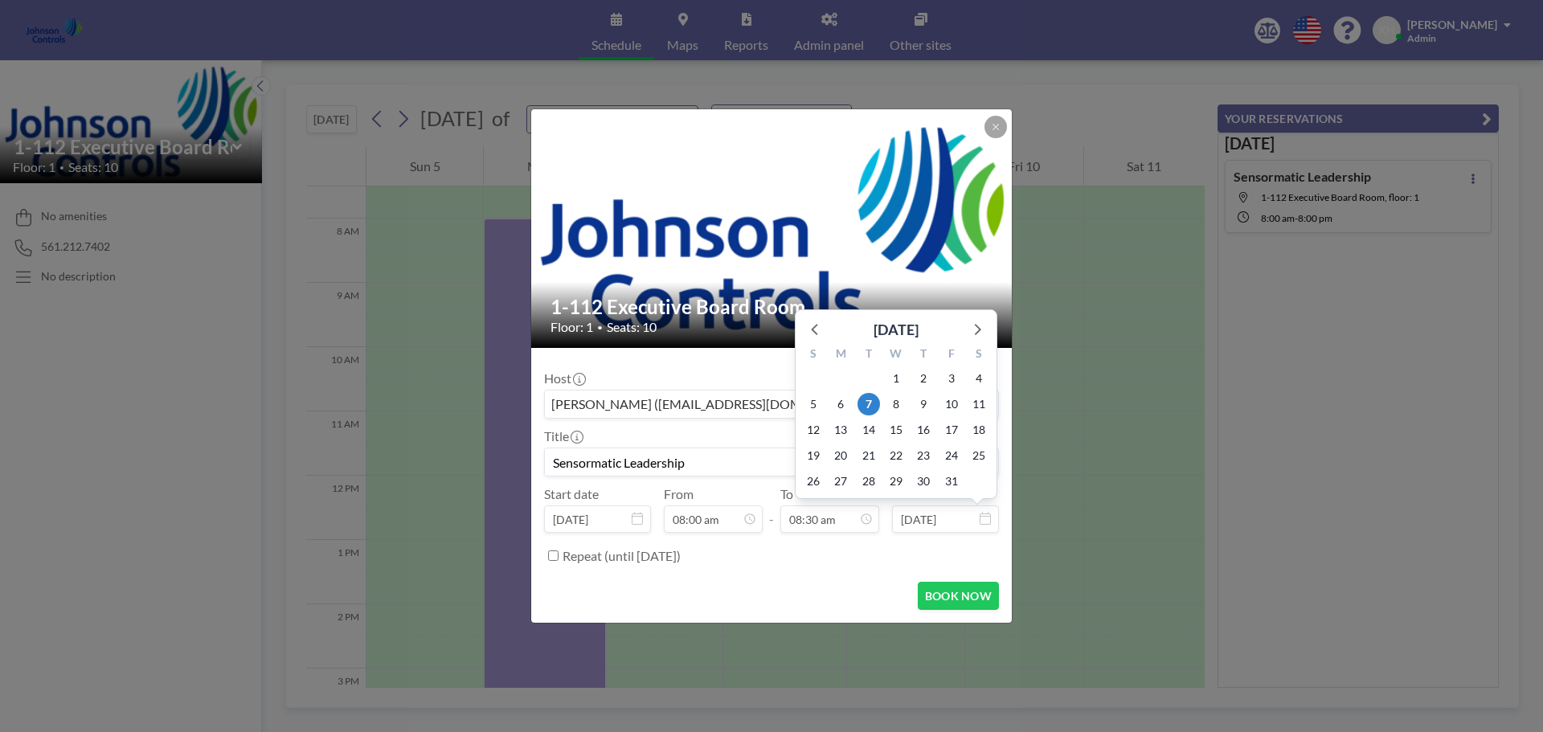
type input "Sensormatic Leadership"
click at [956, 521] on input "Oct 7, 2025" at bounding box center [945, 518] width 107 height 27
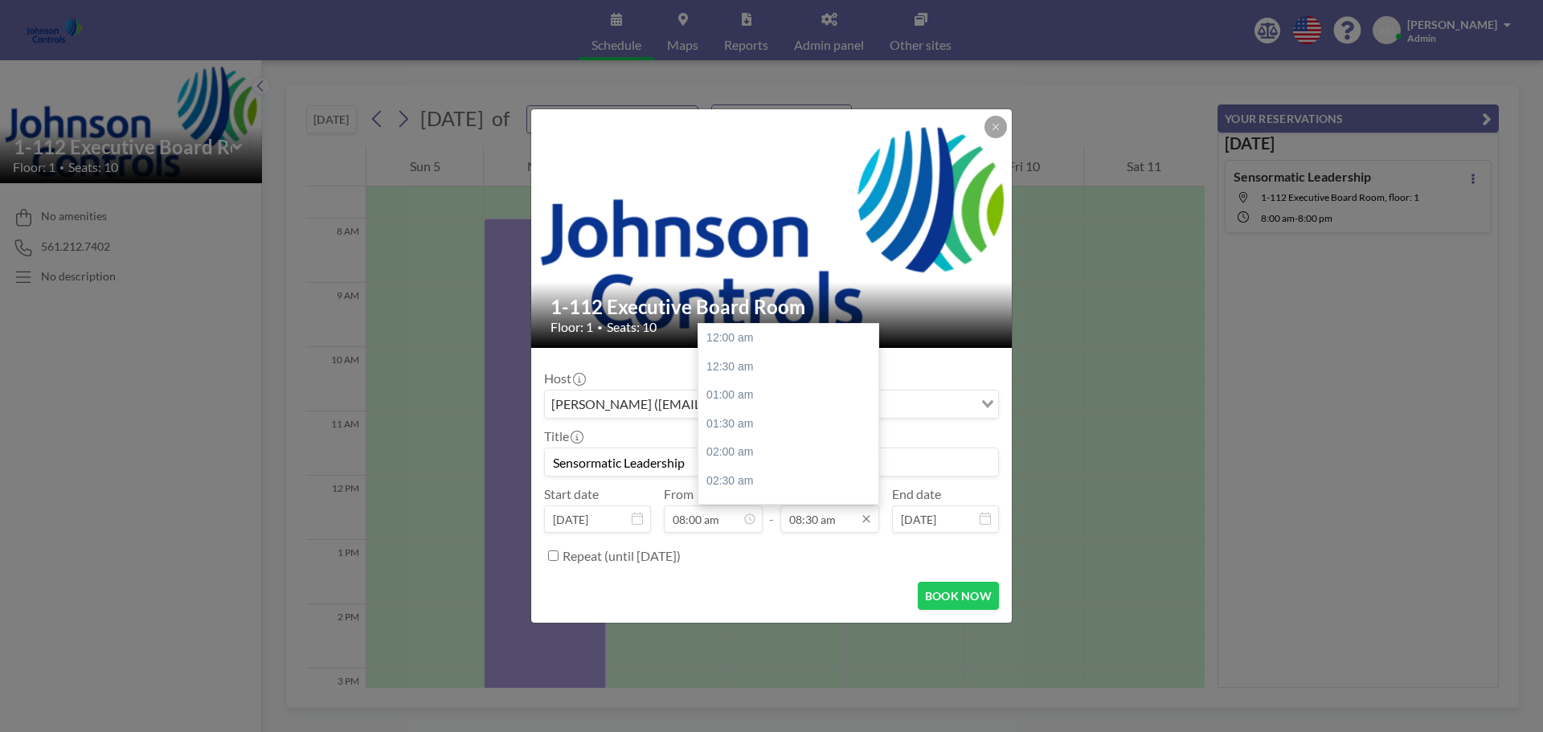
scroll to position [486, 0]
click at [834, 522] on input "08:30 am" at bounding box center [829, 518] width 99 height 27
click at [743, 452] on div "08:00 pm" at bounding box center [792, 450] width 188 height 29
type input "08:00 pm"
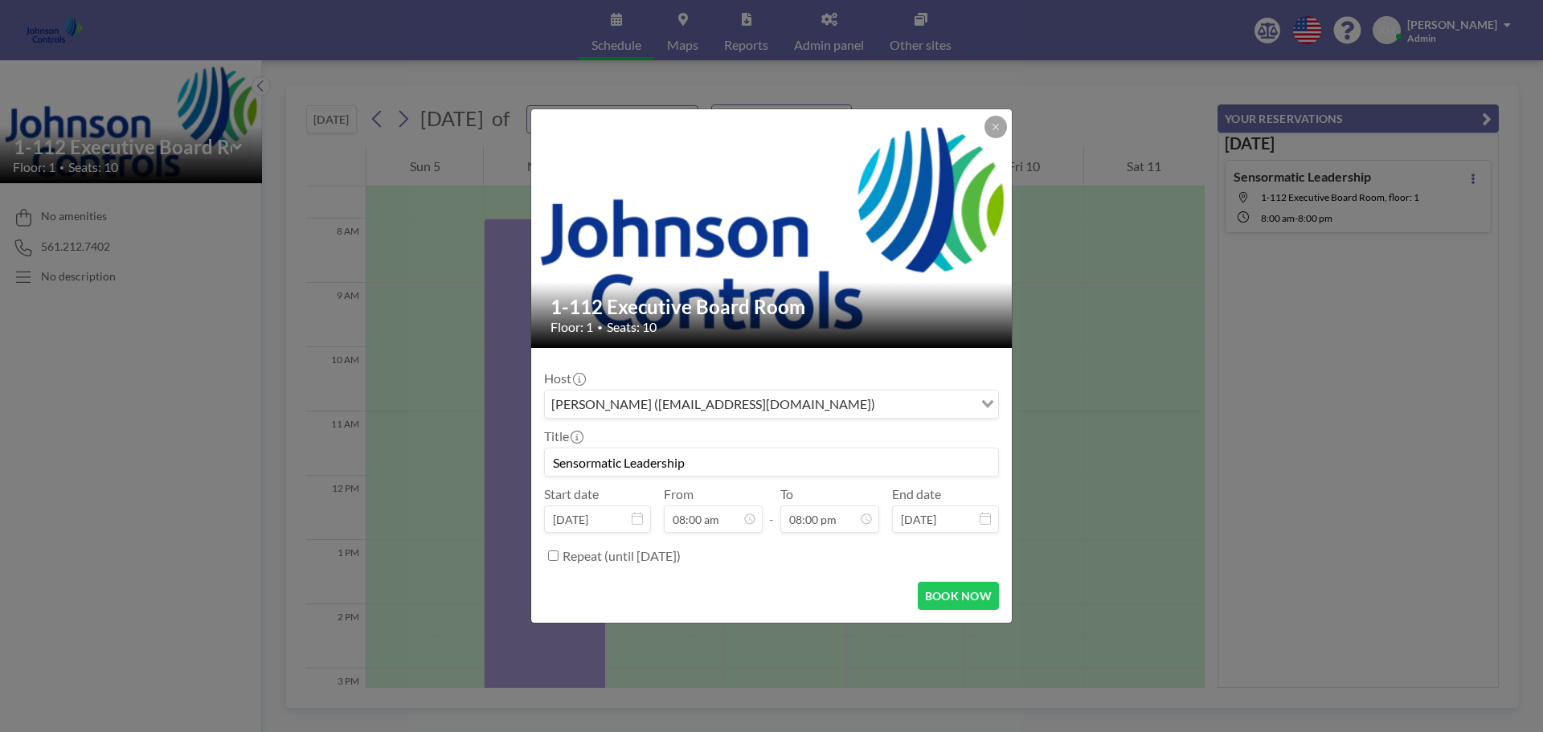
scroll to position [1144, 0]
click at [932, 596] on button "BOOK NOW" at bounding box center [958, 596] width 81 height 28
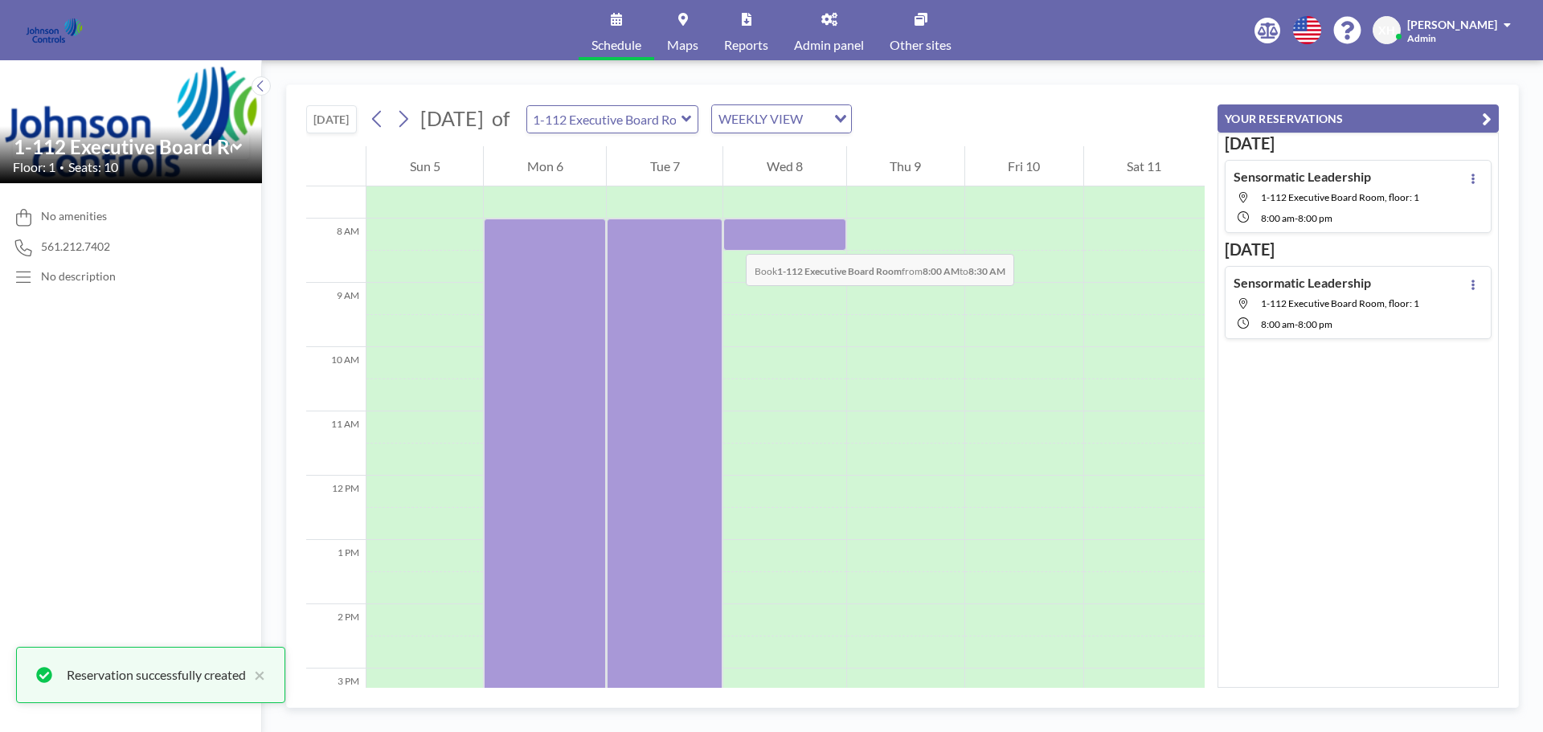
click at [730, 238] on div at bounding box center [784, 235] width 122 height 32
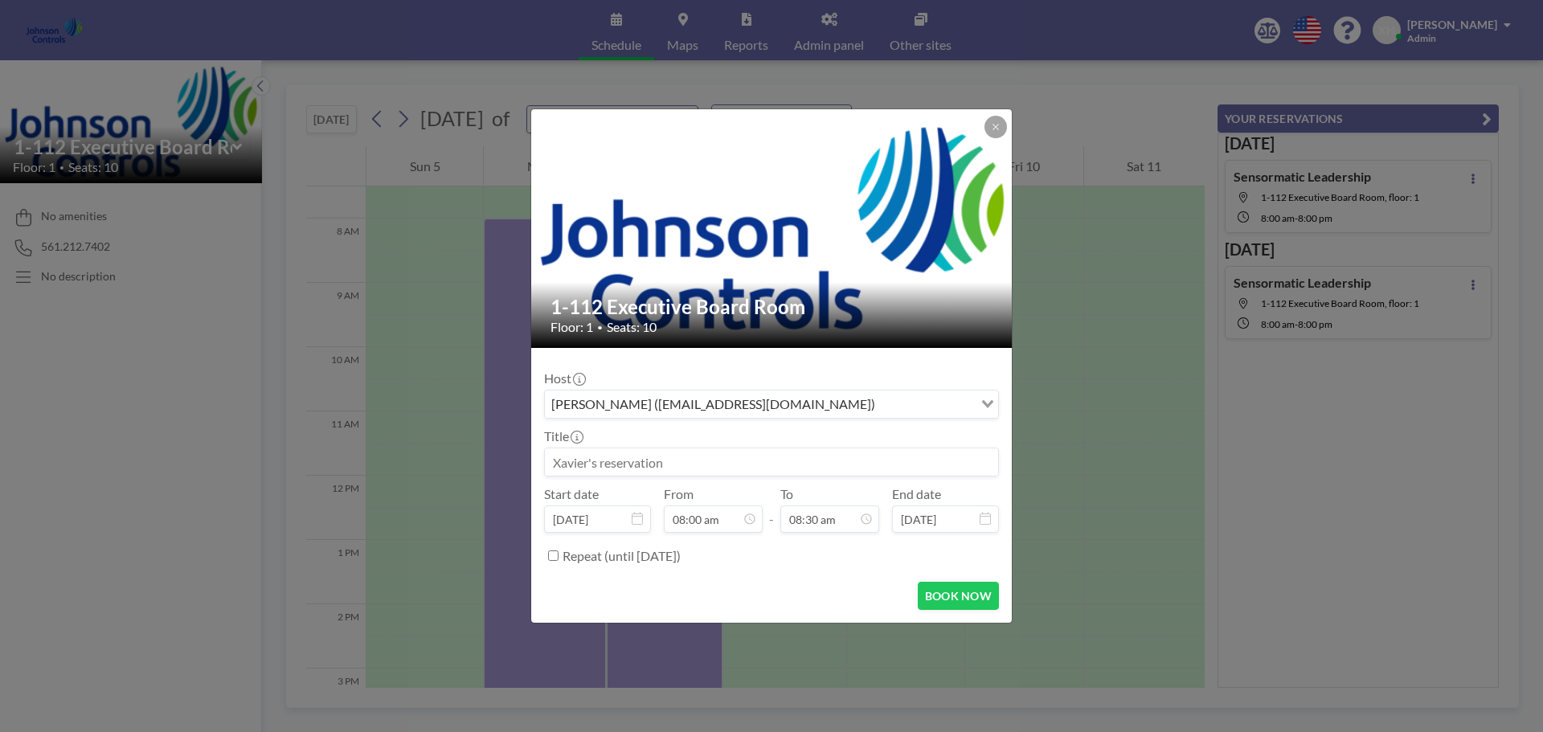
click at [604, 456] on input at bounding box center [771, 461] width 453 height 27
paste input "Sensormatic Leadership"
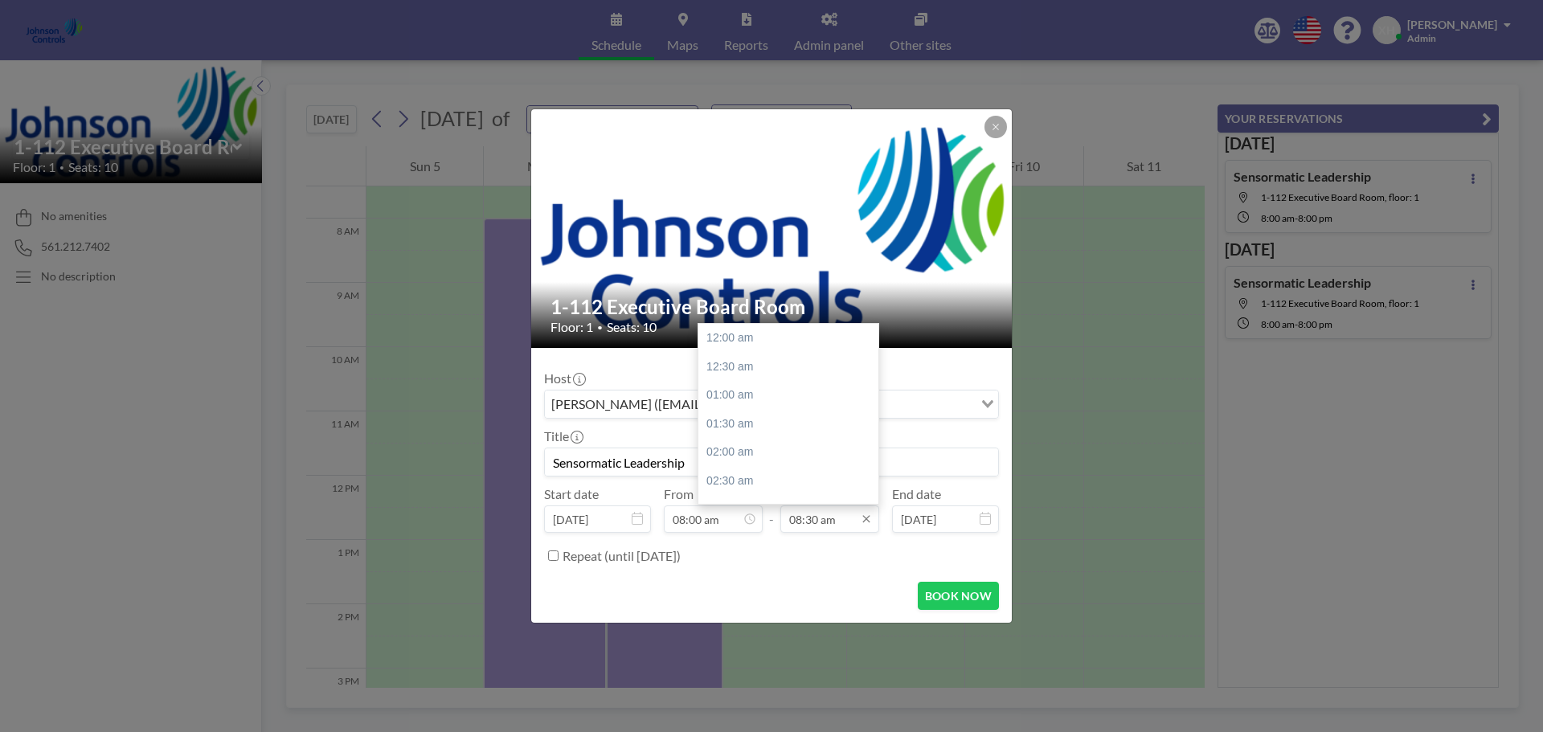
type input "Sensormatic Leadership"
click at [844, 522] on input "08:30 am" at bounding box center [829, 518] width 99 height 27
click at [759, 455] on div "08:00 pm" at bounding box center [792, 450] width 188 height 29
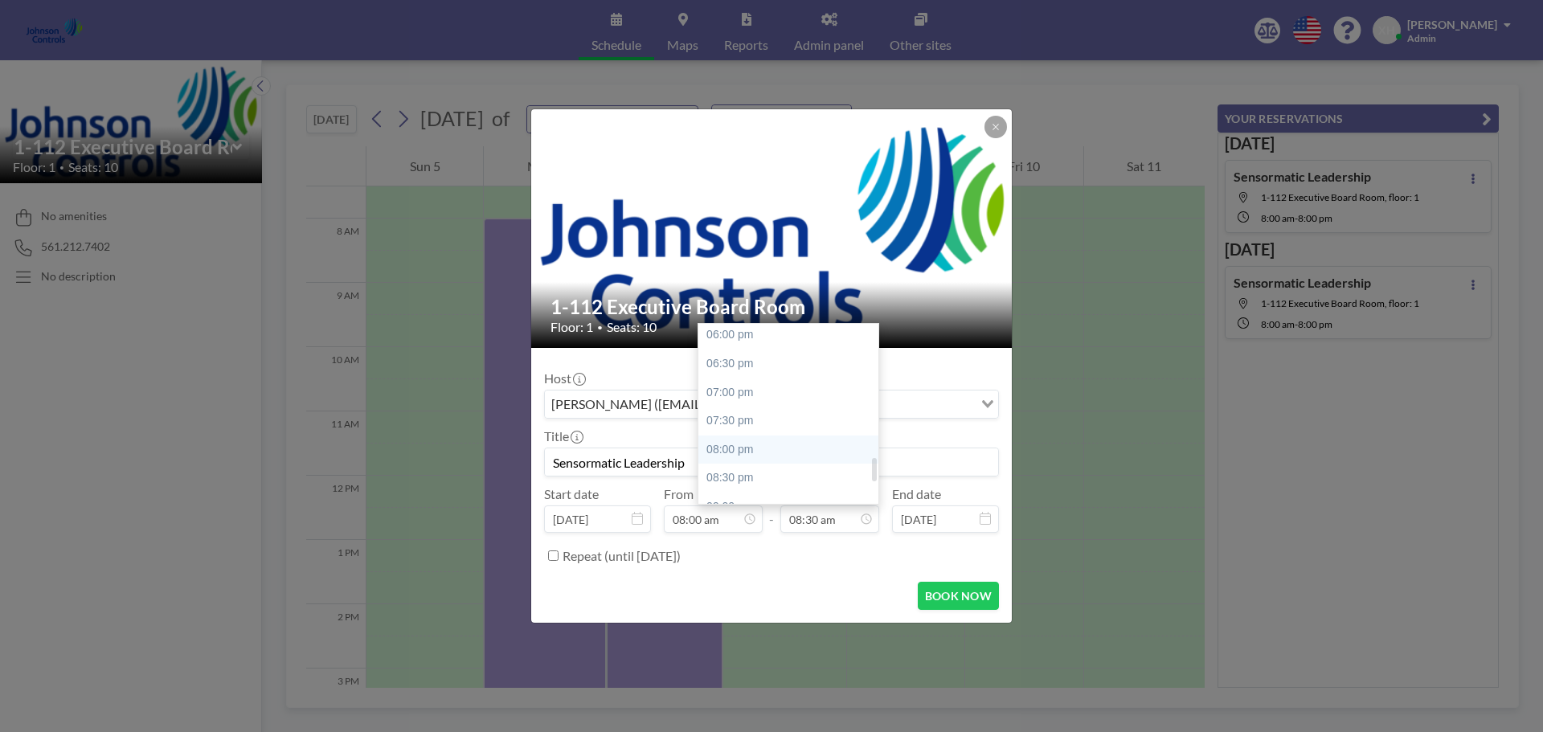
type input "08:00 pm"
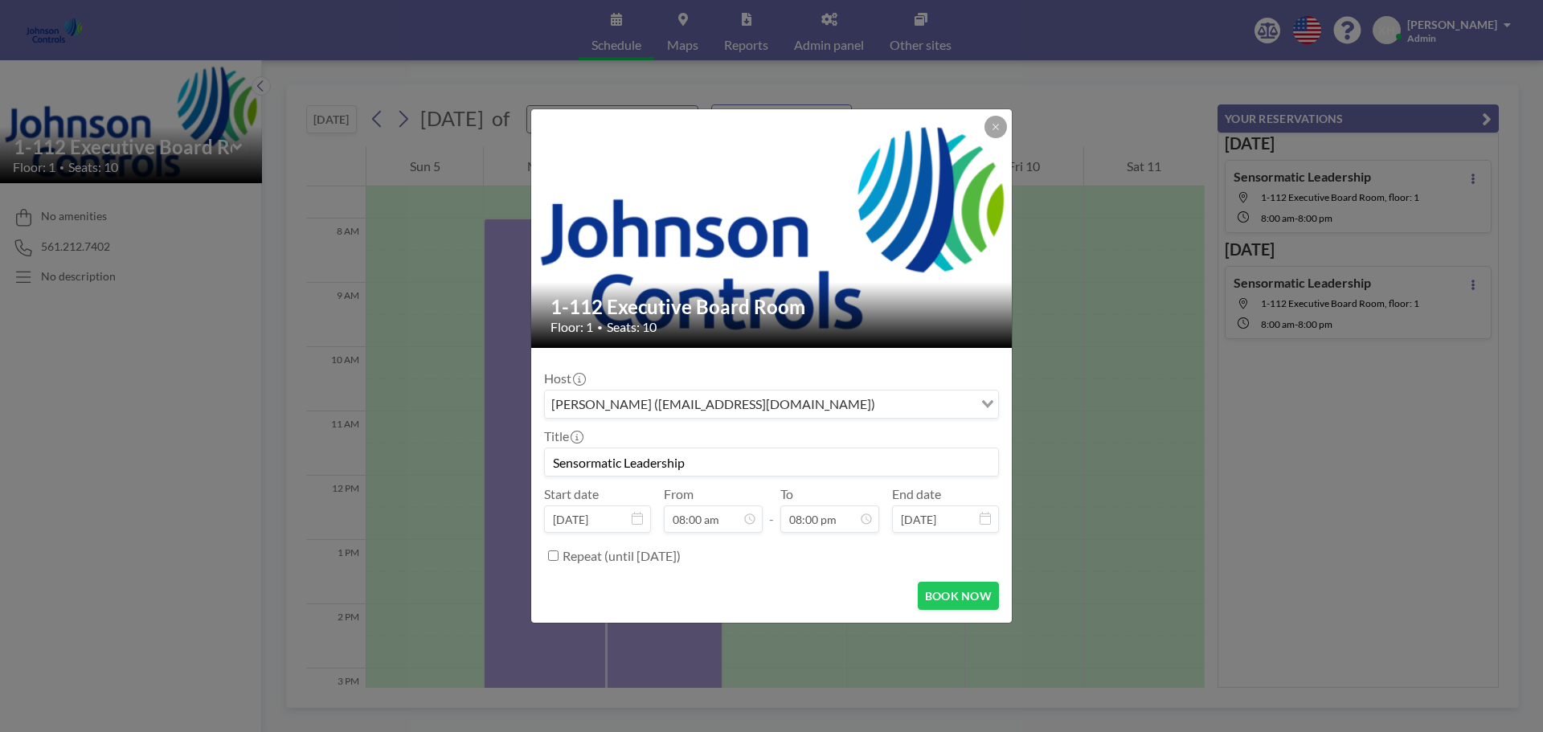
scroll to position [0, 0]
click at [939, 597] on button "BOOK NOW" at bounding box center [958, 596] width 81 height 28
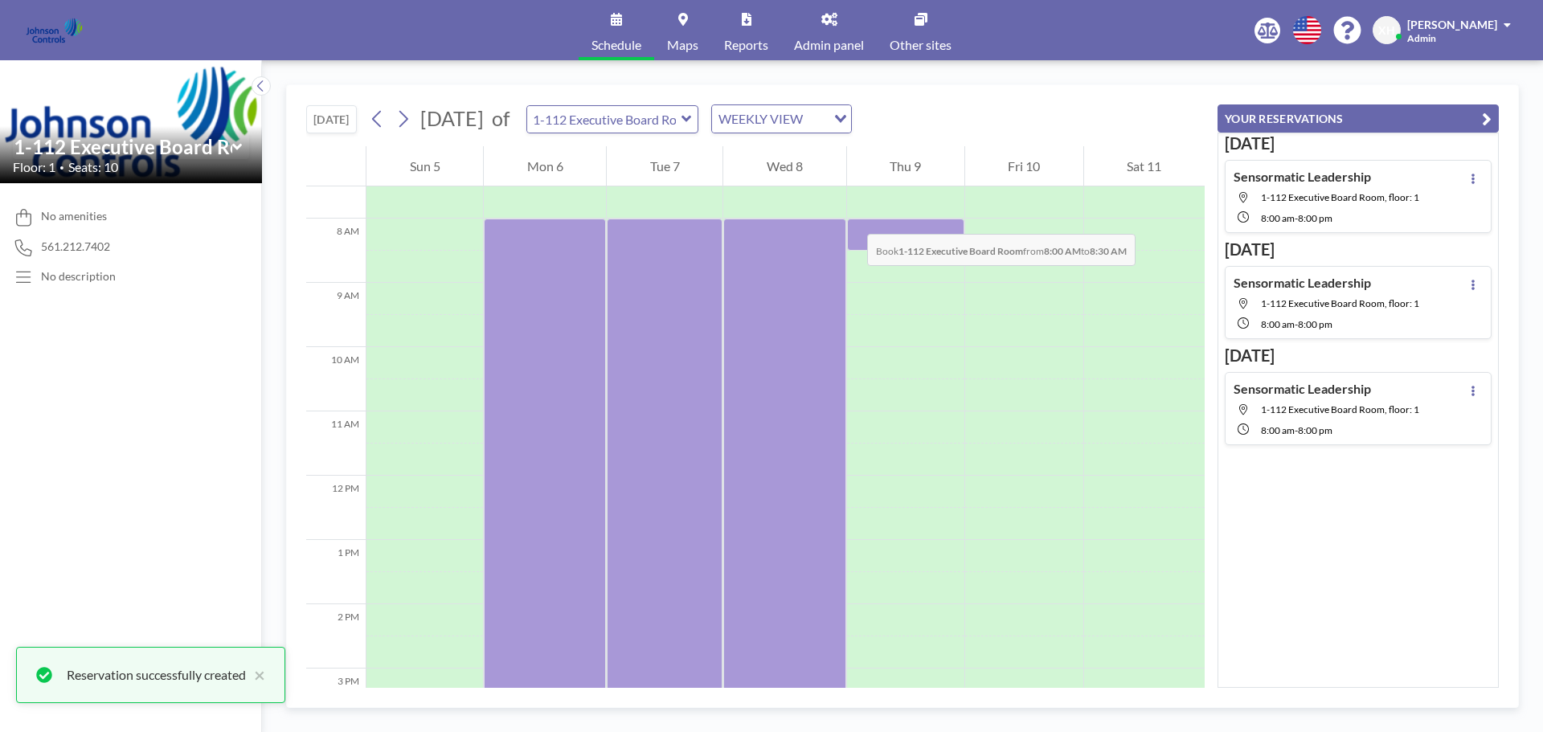
click at [851, 218] on div at bounding box center [905, 202] width 117 height 32
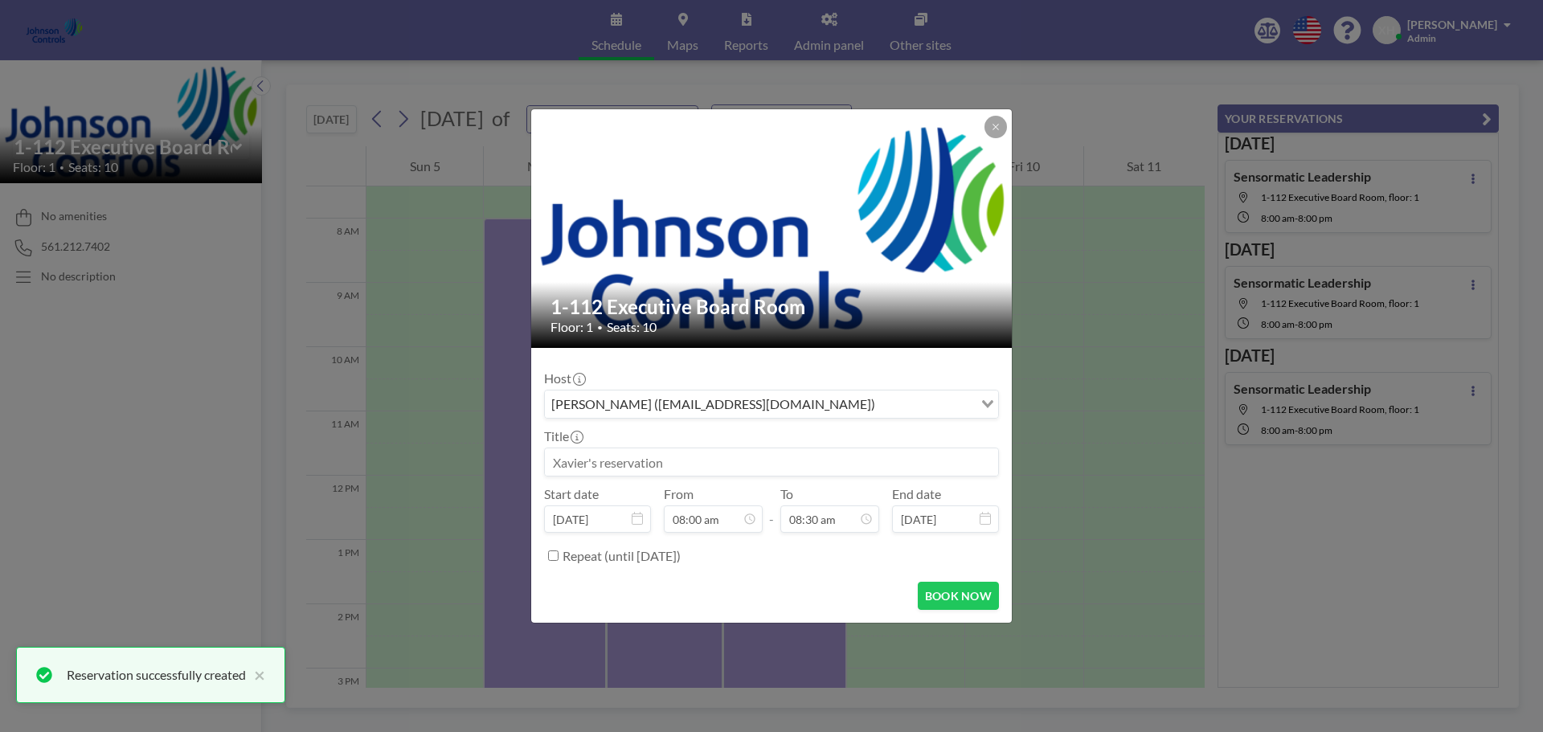
click at [628, 464] on input at bounding box center [771, 461] width 453 height 27
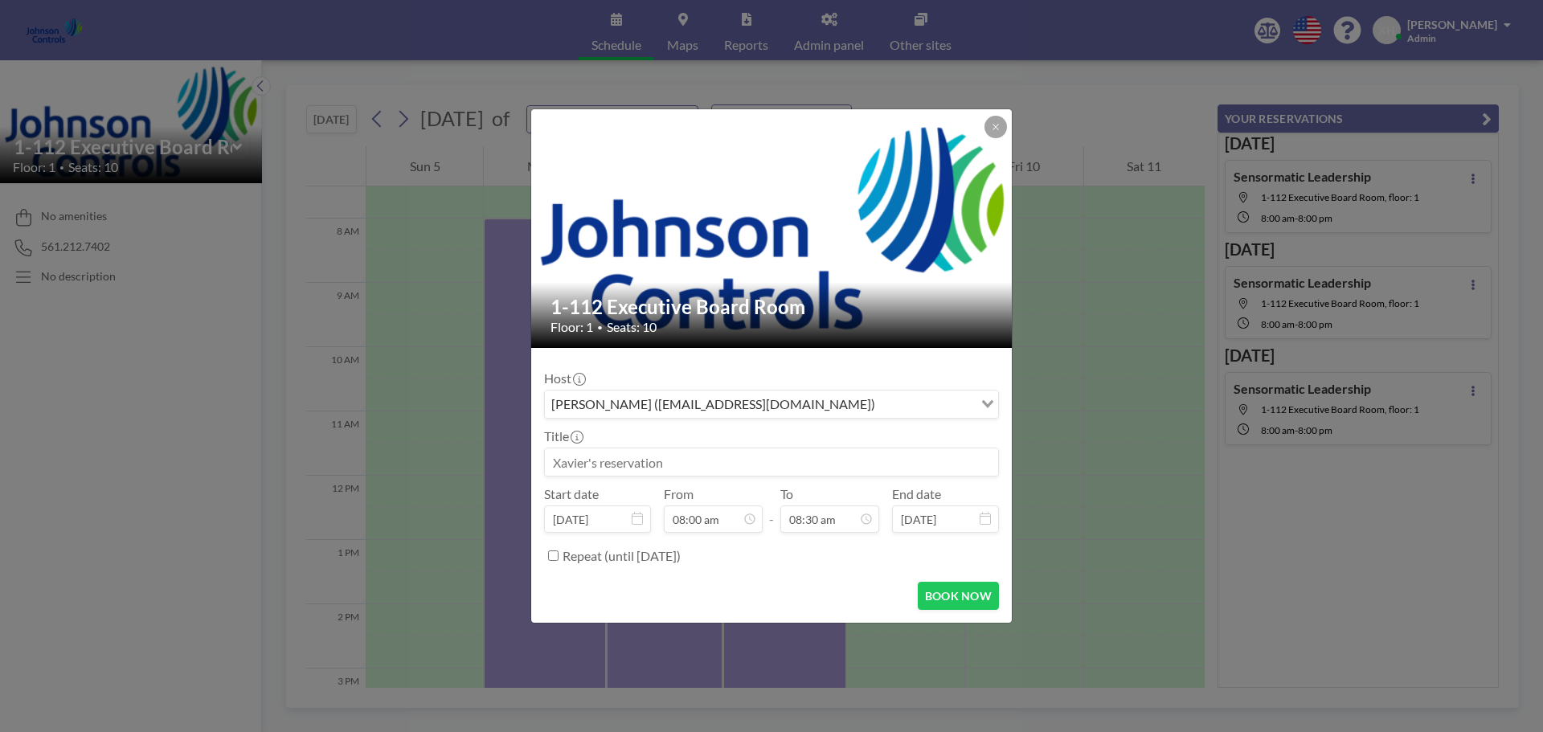
paste input "Sensormatic Leadership"
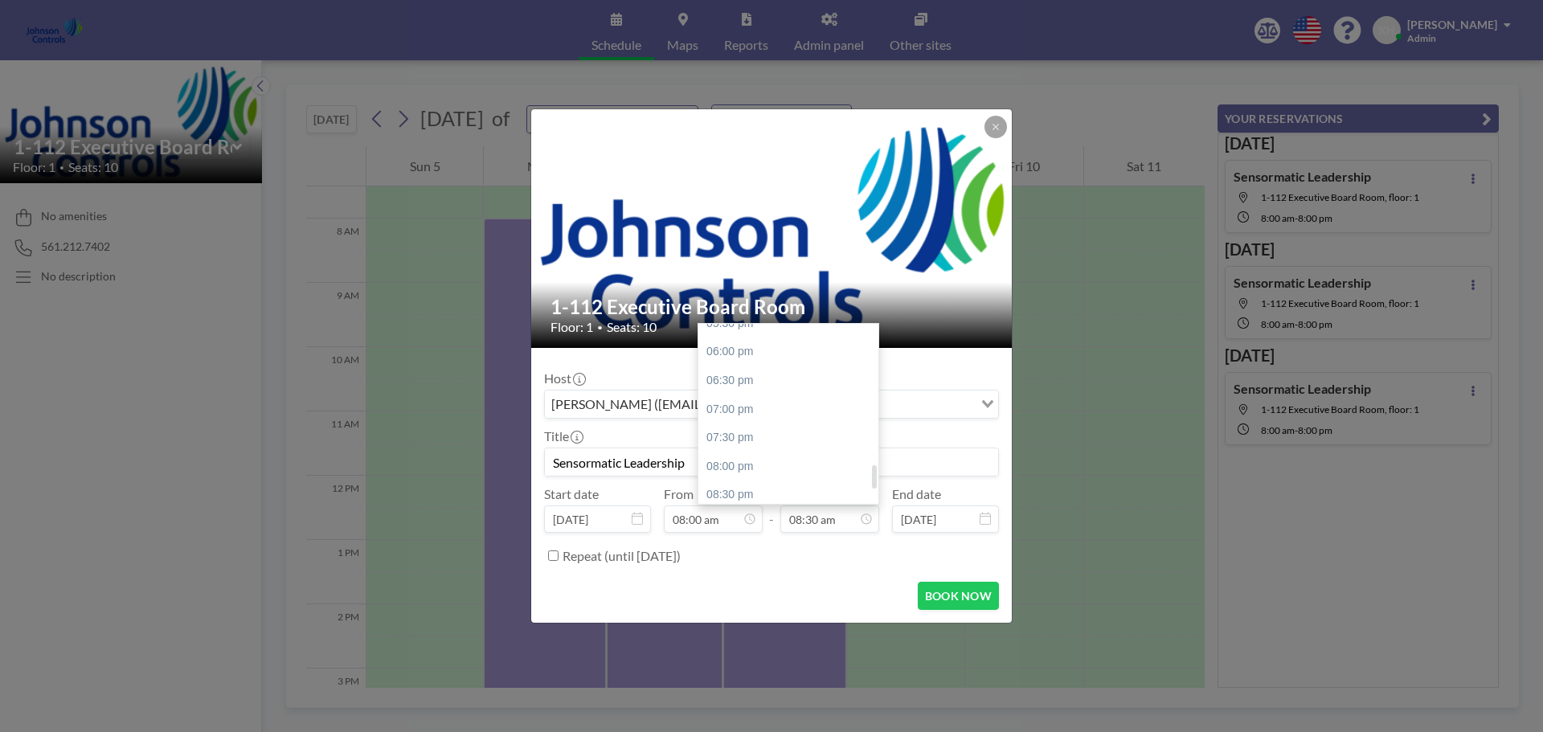
scroll to position [1129, 0]
type input "Sensormatic Leadership"
click at [743, 356] on div "08:00 pm" at bounding box center [792, 353] width 188 height 29
type input "08:00 pm"
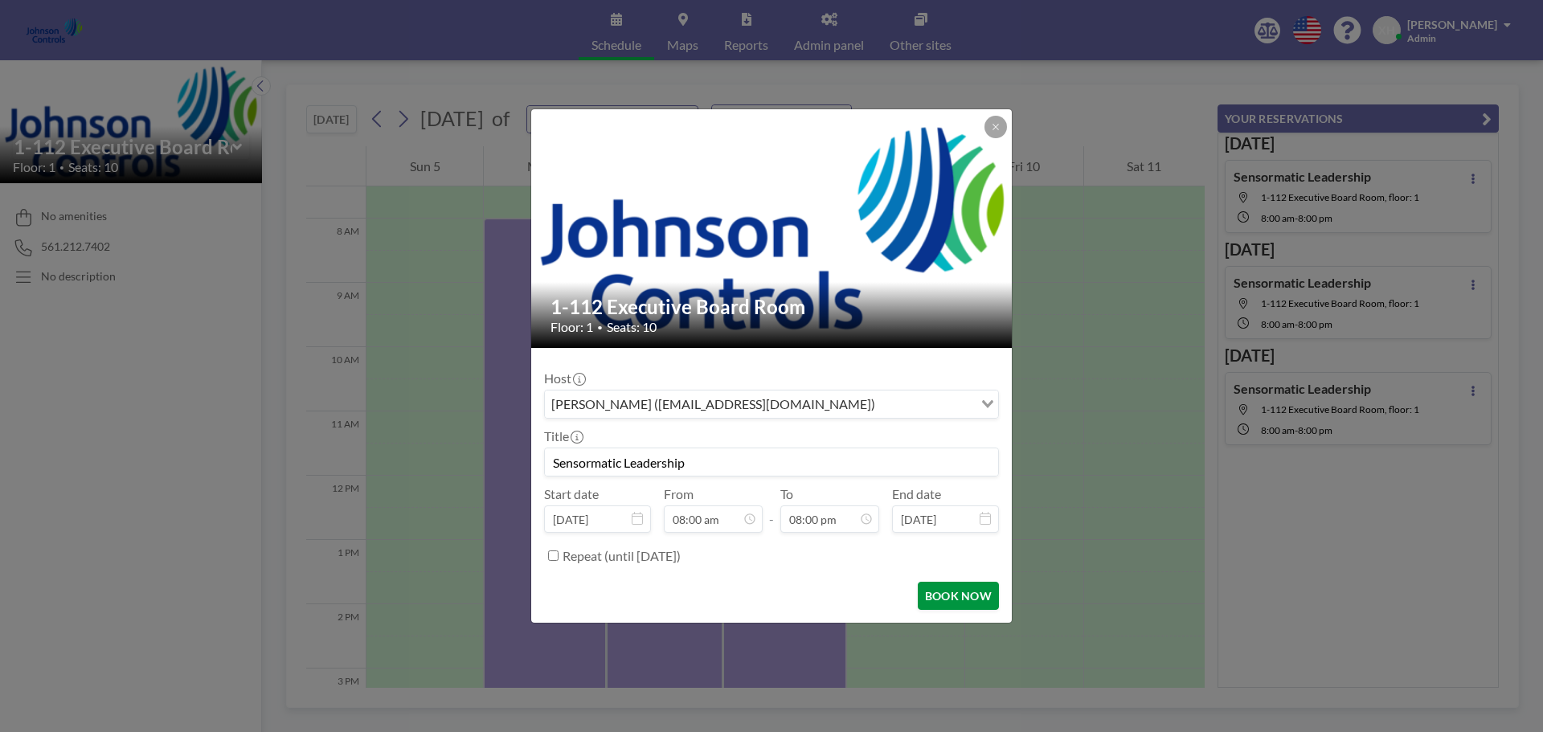
click at [947, 588] on button "BOOK NOW" at bounding box center [958, 596] width 81 height 28
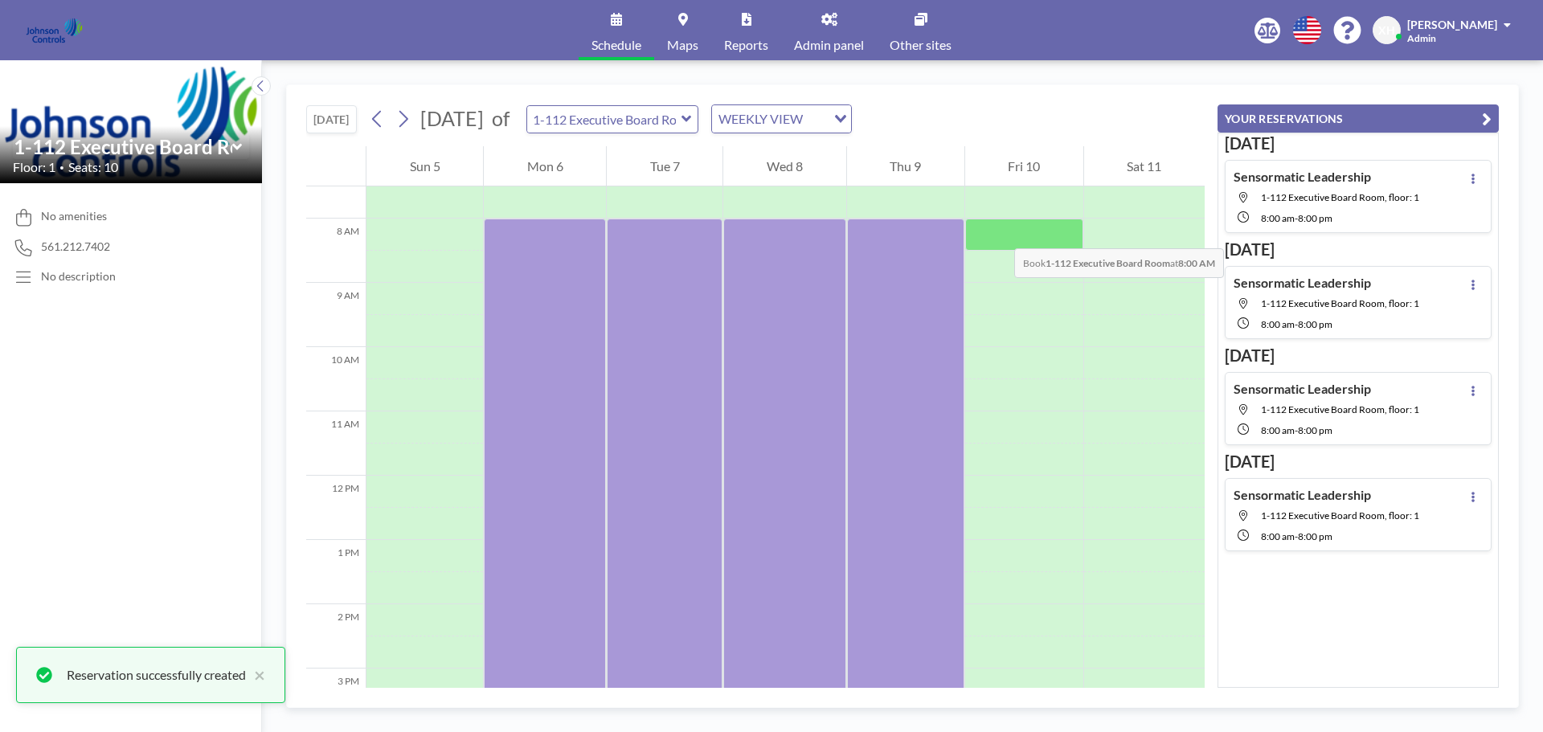
click at [998, 232] on div at bounding box center [1024, 235] width 118 height 32
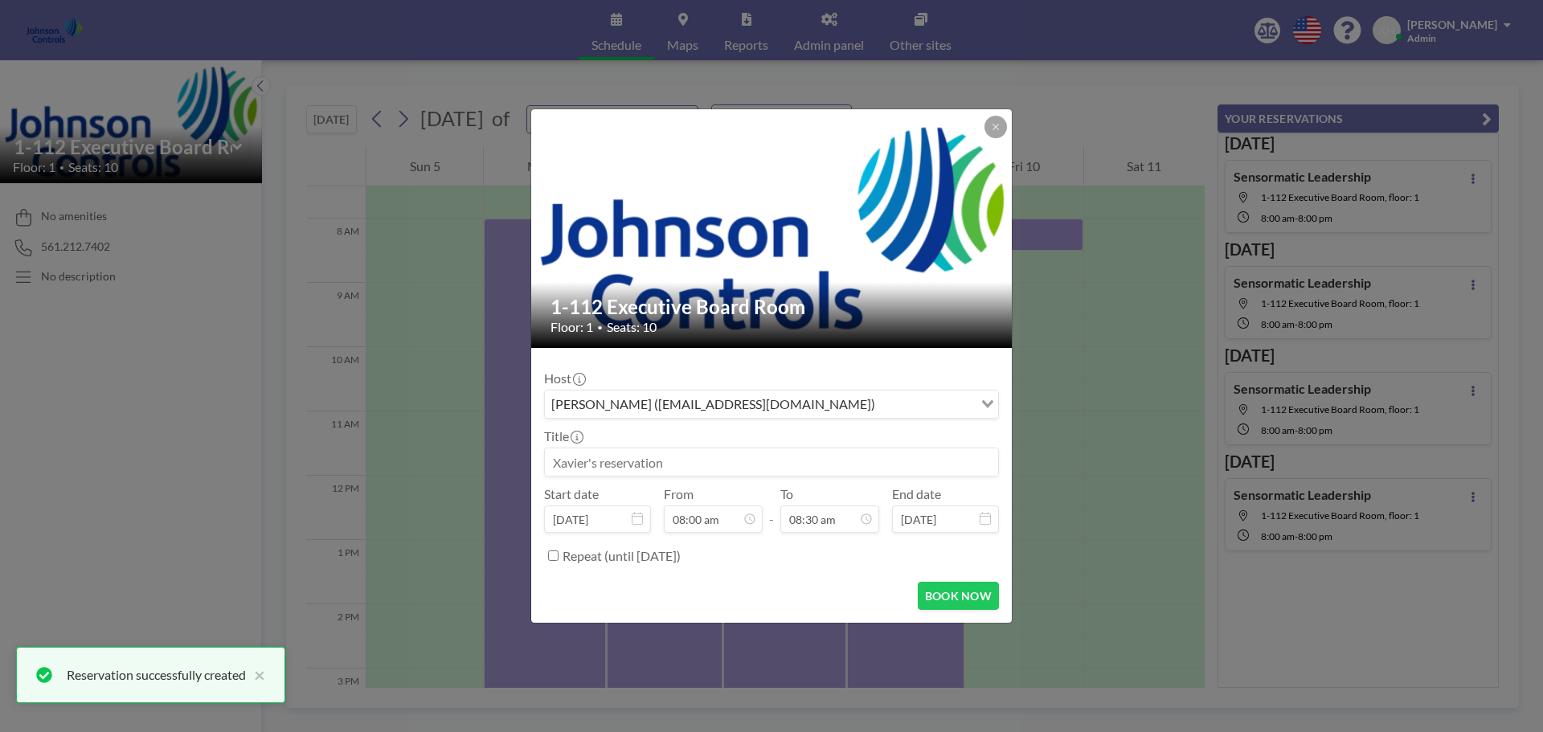
click at [645, 468] on input at bounding box center [771, 461] width 453 height 27
paste input "Sensormatic Leadership"
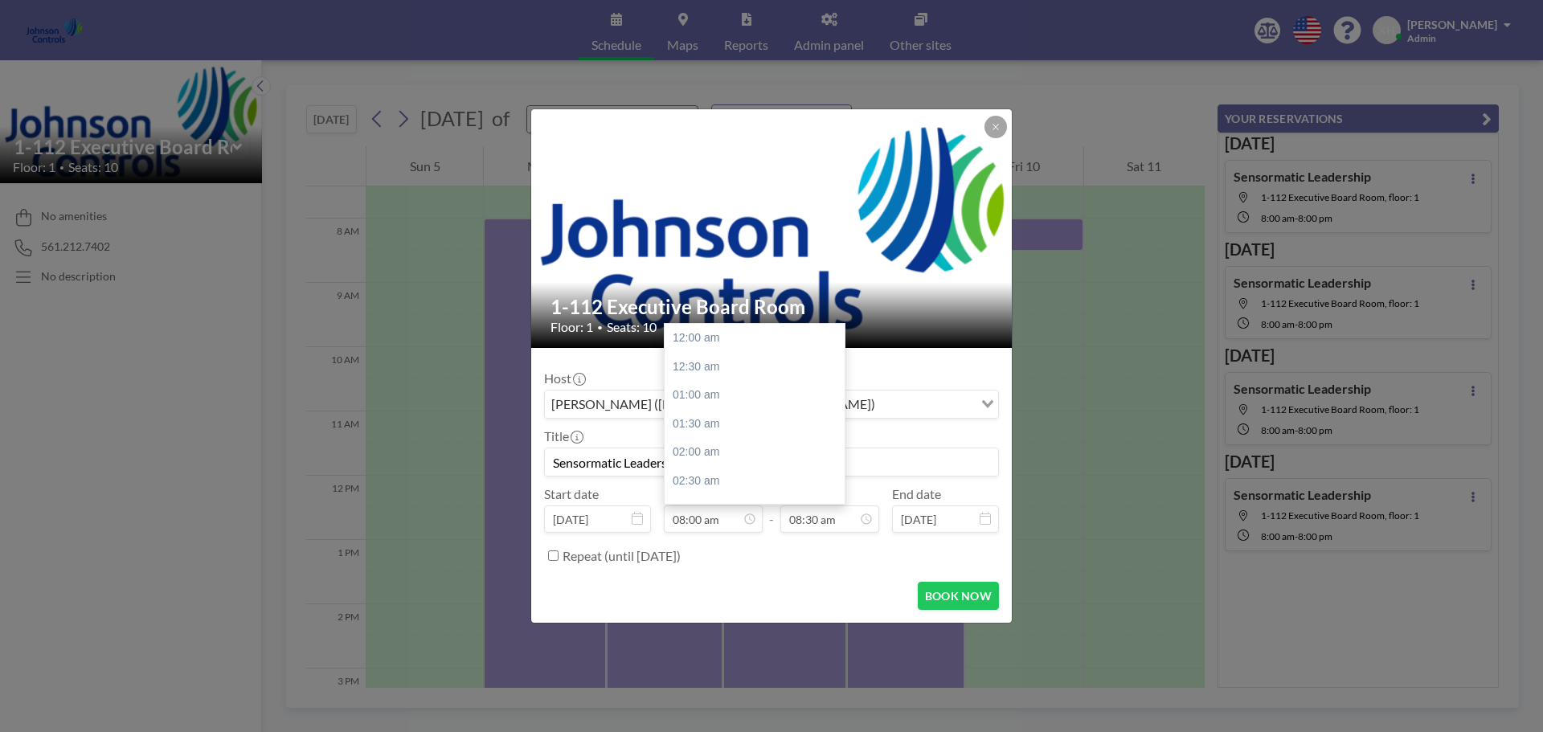
scroll to position [458, 0]
type input "Sensormatic Leadership"
click at [840, 522] on input "08:30 am" at bounding box center [829, 518] width 99 height 27
click at [743, 360] on div "08:00 pm" at bounding box center [792, 353] width 188 height 29
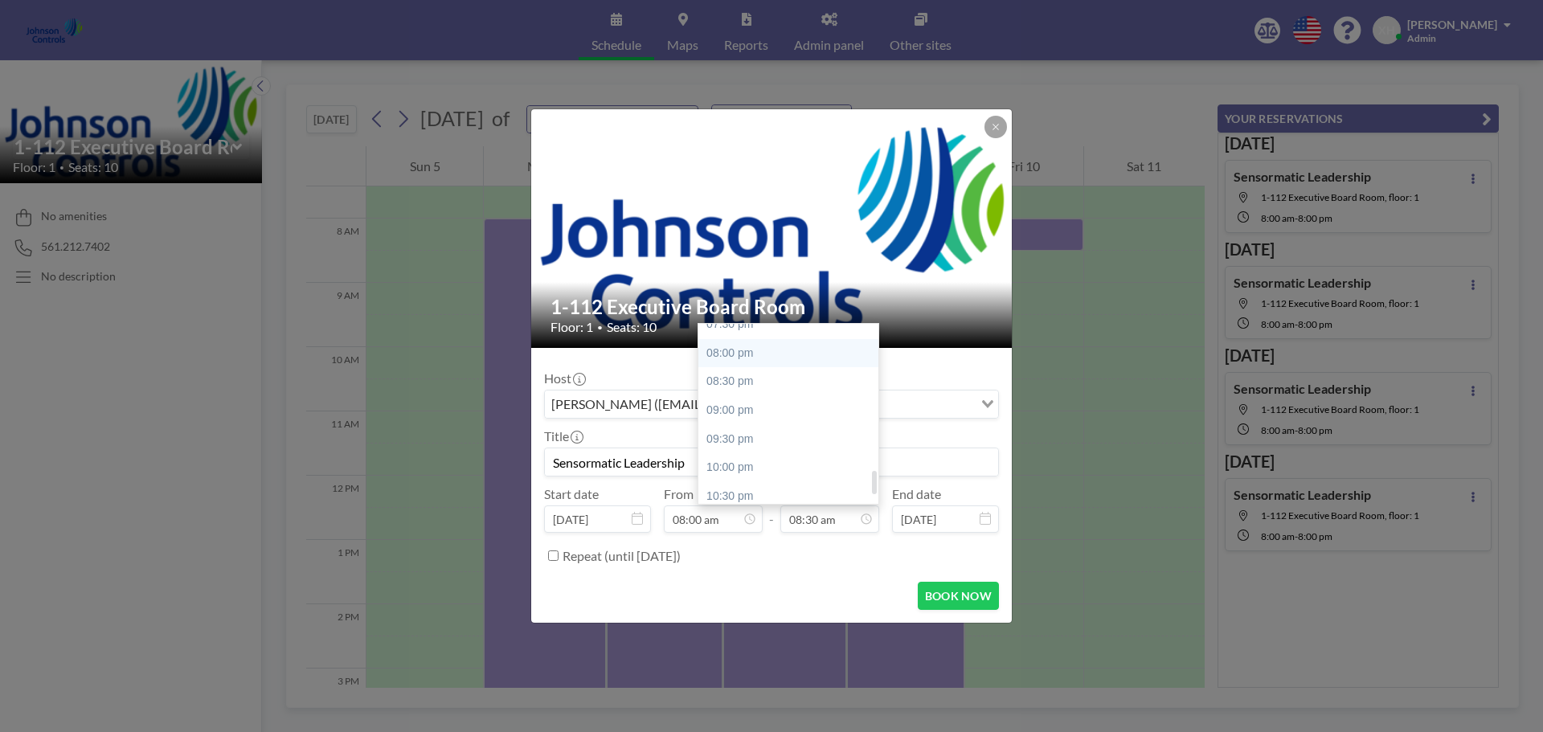
type input "08:00 pm"
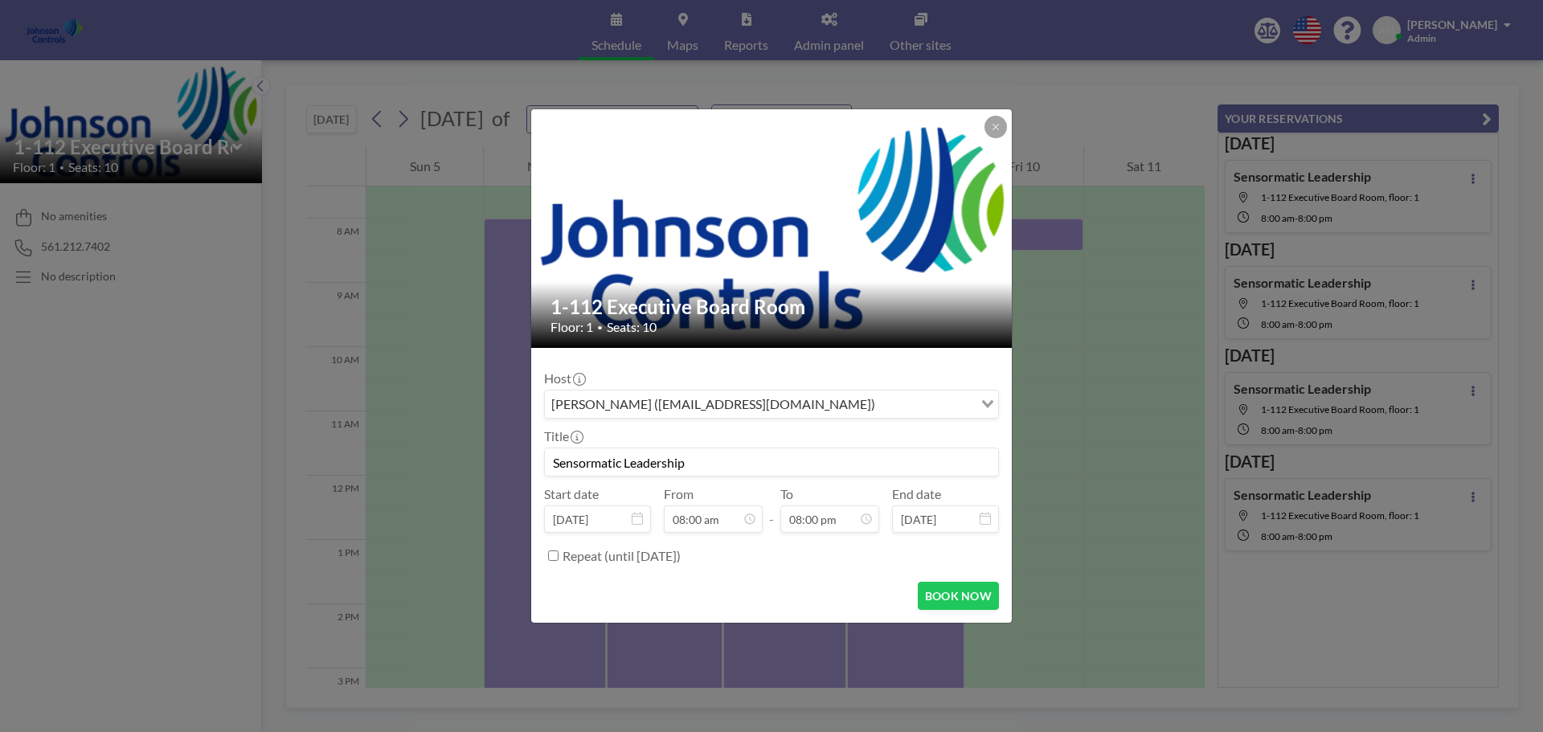
scroll to position [1144, 0]
click at [918, 602] on button "BOOK NOW" at bounding box center [958, 596] width 81 height 28
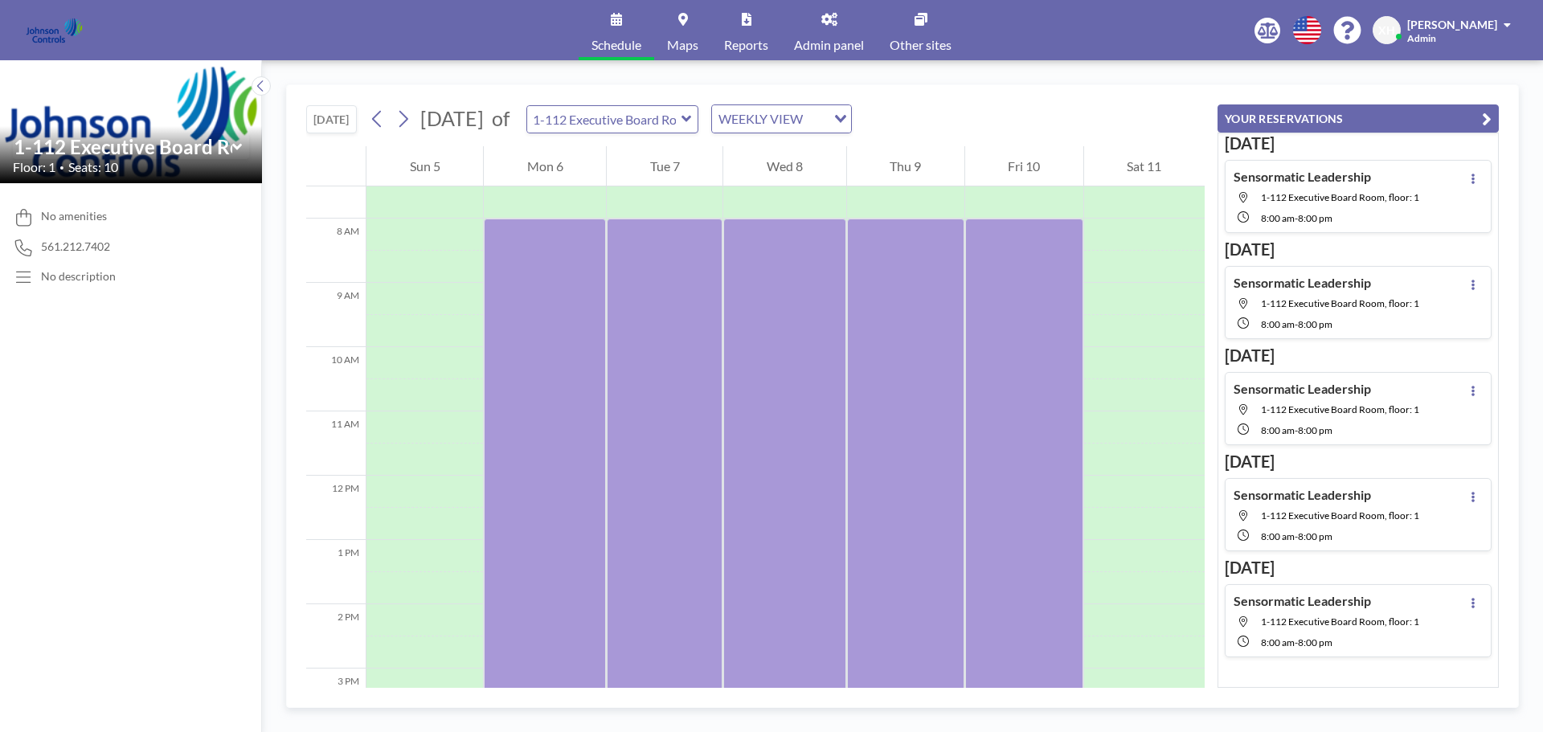
click at [1315, 196] on span "1-112 Executive Board Room, floor: 1" at bounding box center [1340, 197] width 158 height 12
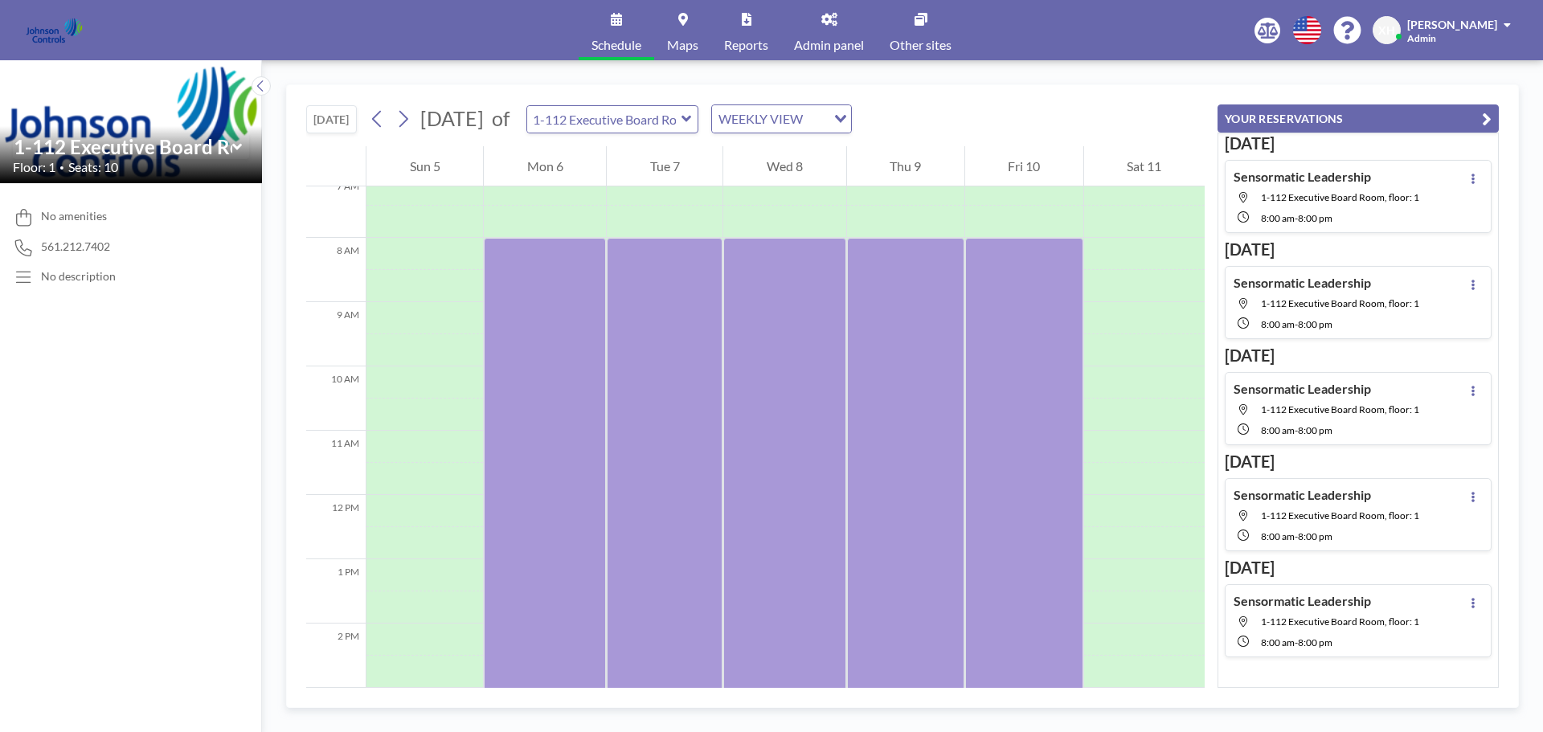
scroll to position [482, 0]
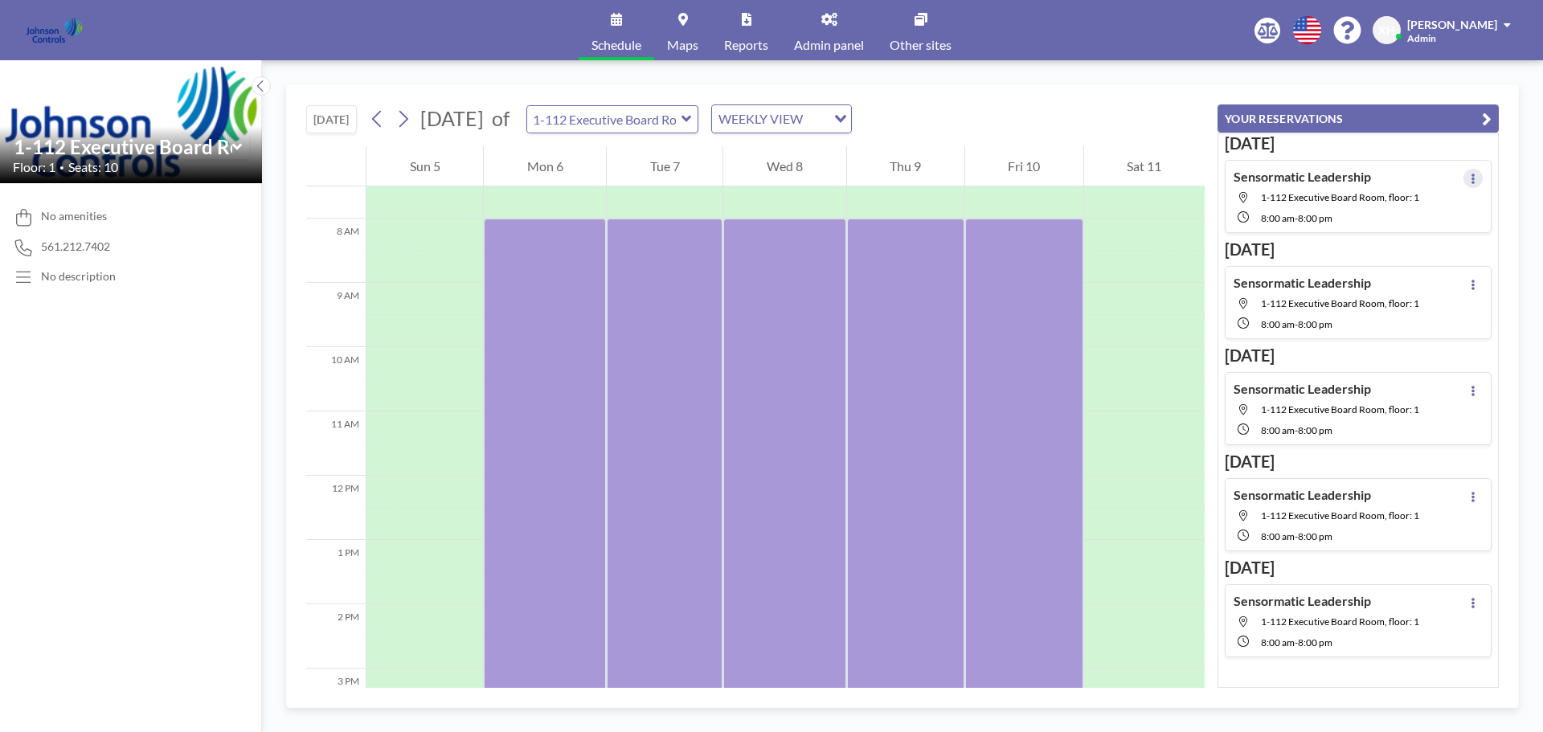
click at [1470, 181] on icon at bounding box center [1473, 179] width 6 height 10
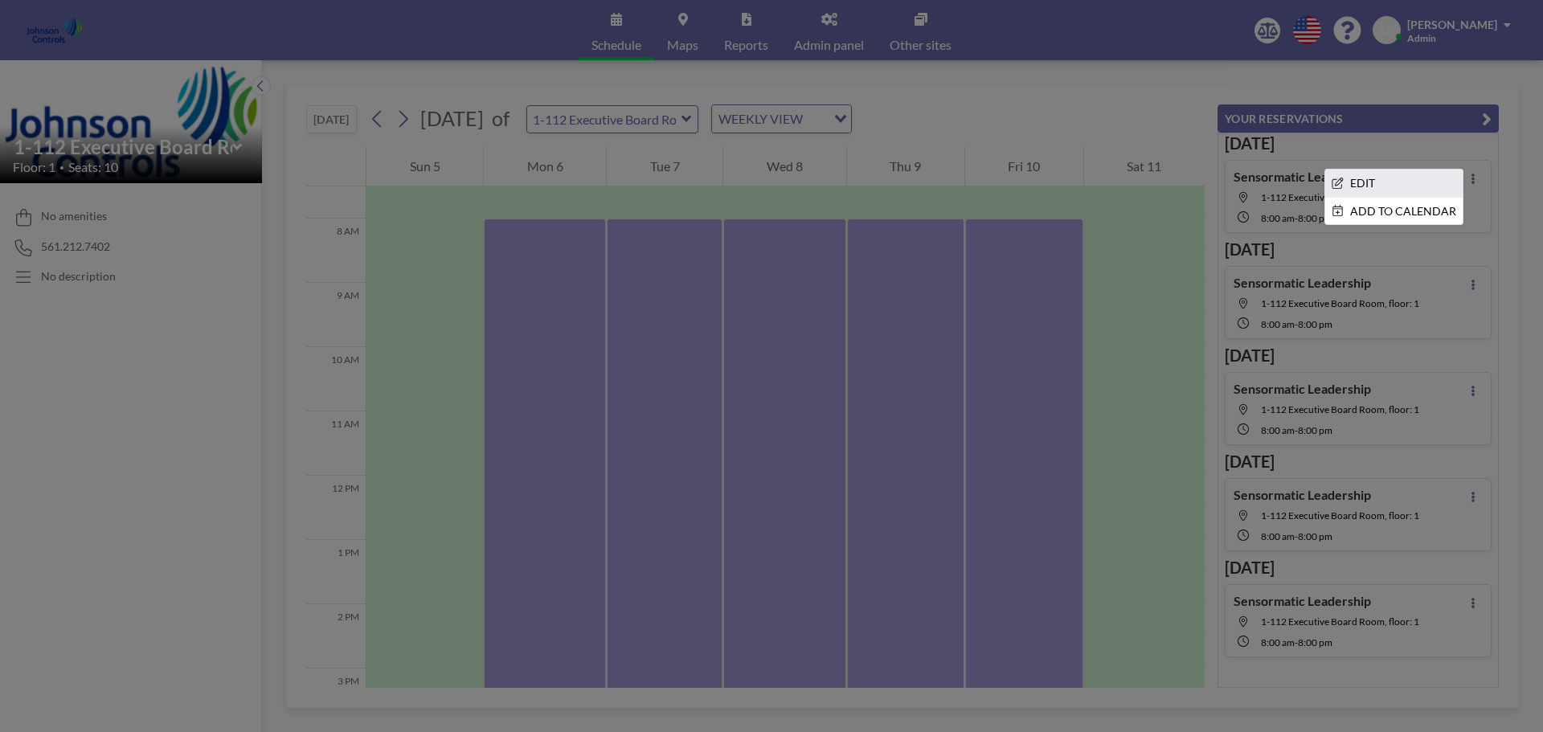
click at [1379, 186] on li "EDIT" at bounding box center [1393, 183] width 137 height 27
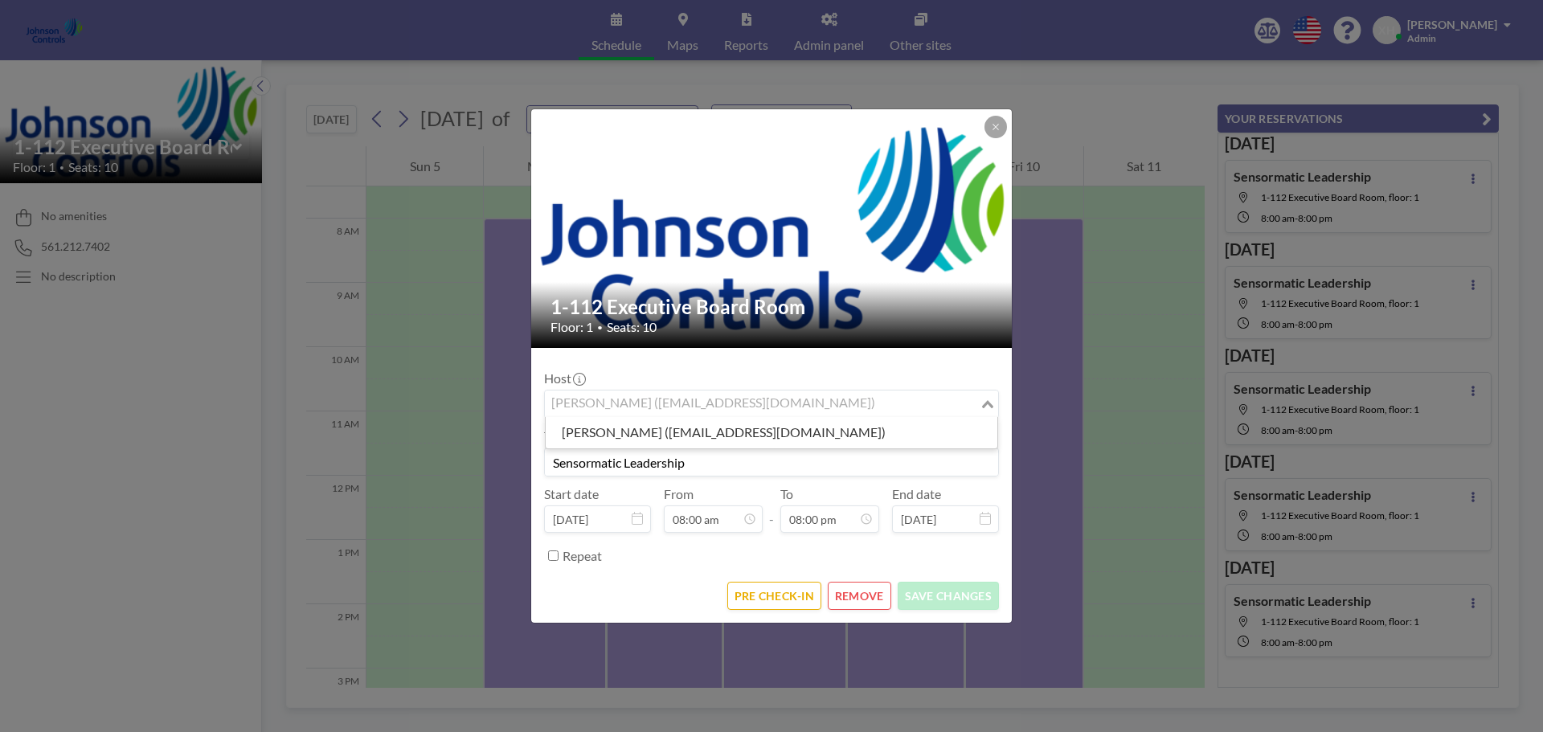
click at [786, 403] on input "Search for option" at bounding box center [762, 404] width 432 height 21
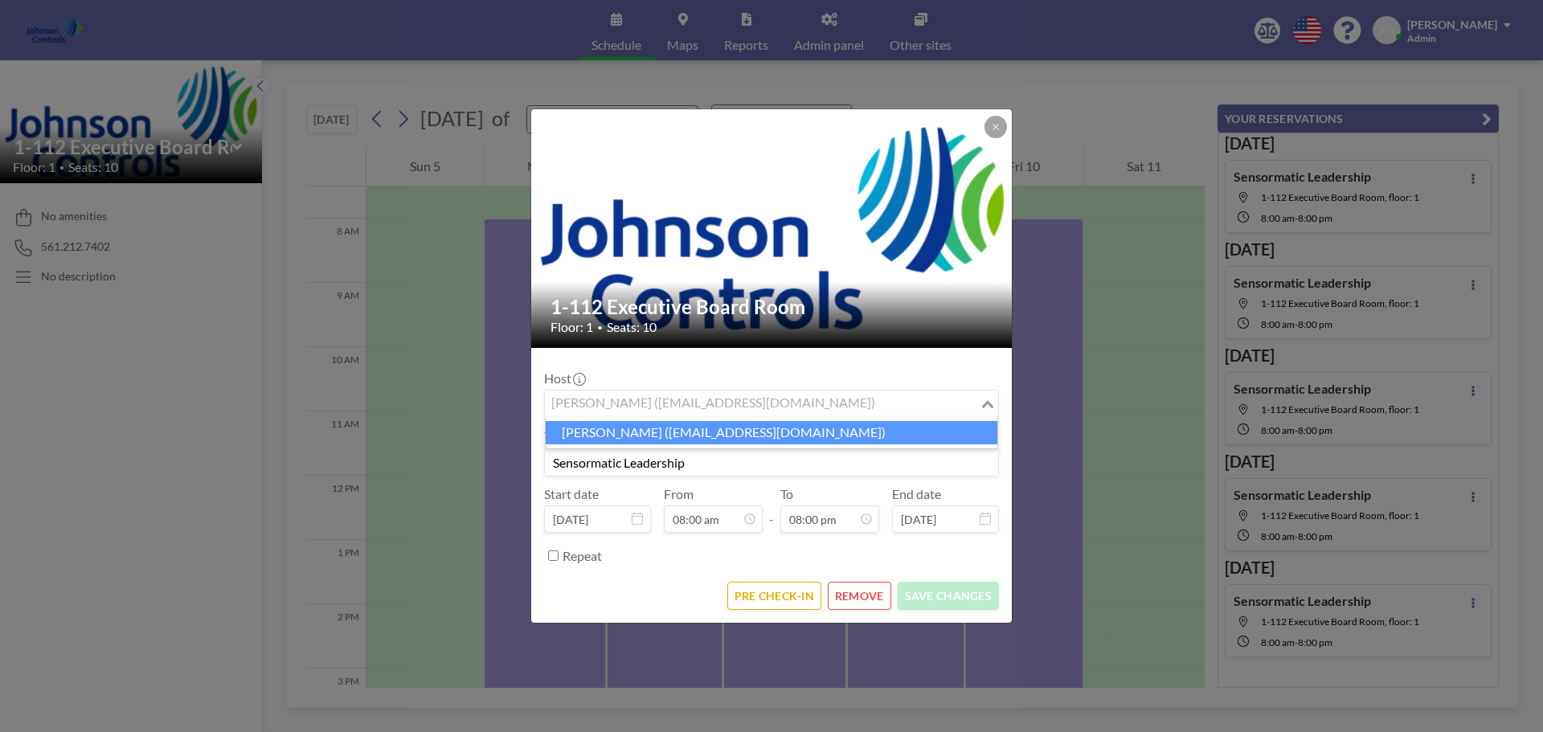
click at [611, 398] on input "Search for option" at bounding box center [762, 404] width 432 height 21
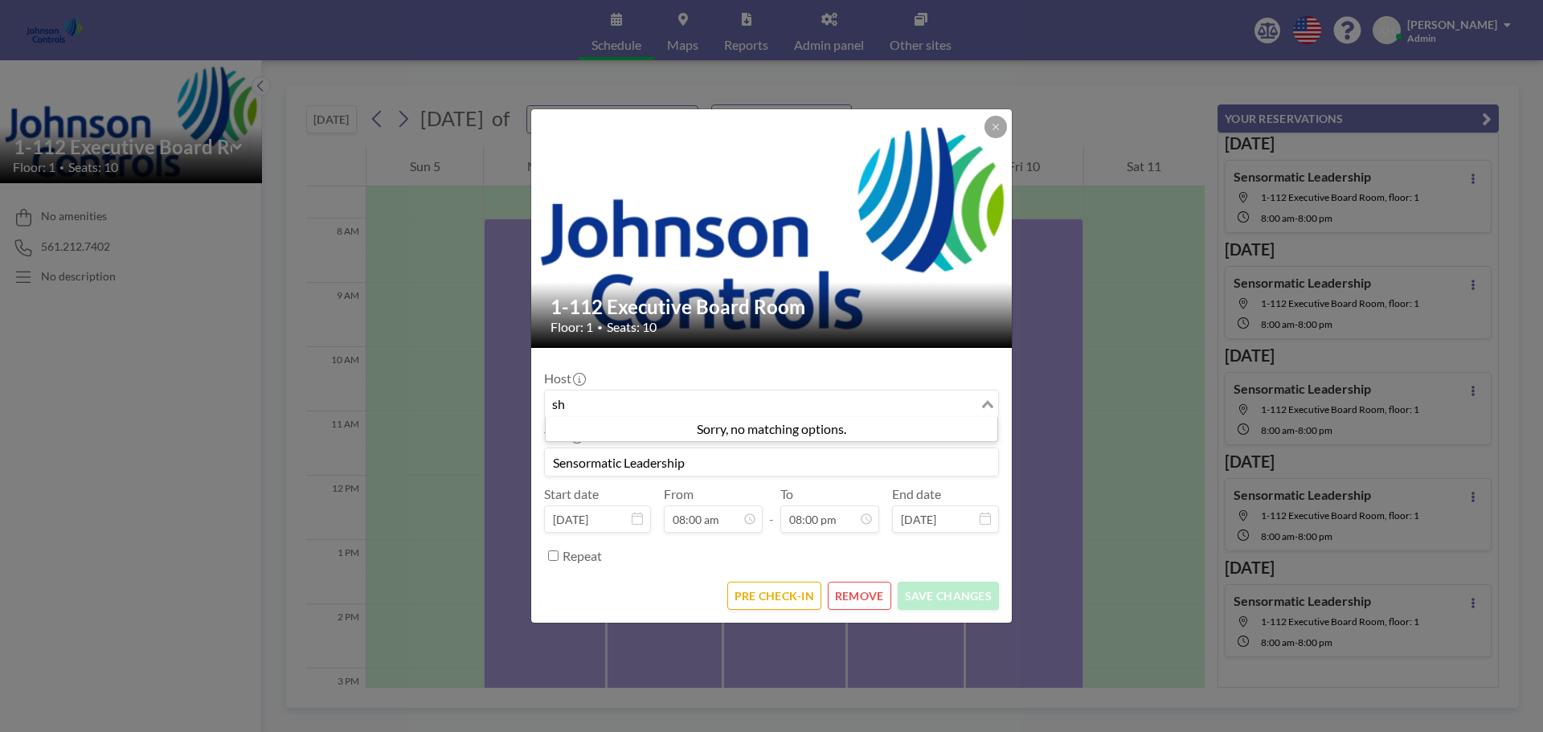
type input "sh"
drag, startPoint x: 772, startPoint y: 402, endPoint x: 761, endPoint y: 405, distance: 10.9
click at [880, 402] on input "Search for option" at bounding box center [926, 404] width 92 height 21
click at [583, 406] on input "Search for option" at bounding box center [762, 404] width 432 height 21
paste input "shirl.madison@jci.com"
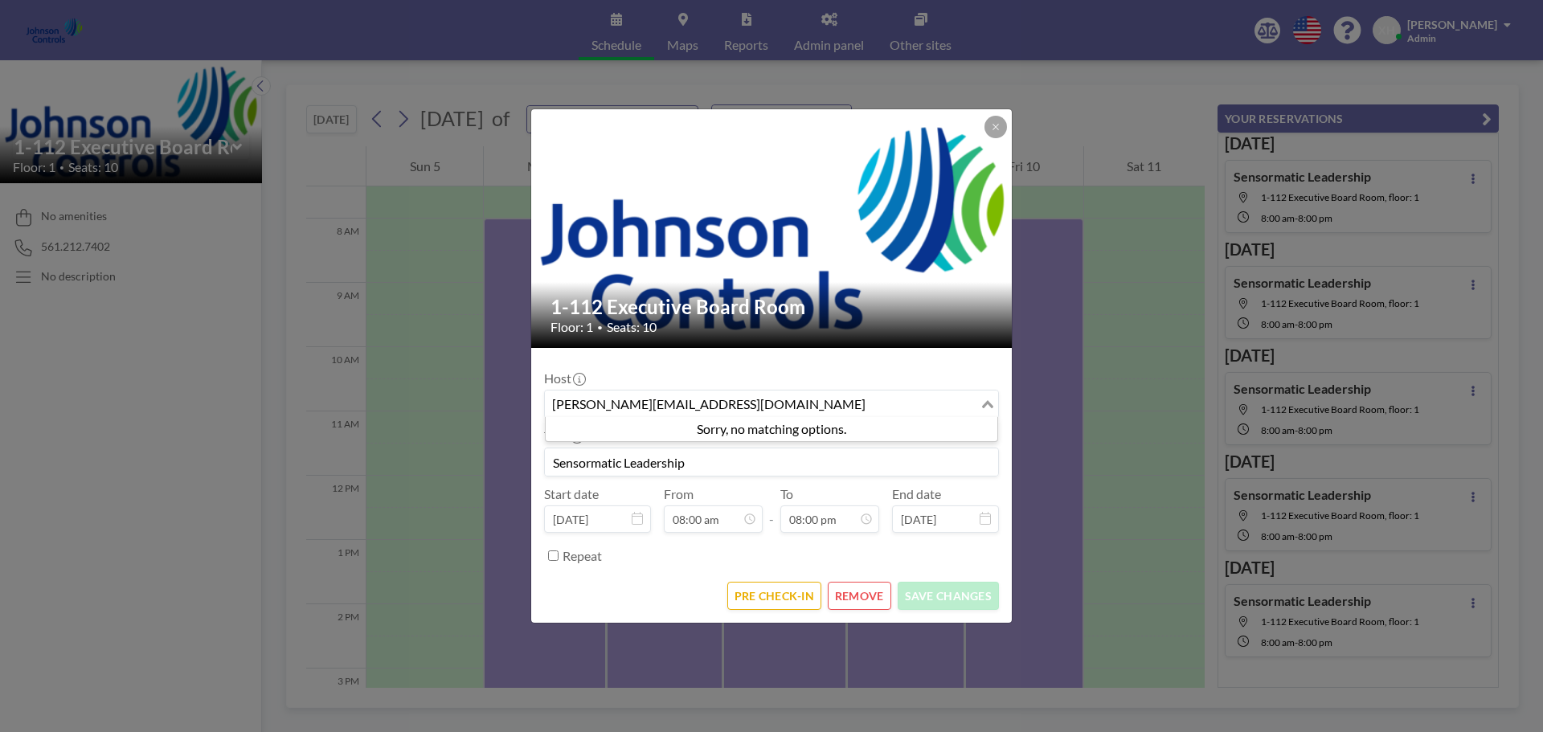
type input "shirl.madison@jci.com"
click at [1020, 370] on div "1-112 Executive Board Room Floor: 1 • Seats: 10 Host Xavier Ham (xavier.ham-ext…" at bounding box center [771, 366] width 1543 height 732
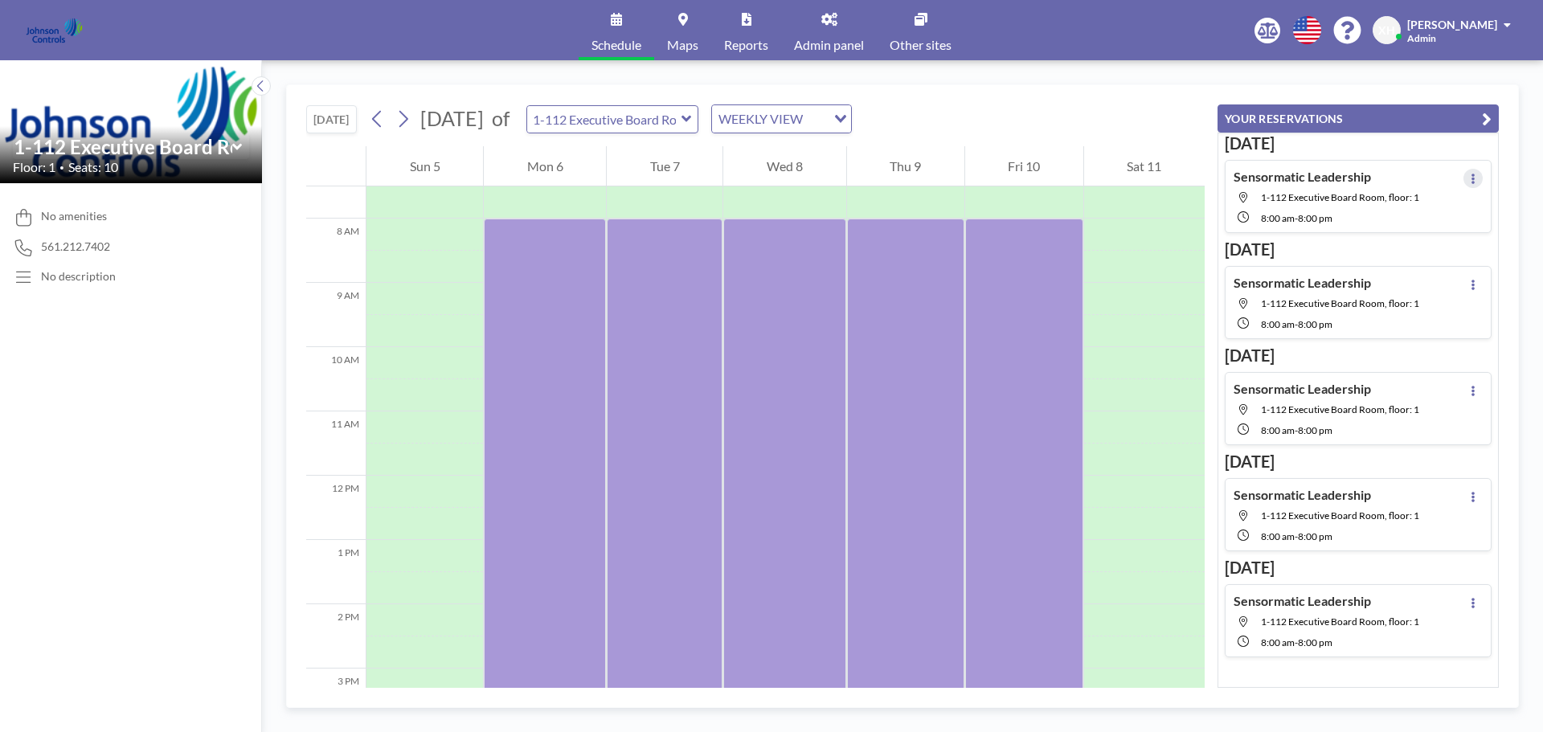
click at [1463, 178] on button at bounding box center [1472, 178] width 19 height 19
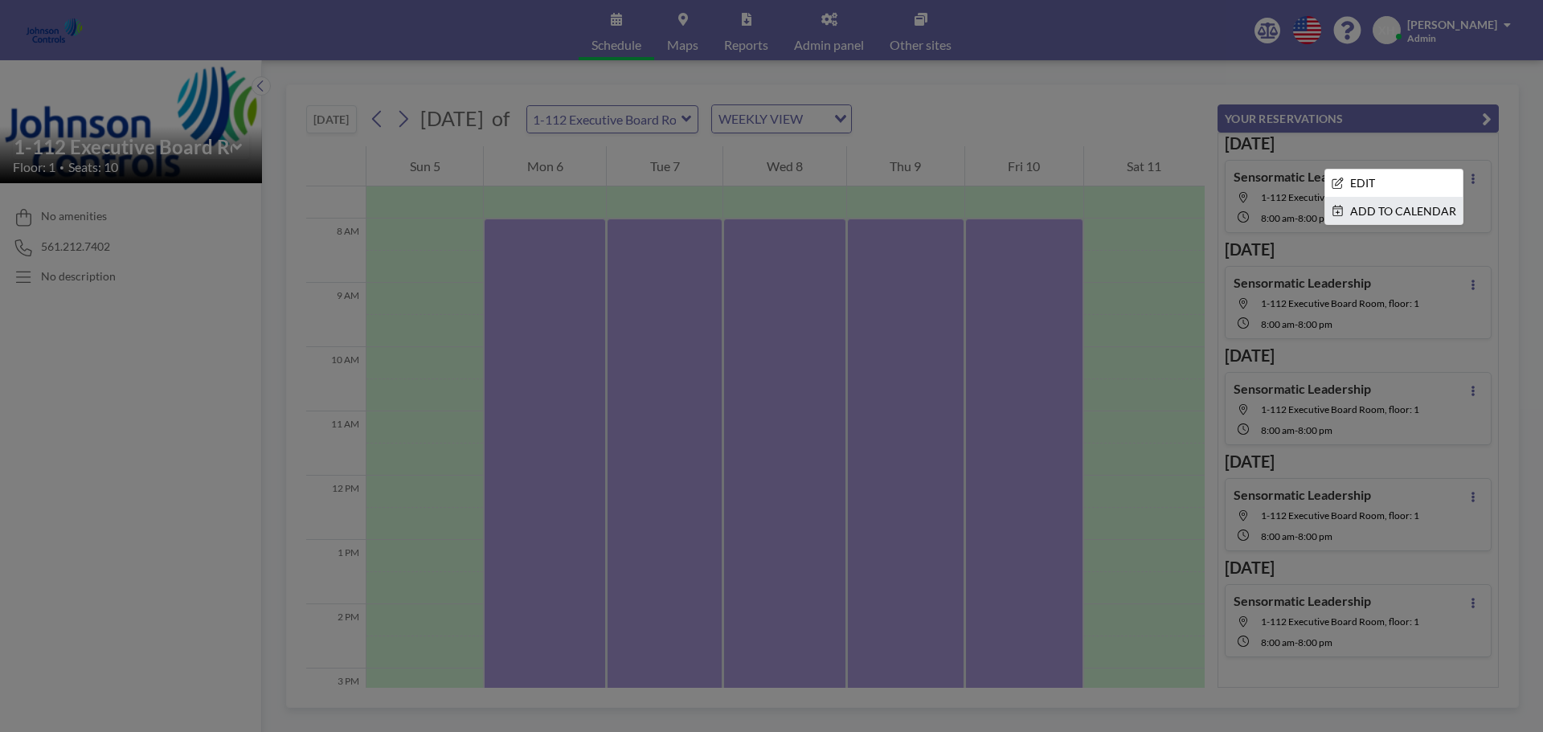
click at [1415, 208] on li "ADD TO CALENDAR" at bounding box center [1393, 211] width 137 height 27
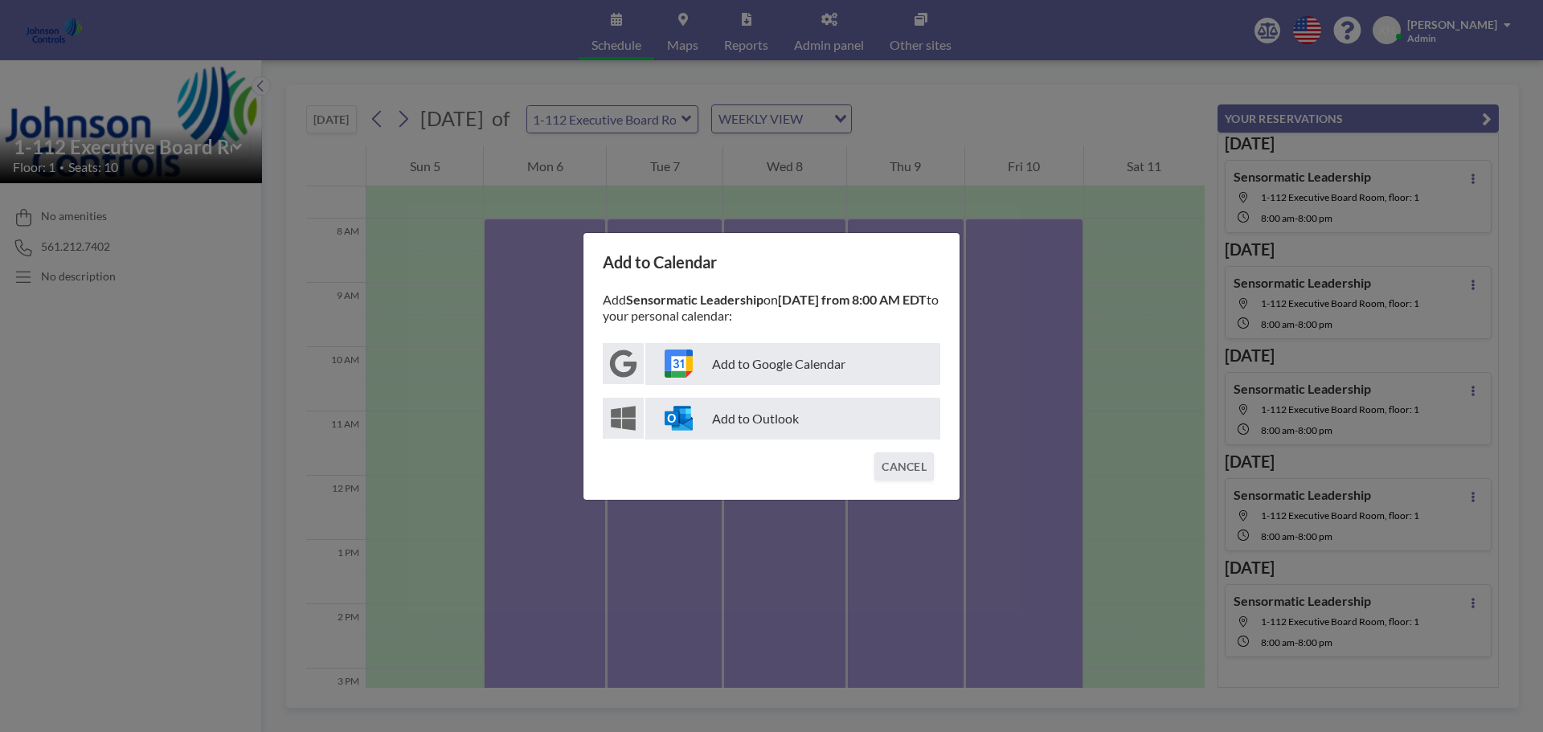
click at [788, 358] on p "Add to Google Calendar" at bounding box center [792, 364] width 295 height 42
click at [806, 408] on p "Add to Outlook" at bounding box center [792, 419] width 295 height 42
click at [1061, 47] on div "Add to Calendar Add Sensormatic Leadership on October 6 from 8:00 AM EDT to you…" at bounding box center [771, 366] width 1543 height 732
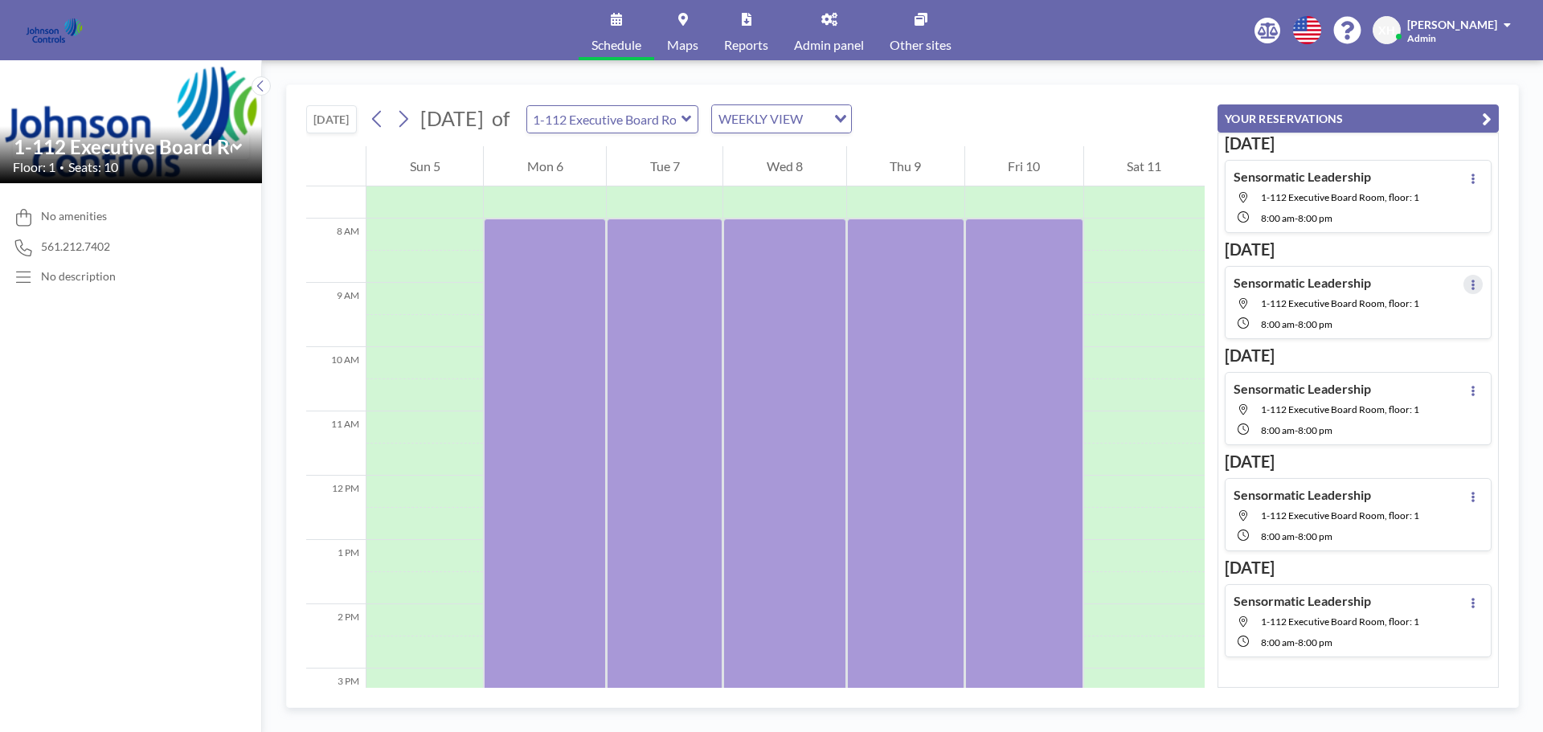
click at [1470, 286] on icon at bounding box center [1473, 285] width 6 height 10
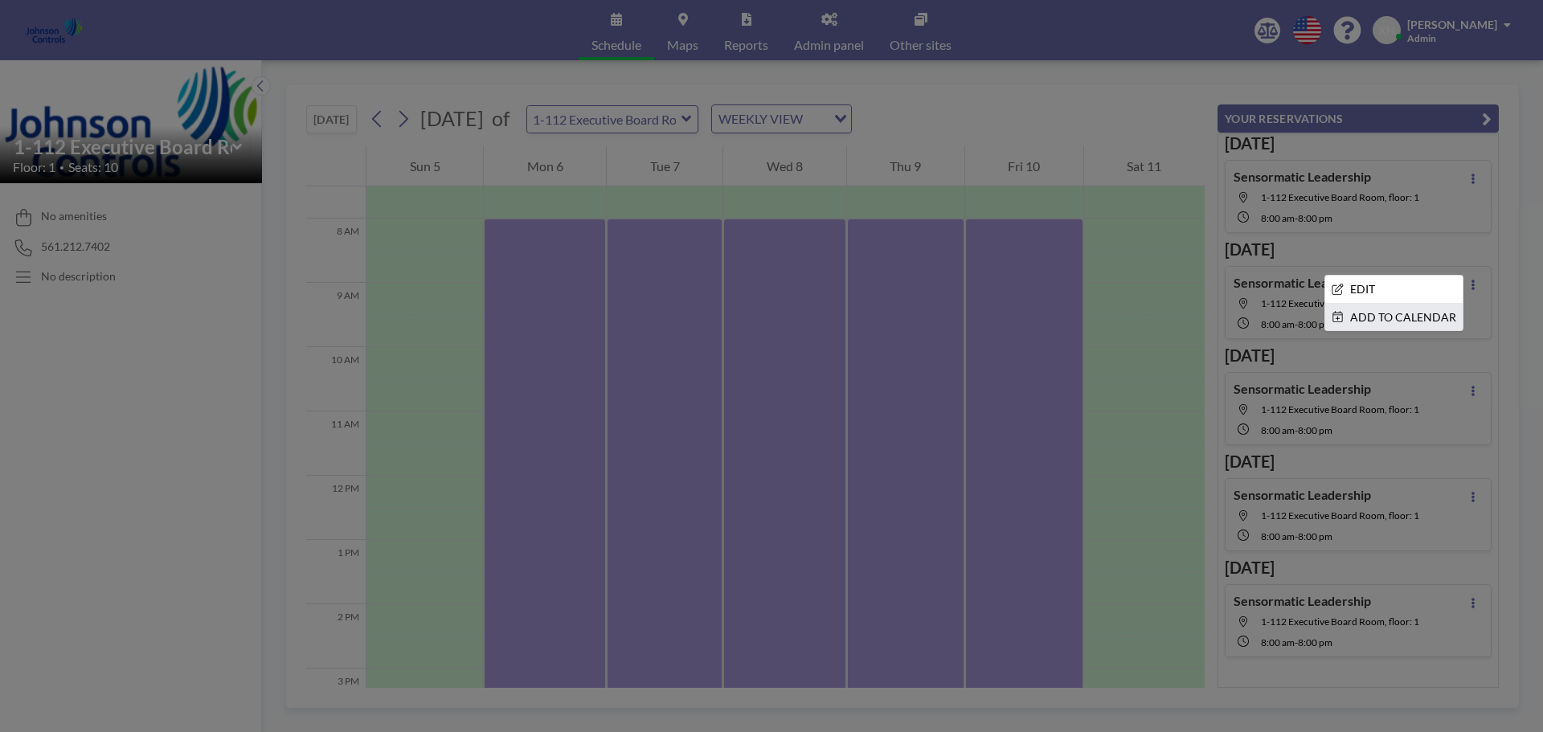
click at [1381, 313] on li "ADD TO CALENDAR" at bounding box center [1393, 317] width 137 height 27
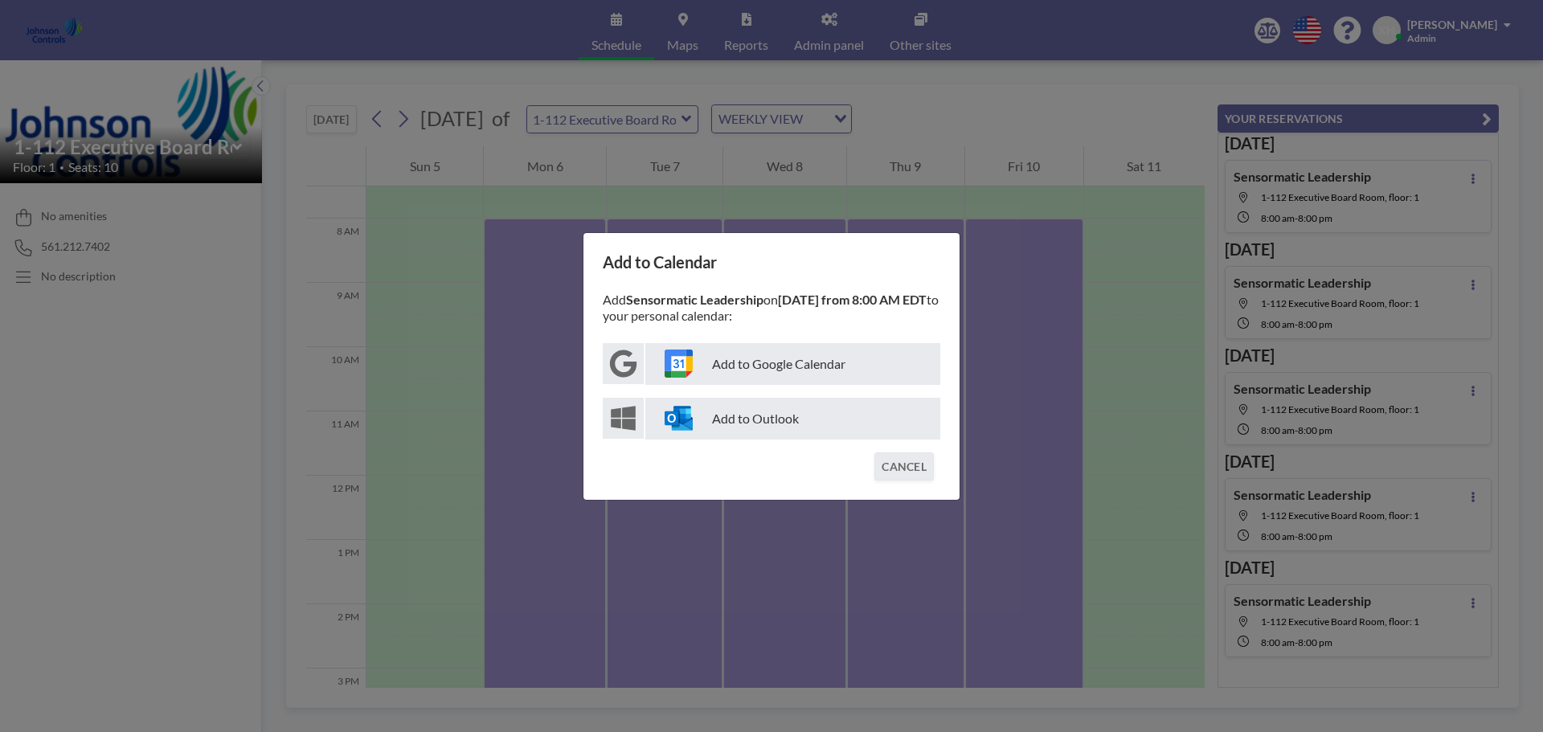
click at [741, 420] on p "Add to Outlook" at bounding box center [792, 419] width 295 height 42
click at [1039, 27] on div "Add to Calendar Add Sensormatic Leadership on October 7 from 8:00 AM EDT to you…" at bounding box center [771, 366] width 1543 height 732
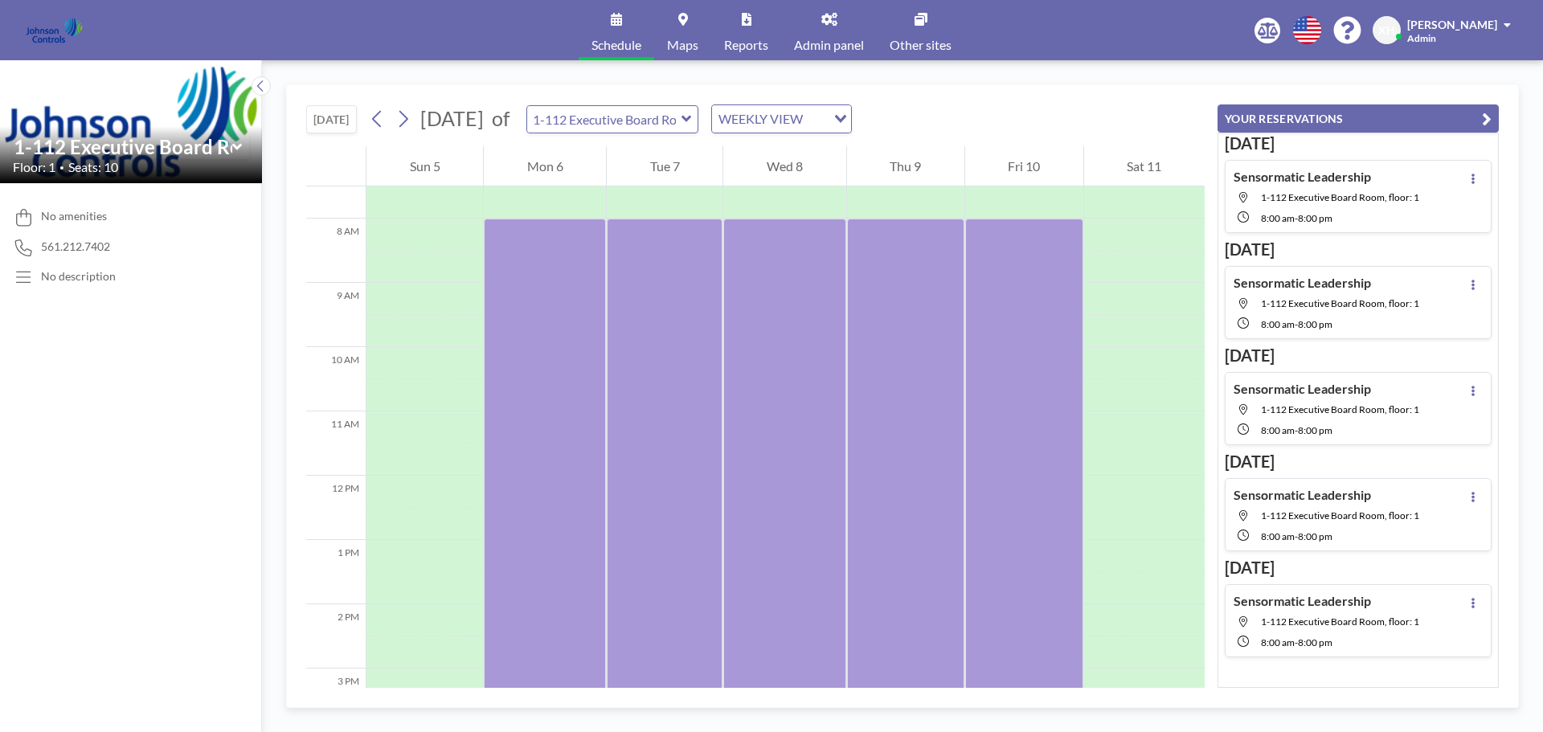
click at [1456, 24] on span "Xavier Ham" at bounding box center [1452, 25] width 90 height 14
click at [1459, 113] on span "Log out" at bounding box center [1462, 109] width 37 height 16
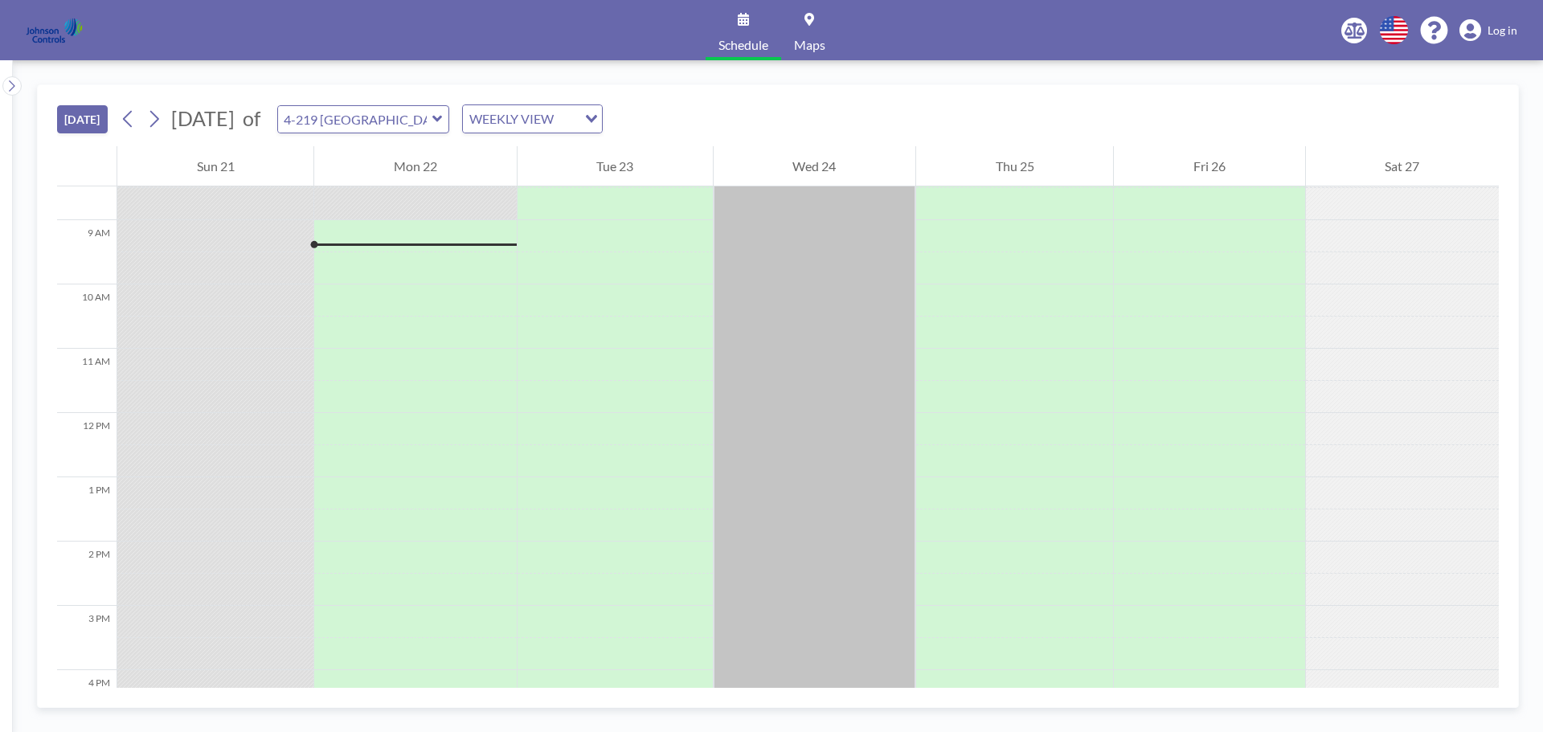
scroll to position [546, 0]
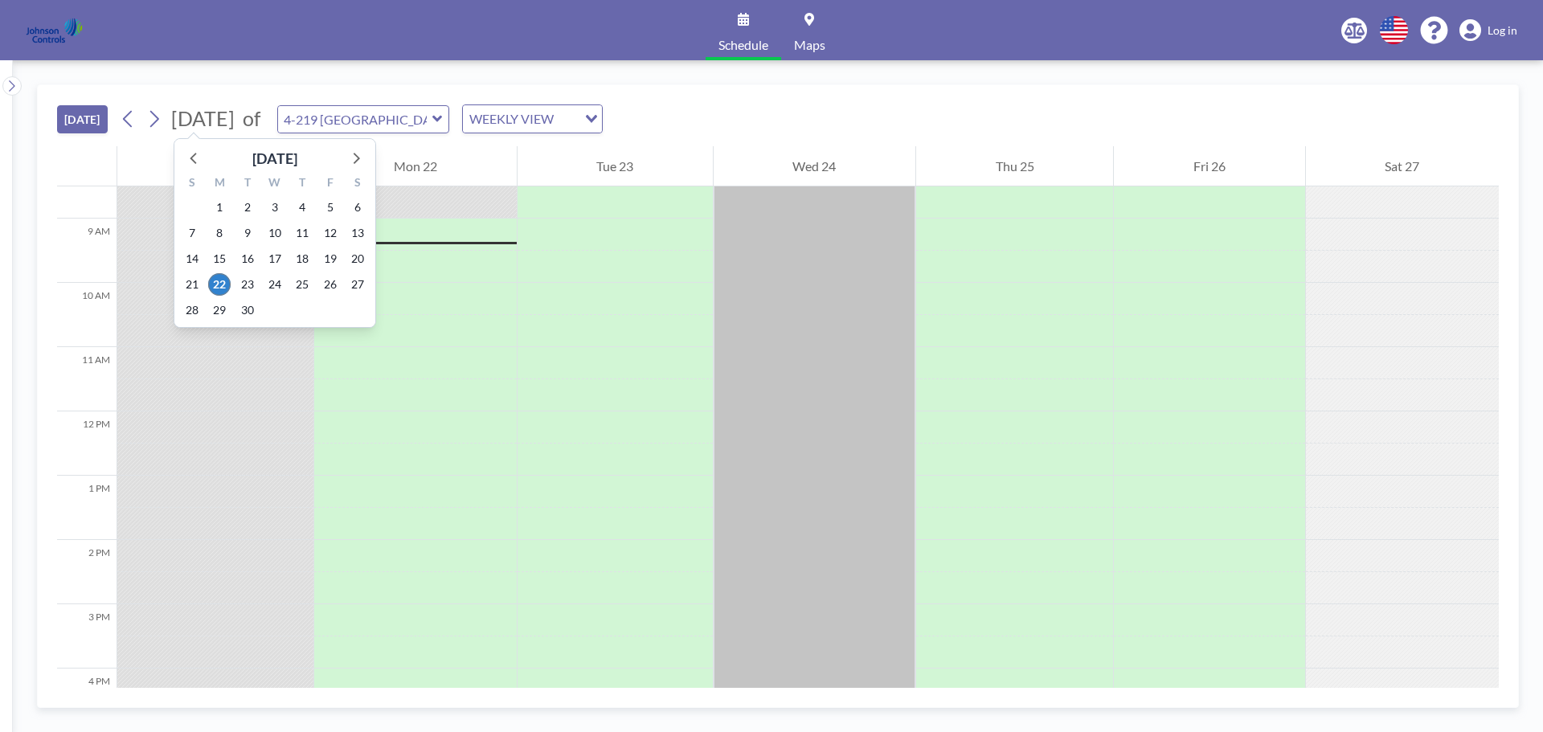
click at [235, 117] on span "[DATE]" at bounding box center [202, 118] width 63 height 24
click at [350, 158] on icon at bounding box center [355, 157] width 21 height 21
click at [215, 233] on span "6" at bounding box center [219, 233] width 23 height 23
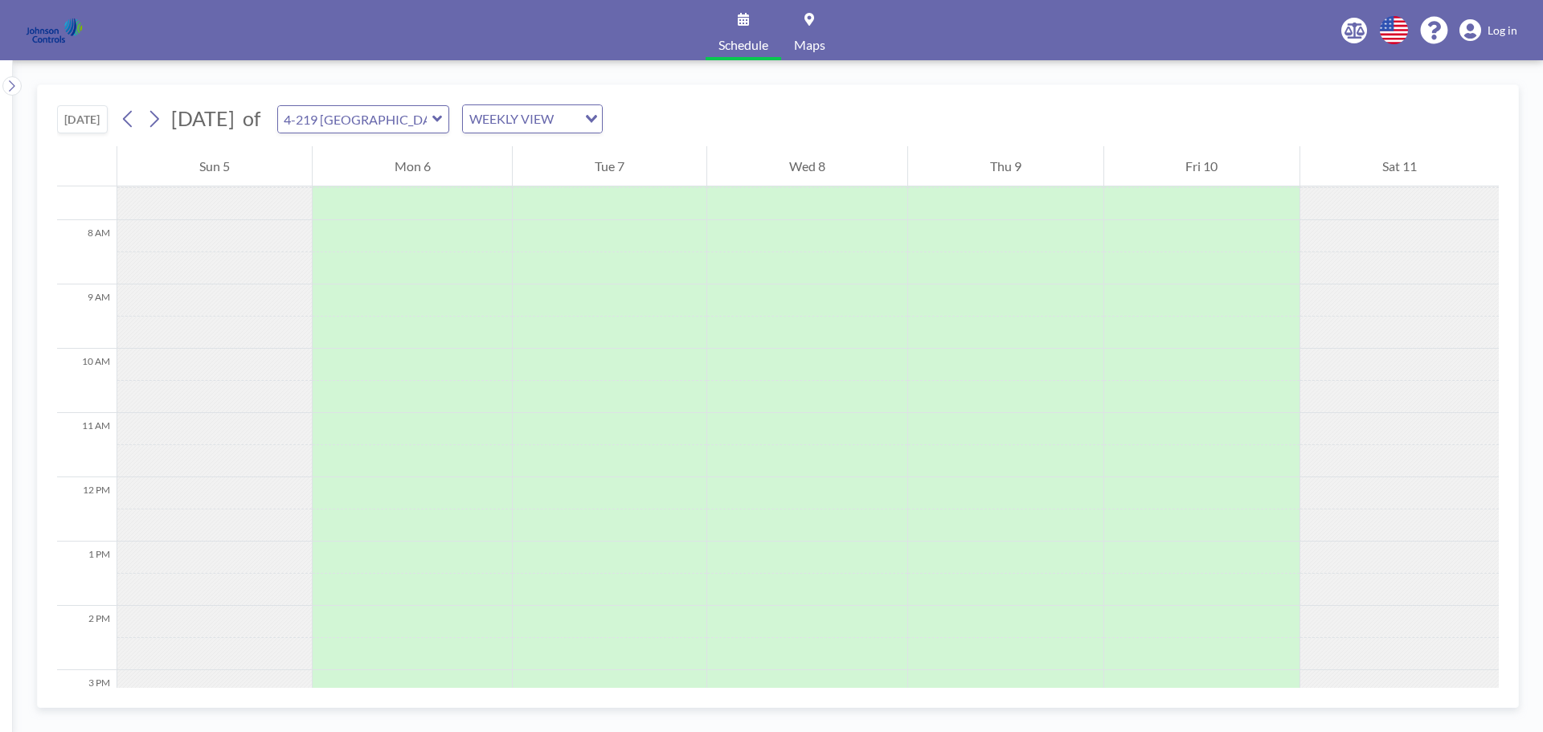
scroll to position [482, 0]
click at [443, 121] on icon at bounding box center [437, 119] width 10 height 16
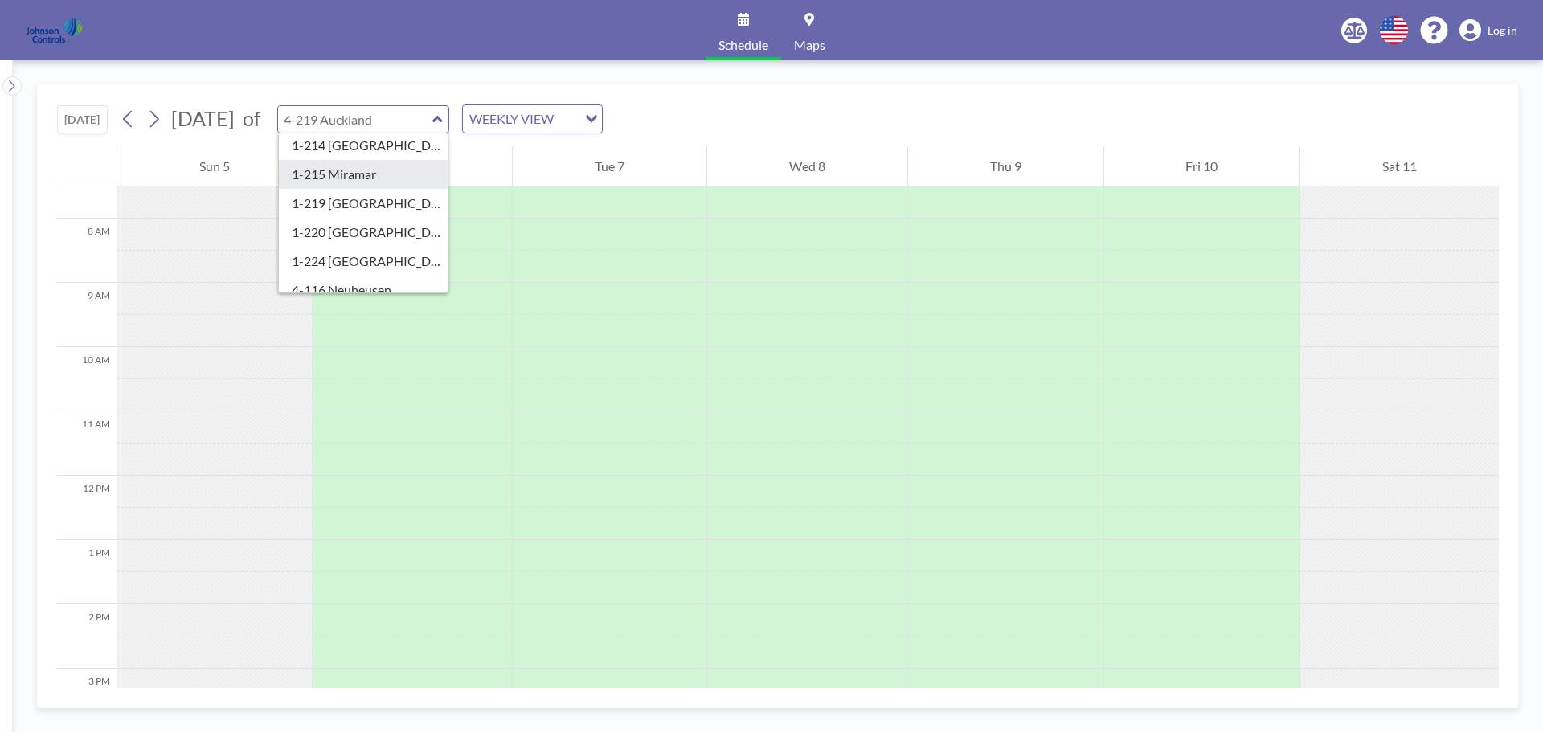
scroll to position [0, 0]
click at [805, 18] on icon at bounding box center [809, 19] width 10 height 13
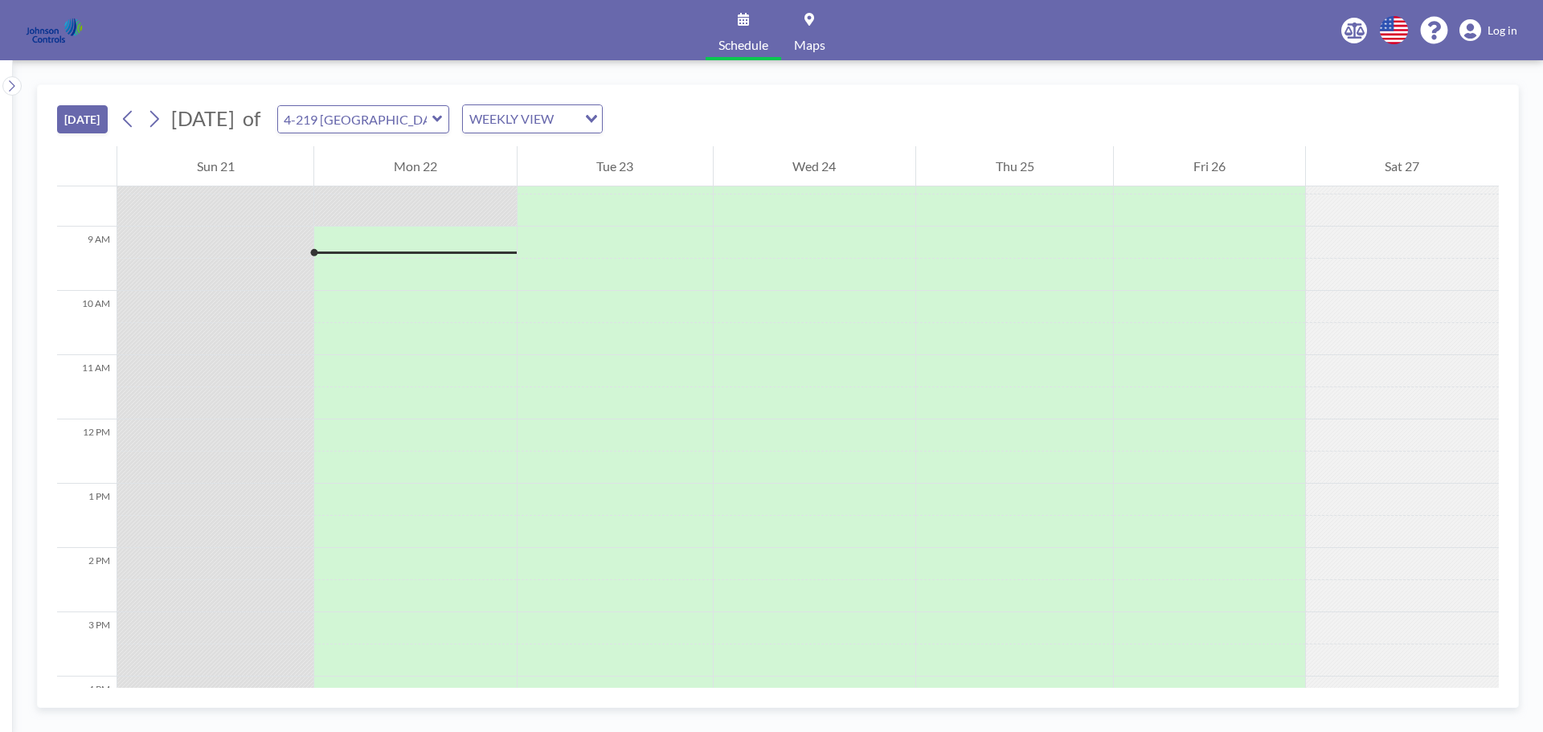
scroll to position [546, 0]
click at [809, 18] on icon at bounding box center [809, 19] width 10 height 13
click at [59, 36] on img at bounding box center [54, 30] width 57 height 32
click at [58, 26] on img at bounding box center [54, 30] width 57 height 32
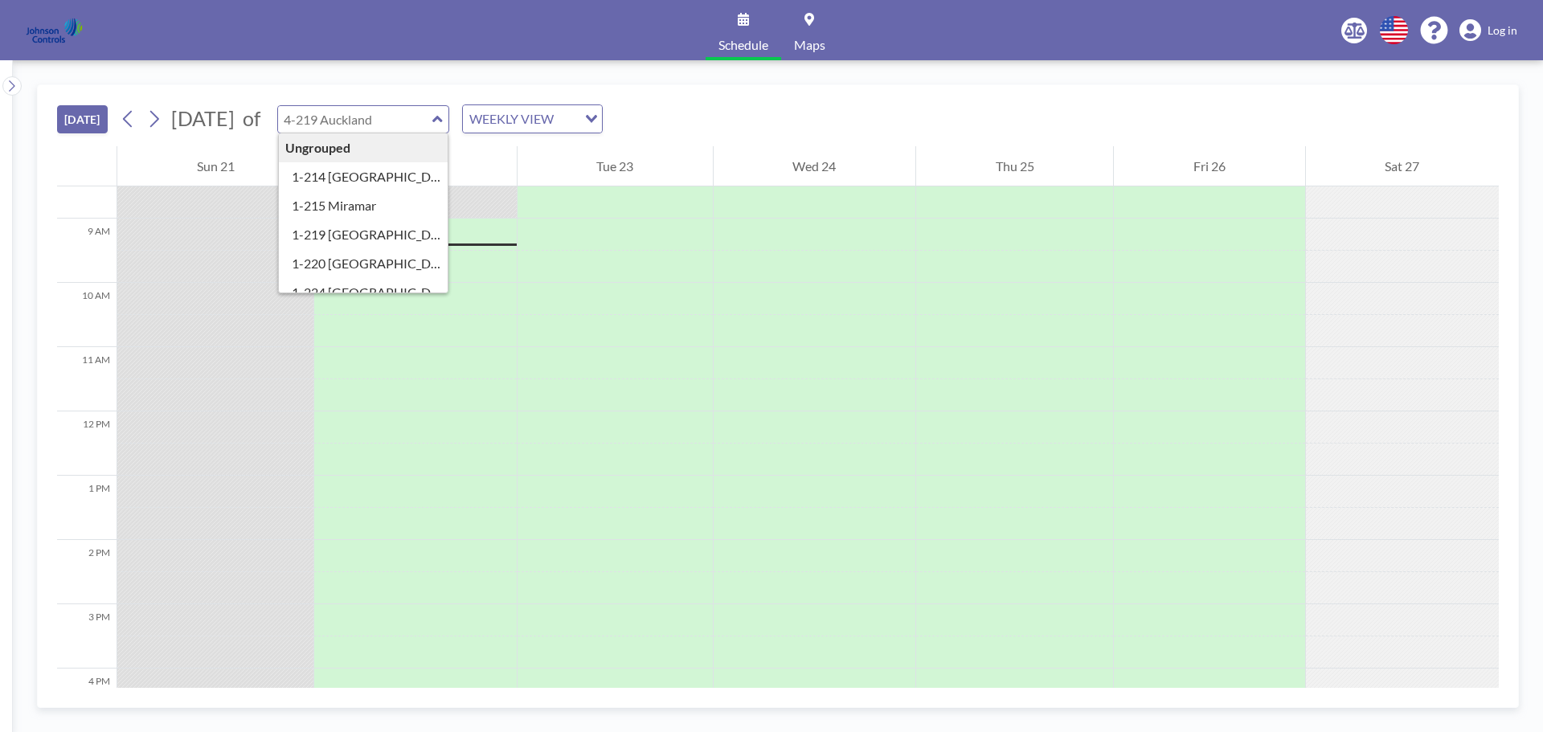
click at [450, 132] on div "Ungrouped 1-214 Boca Raton 1-215 Miramar 1-219 West Palm 1-220 Jacksonville 1-2…" at bounding box center [363, 119] width 173 height 28
type input "4-219 [GEOGRAPHIC_DATA]"
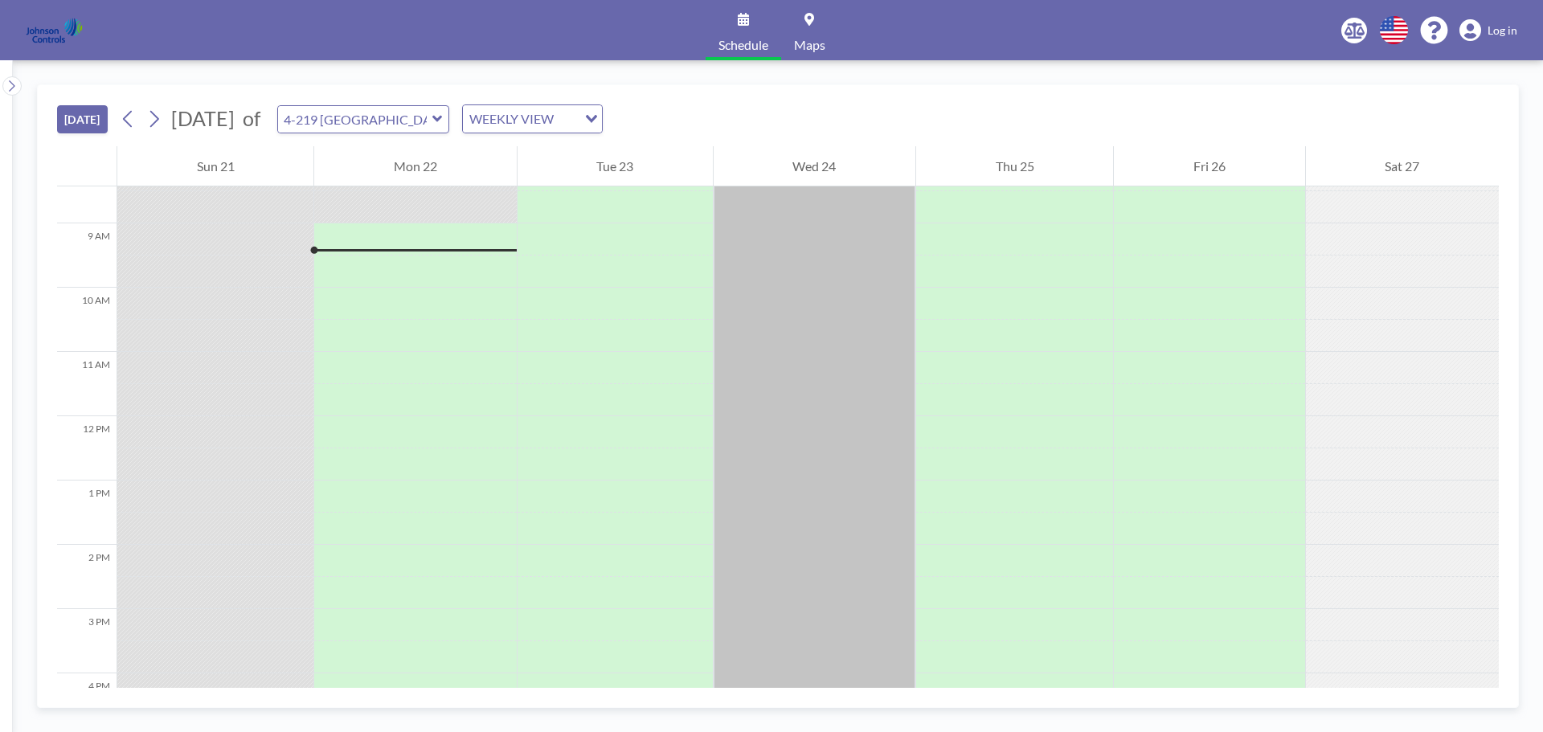
scroll to position [546, 0]
click at [432, 125] on input "text" at bounding box center [355, 119] width 154 height 27
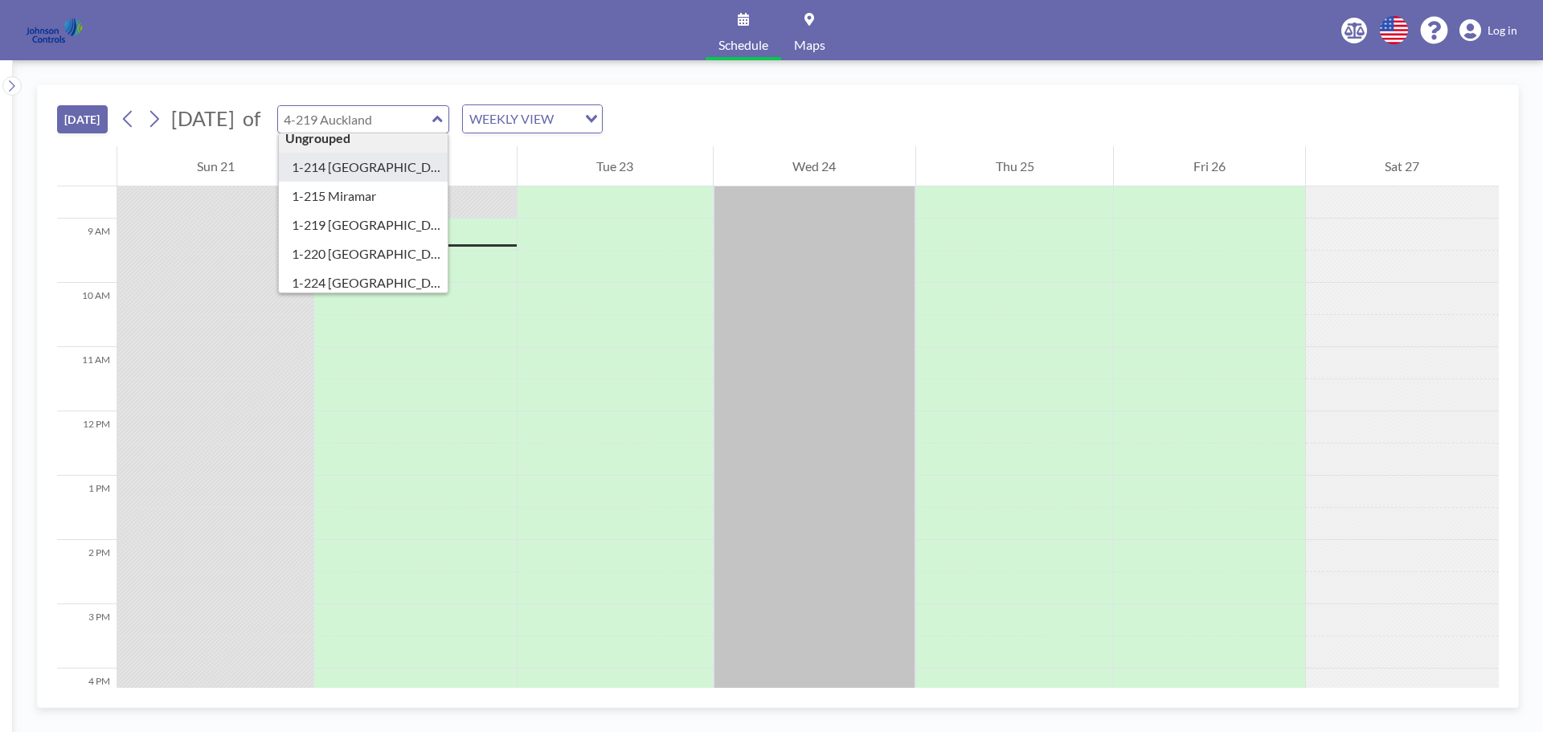
scroll to position [0, 0]
type input "4-219 [GEOGRAPHIC_DATA]"
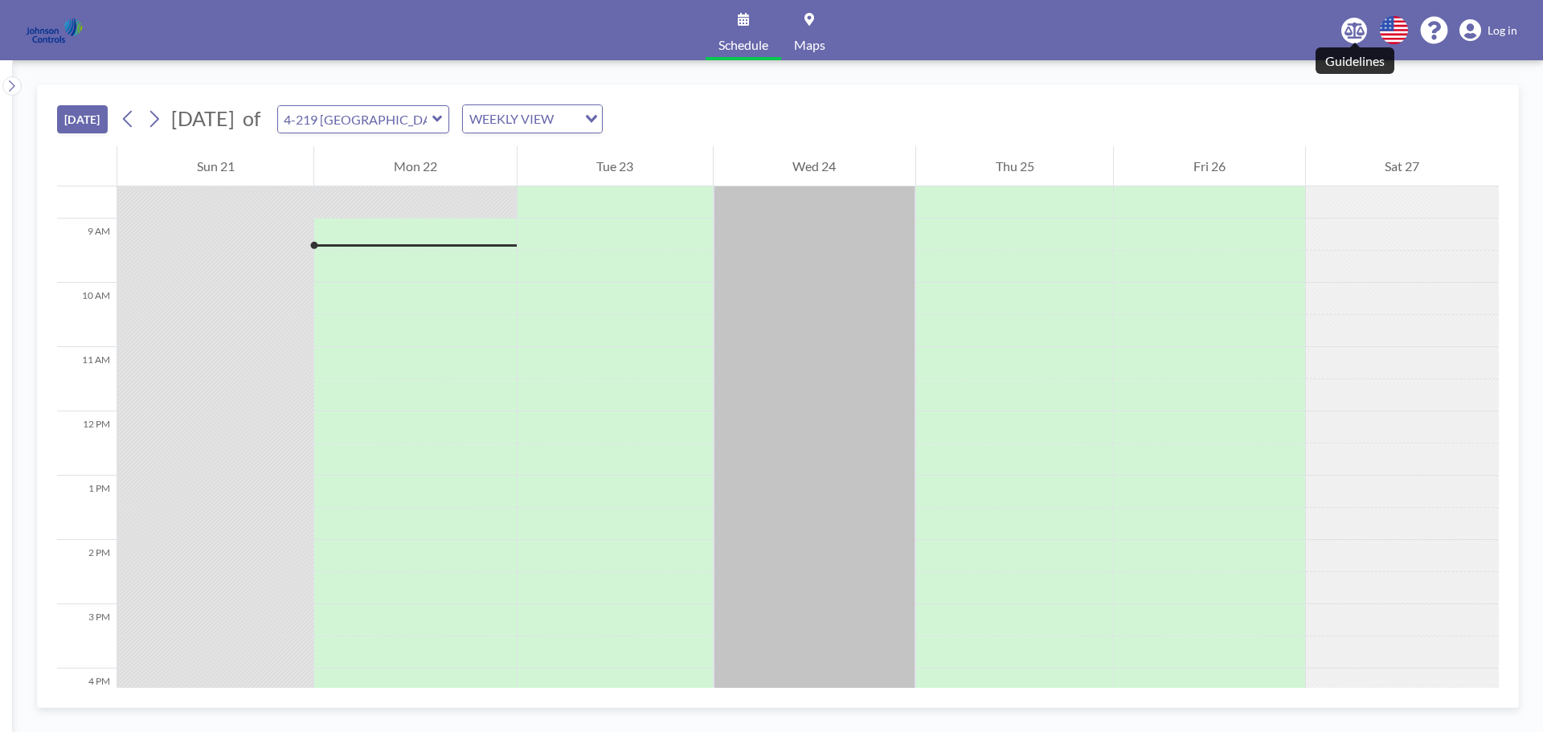
click at [1351, 33] on icon at bounding box center [1355, 31] width 20 height 16
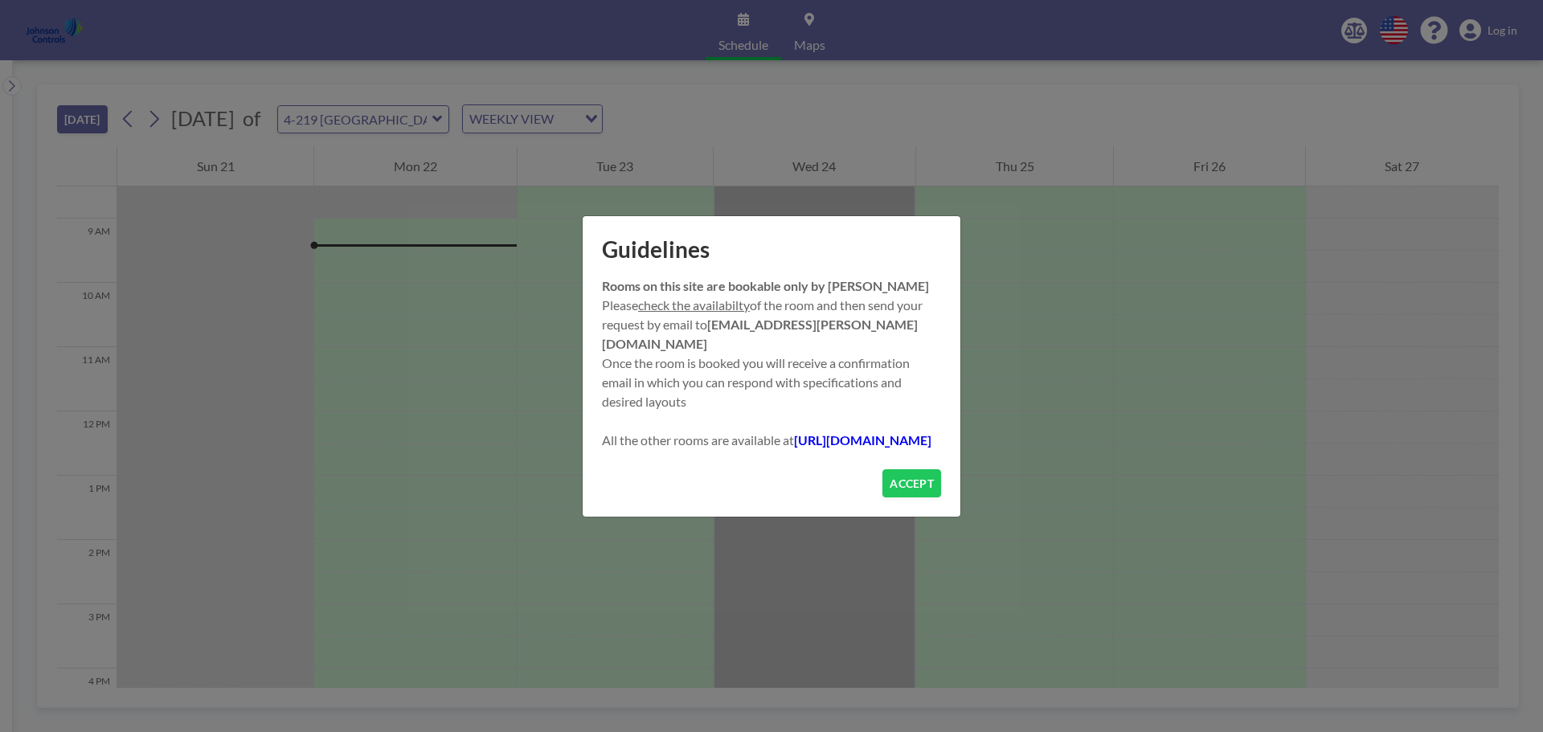
click at [794, 440] on link "http://6600congress.roomzilla.net" at bounding box center [862, 439] width 137 height 15
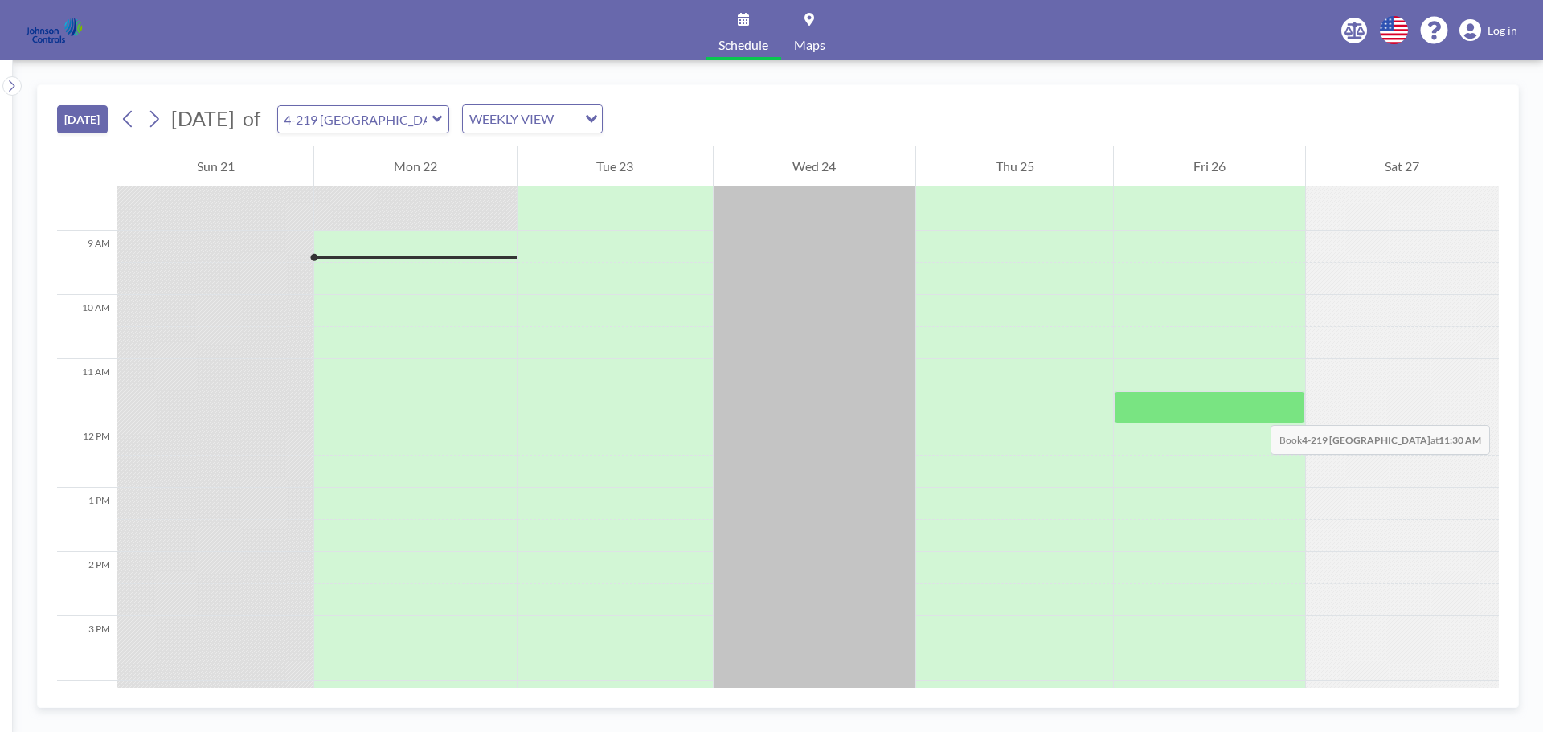
scroll to position [546, 0]
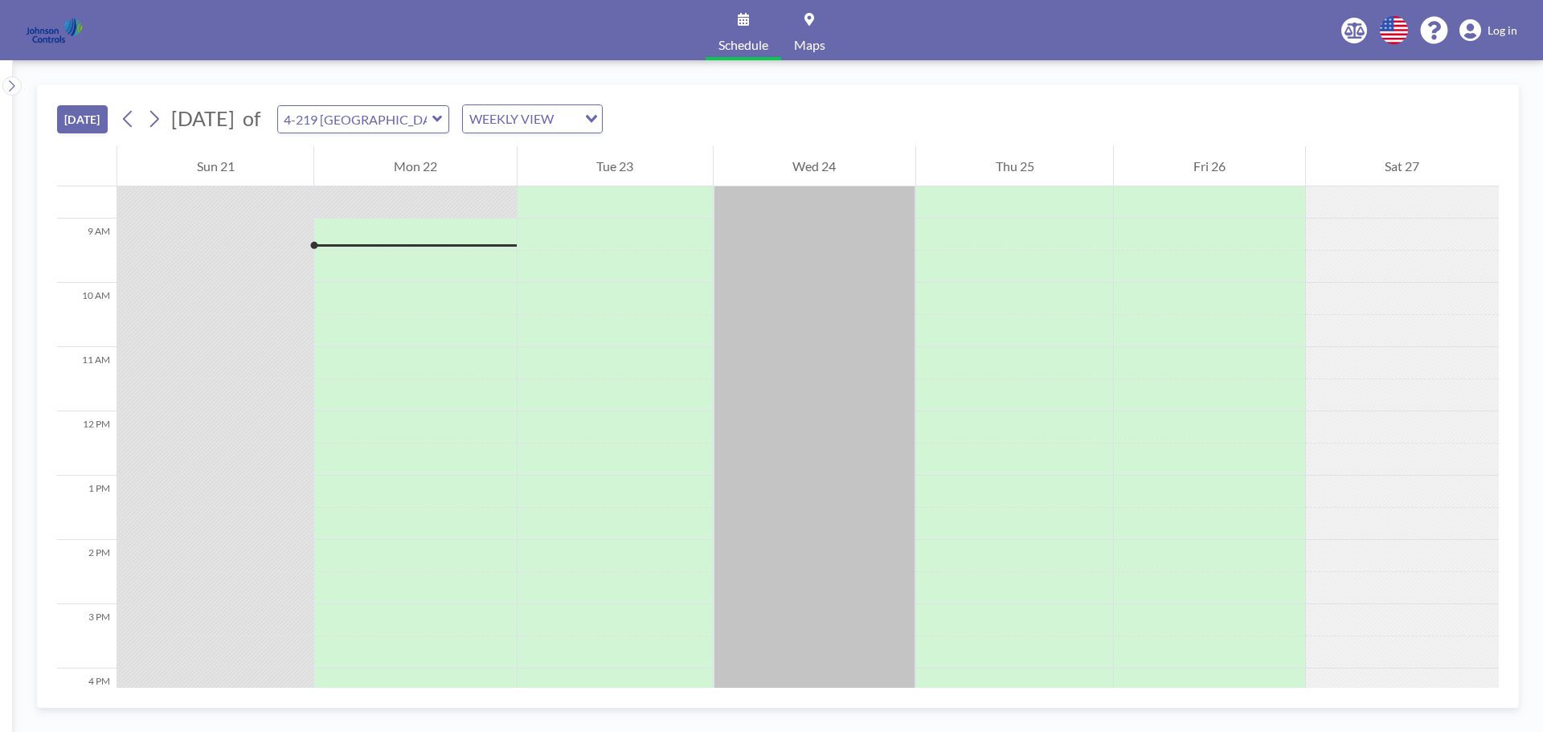
click at [807, 18] on icon at bounding box center [809, 19] width 10 height 13
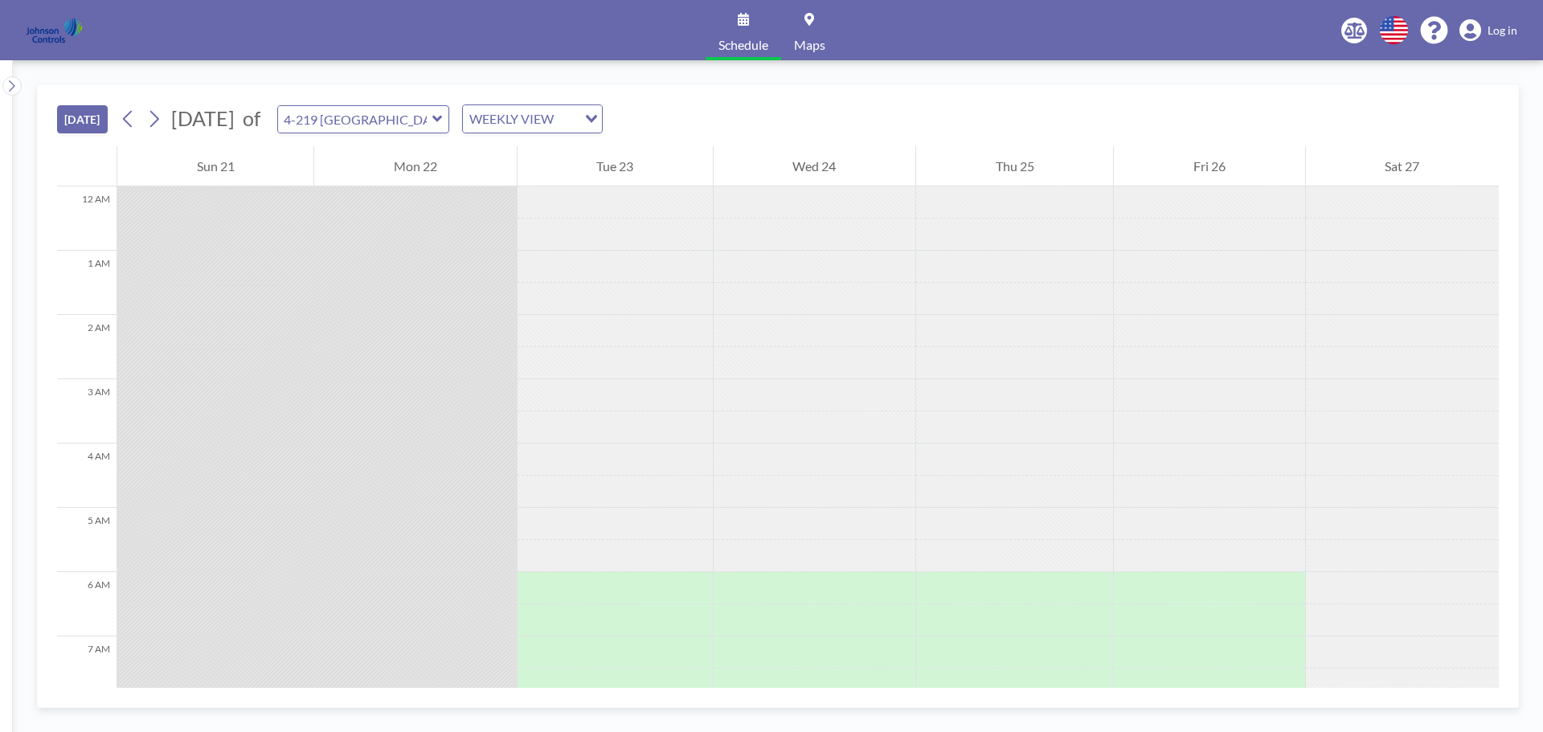
scroll to position [546, 0]
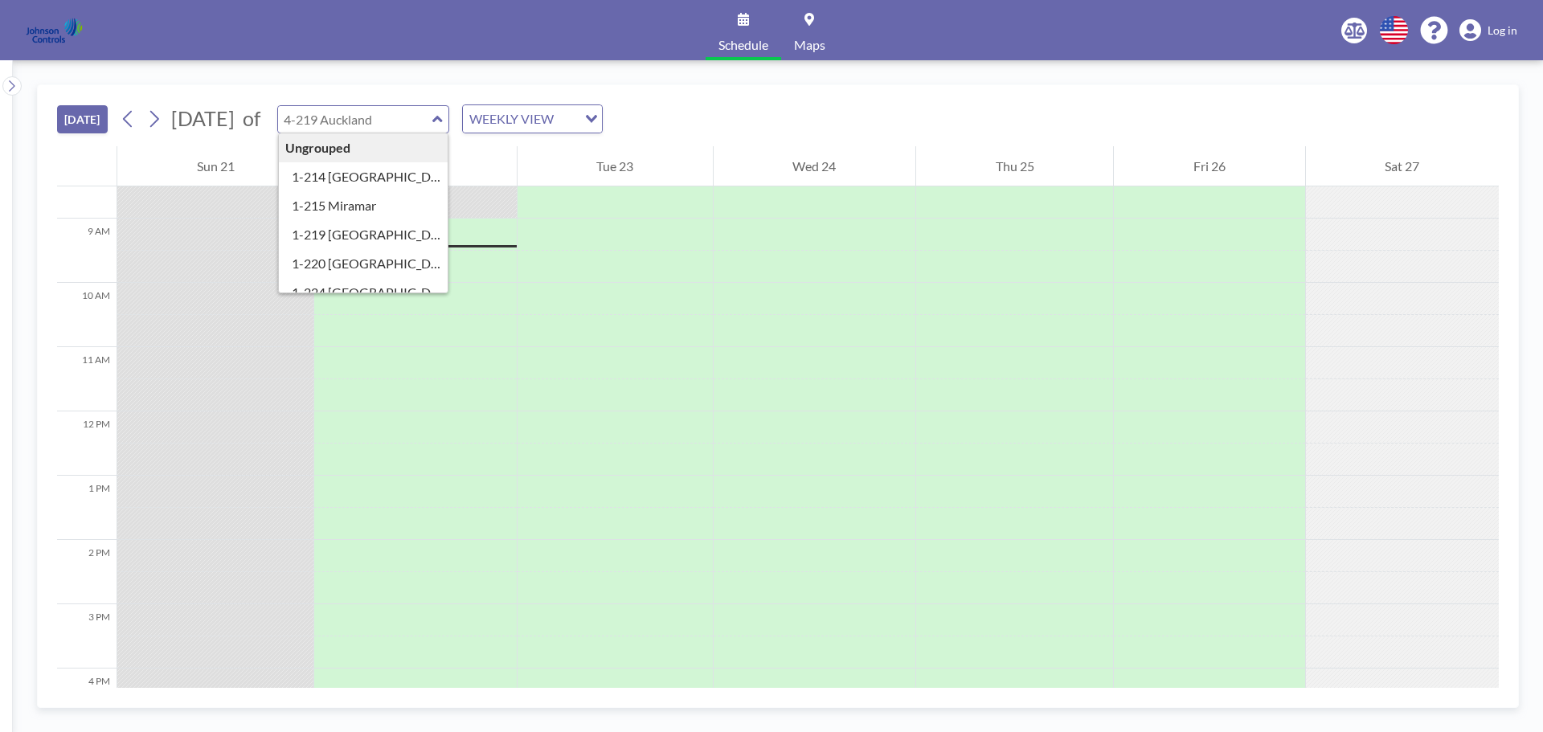
click at [432, 122] on input "text" at bounding box center [355, 119] width 154 height 27
type input "4-219 [GEOGRAPHIC_DATA]"
